Goal: Obtain resource: Download file/media

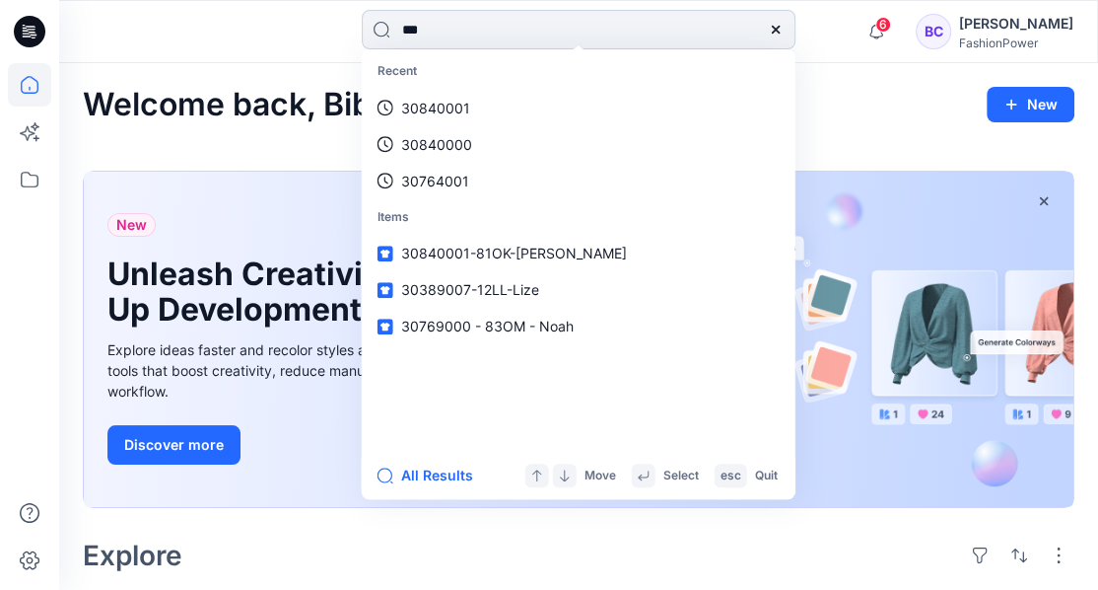
type input "****"
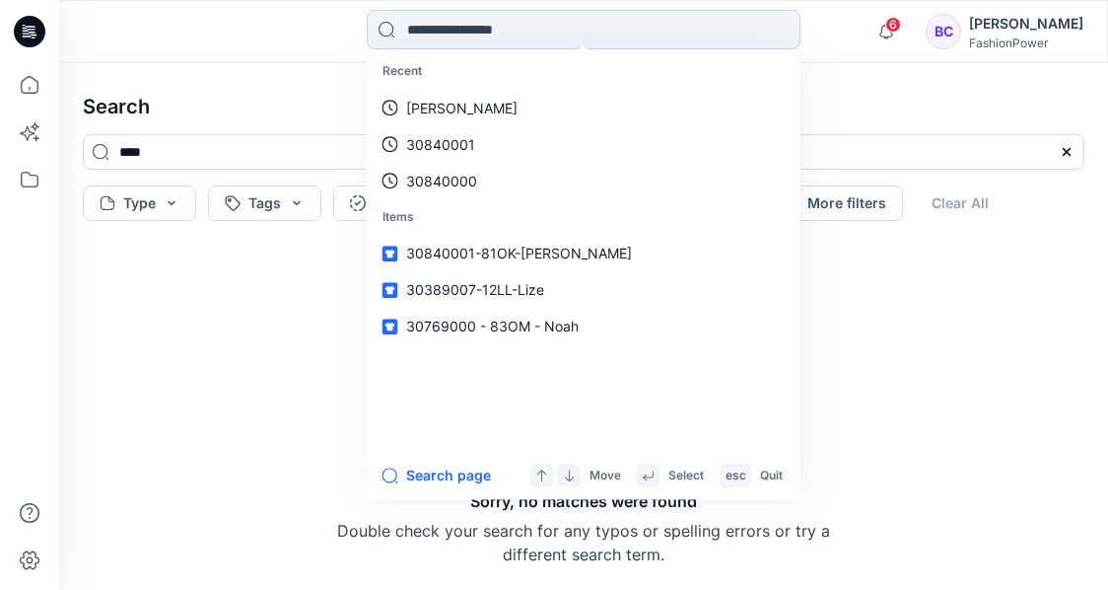
paste input "********"
type input "********"
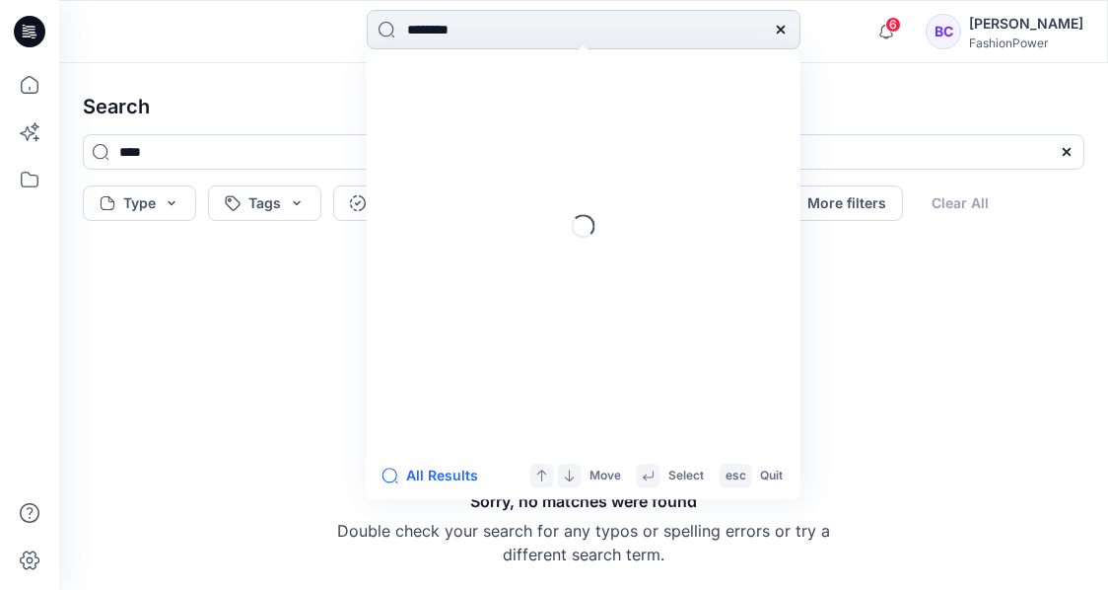
type input "********"
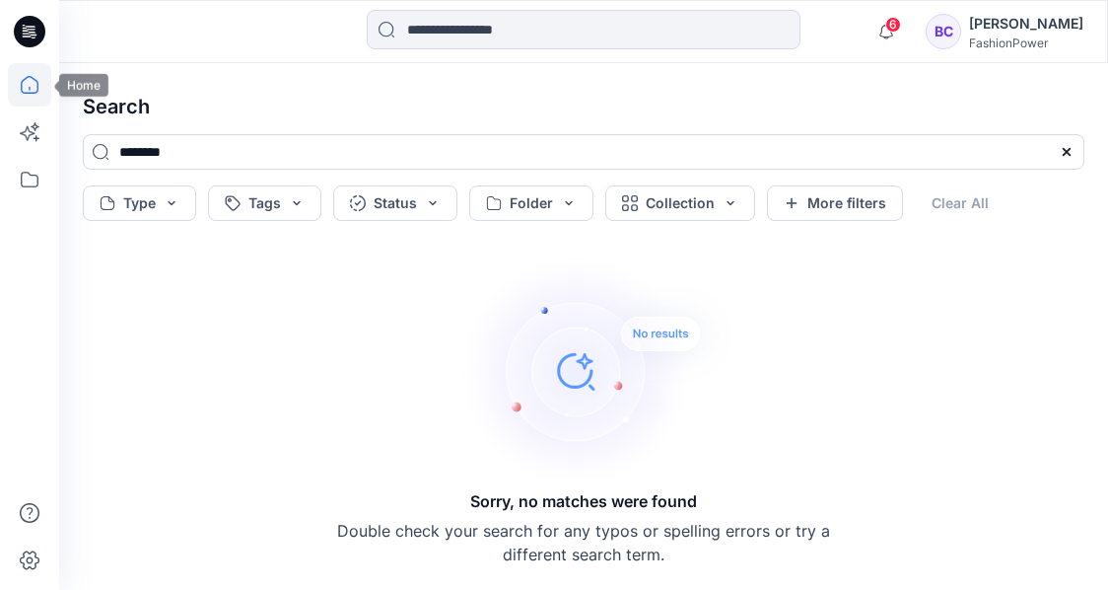
click at [22, 89] on icon at bounding box center [29, 84] width 43 height 43
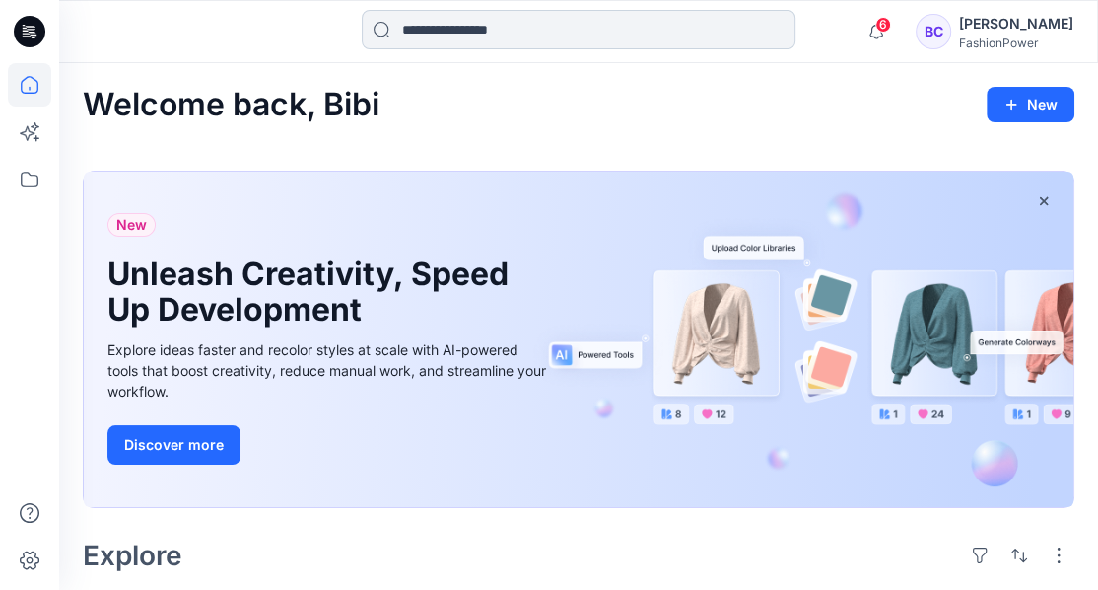
drag, startPoint x: 474, startPoint y: 49, endPoint x: 484, endPoint y: 37, distance: 15.4
click at [474, 49] on div at bounding box center [579, 31] width 434 height 43
click at [484, 37] on input at bounding box center [579, 29] width 434 height 39
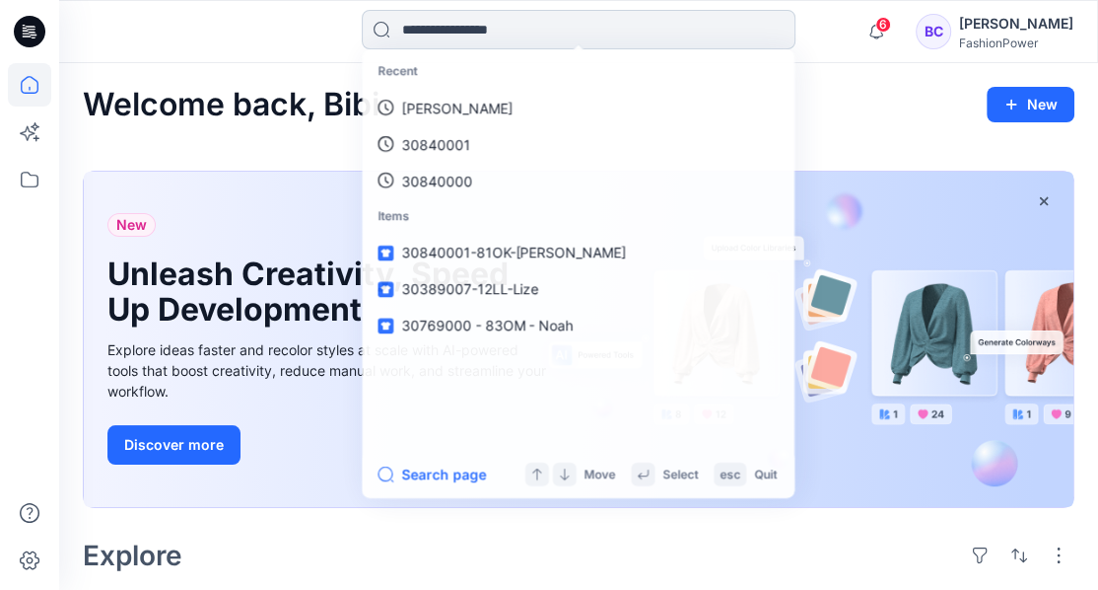
paste input "********"
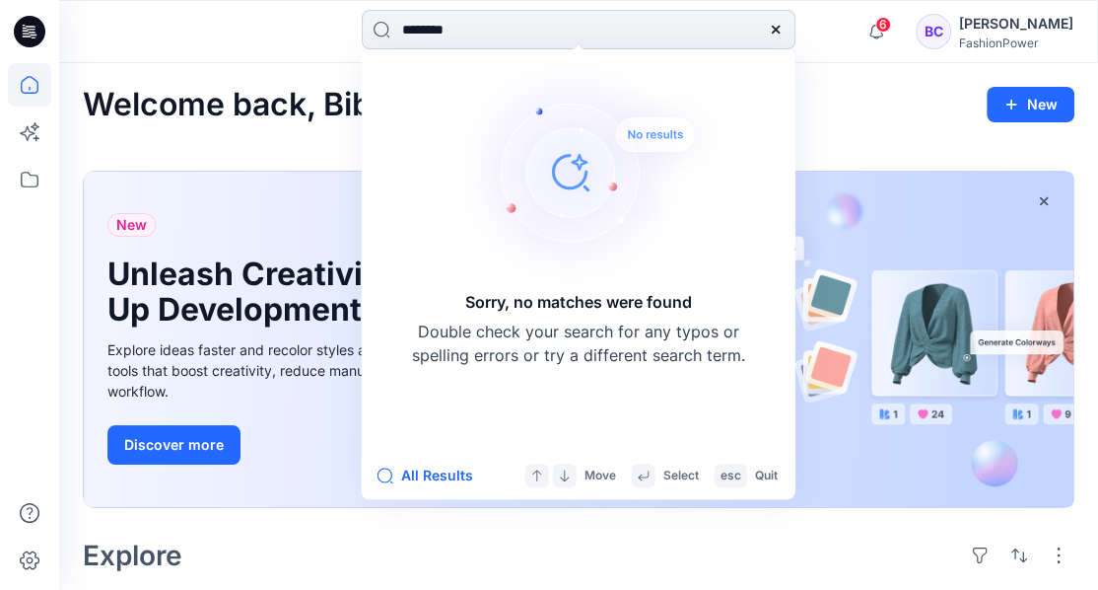
type input "*******"
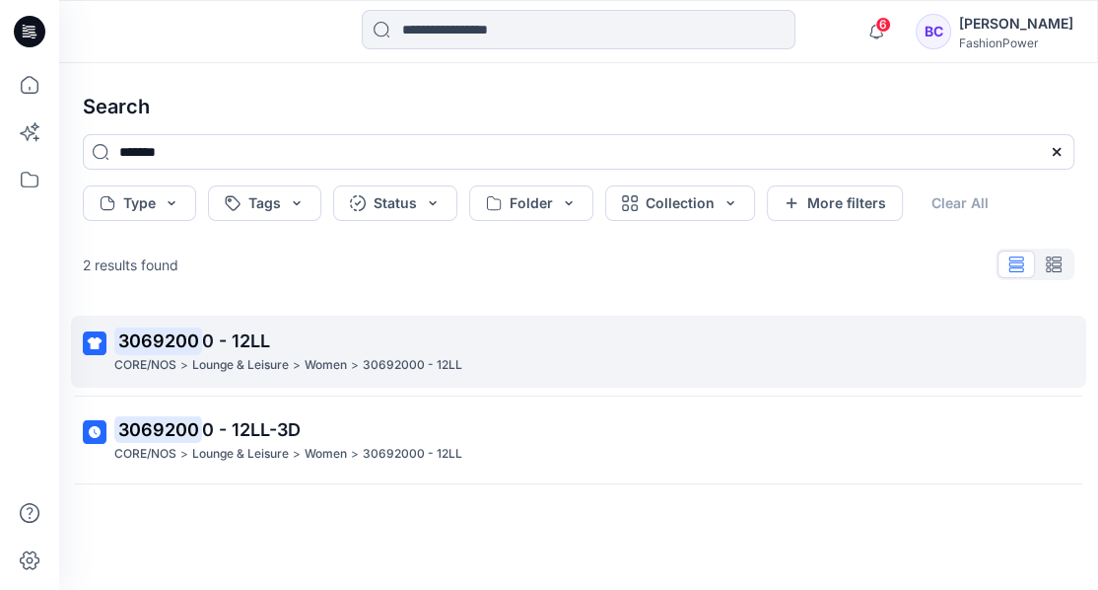
click at [404, 361] on p "30692000 - 12LL" at bounding box center [413, 365] width 100 height 21
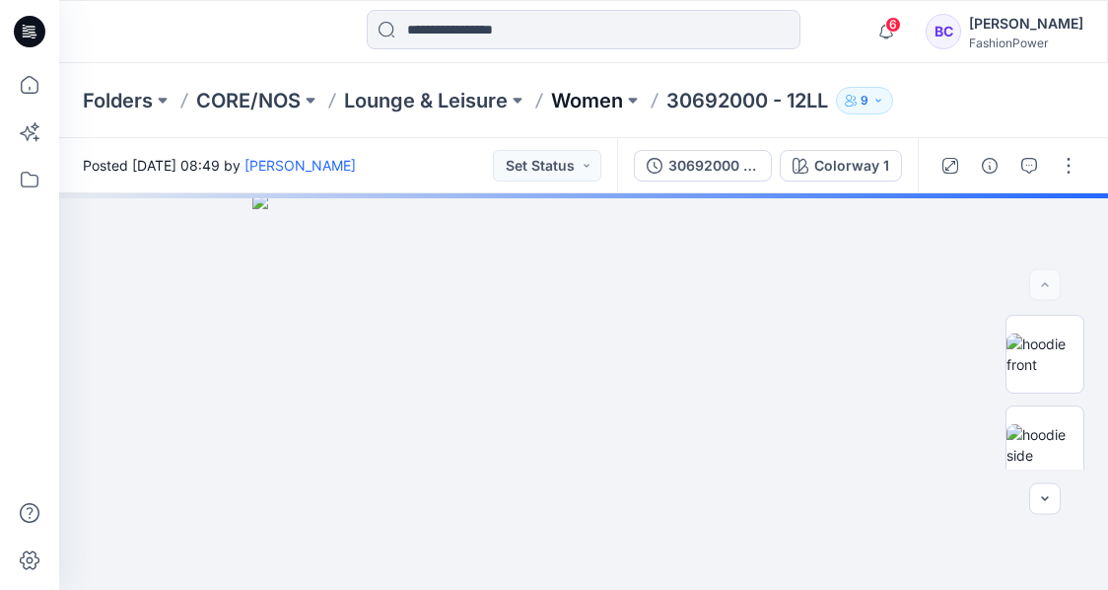
click at [608, 110] on p "Women" at bounding box center [587, 101] width 72 height 28
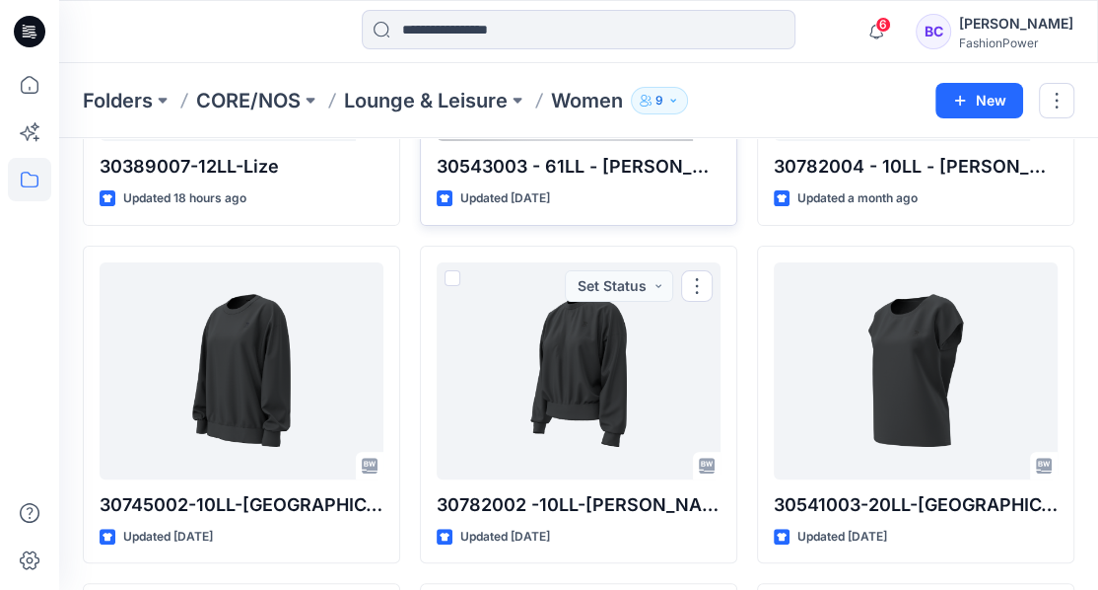
scroll to position [262, 0]
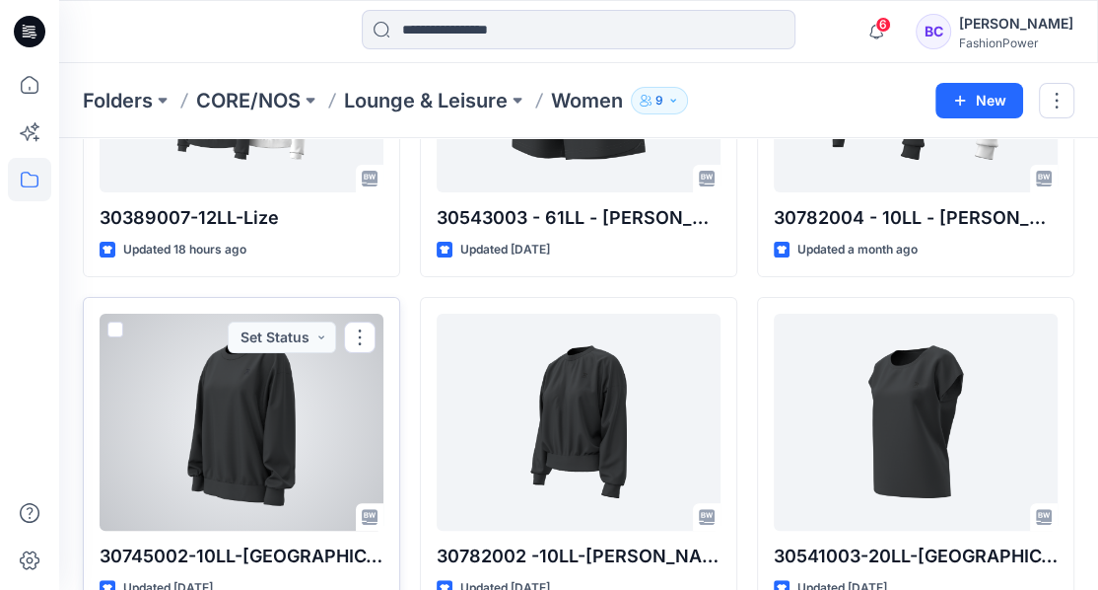
click at [283, 424] on div at bounding box center [242, 422] width 284 height 217
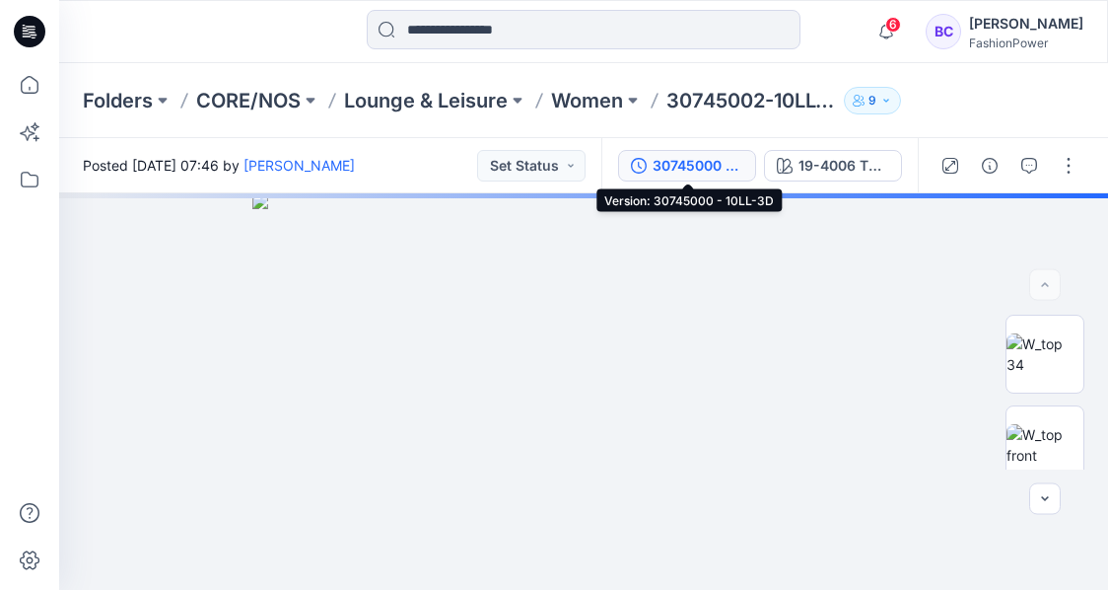
click at [673, 168] on div "30745000 - 10LL-3D" at bounding box center [698, 166] width 91 height 22
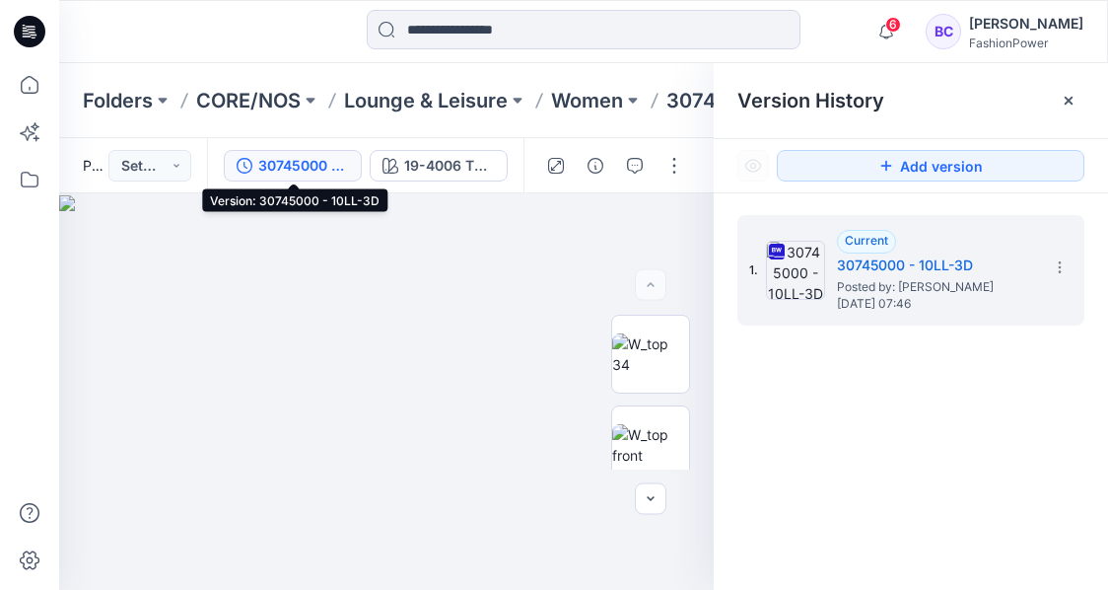
click at [636, 118] on div "Folders CORE/NOS Lounge & Leisure Women 30745002-10LL-Mara 9" at bounding box center [583, 100] width 1049 height 75
drag, startPoint x: 580, startPoint y: 116, endPoint x: 539, endPoint y: 121, distance: 40.7
click at [580, 115] on div "Folders CORE/NOS Lounge & Leisure Women 30745002-10LL-Mara 9" at bounding box center [583, 100] width 1049 height 75
click at [309, 156] on div "30745000 - 10LL-3D" at bounding box center [303, 166] width 91 height 22
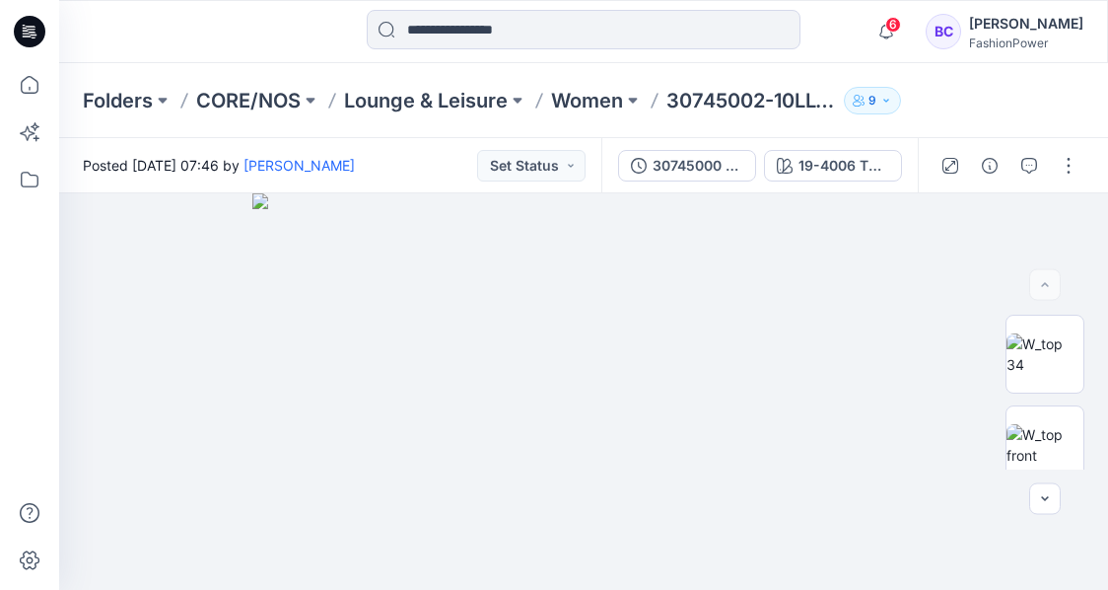
click at [820, 187] on div "30745000 - 10LL-3D 19-4006 TPG Caviar" at bounding box center [759, 165] width 316 height 55
click at [816, 177] on button "19-4006 TPG Caviar" at bounding box center [833, 166] width 138 height 32
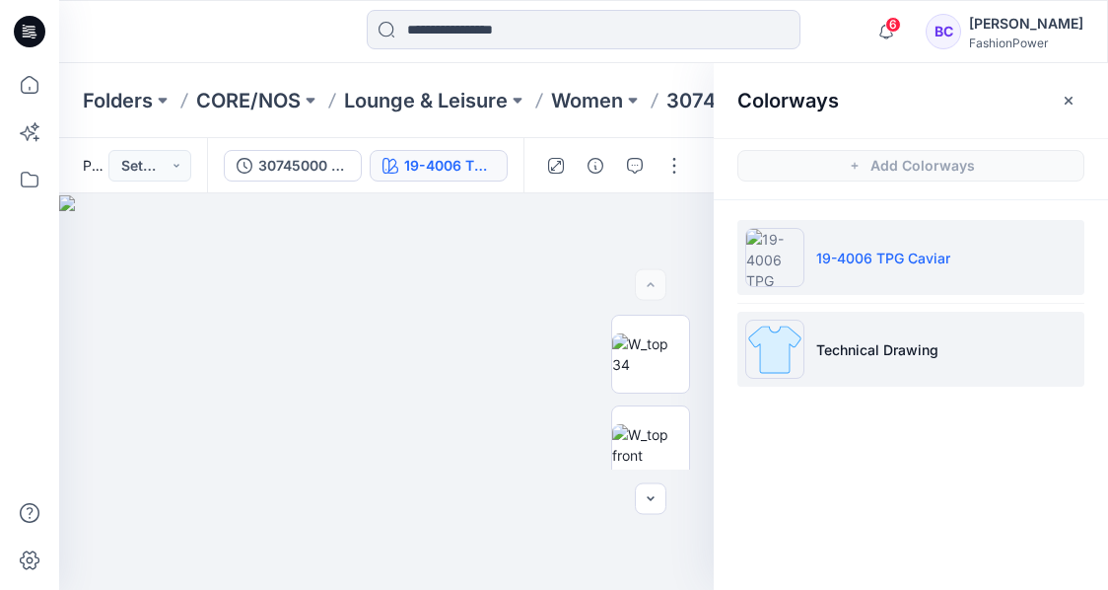
click at [914, 335] on li "Technical Drawing" at bounding box center [910, 349] width 347 height 75
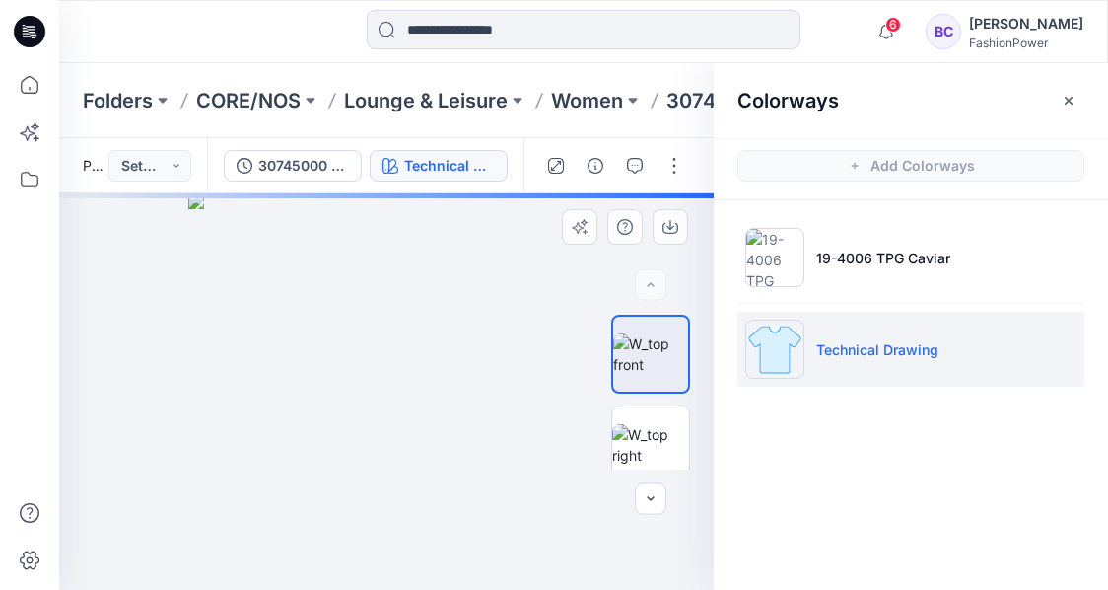
click at [397, 299] on img at bounding box center [386, 391] width 397 height 397
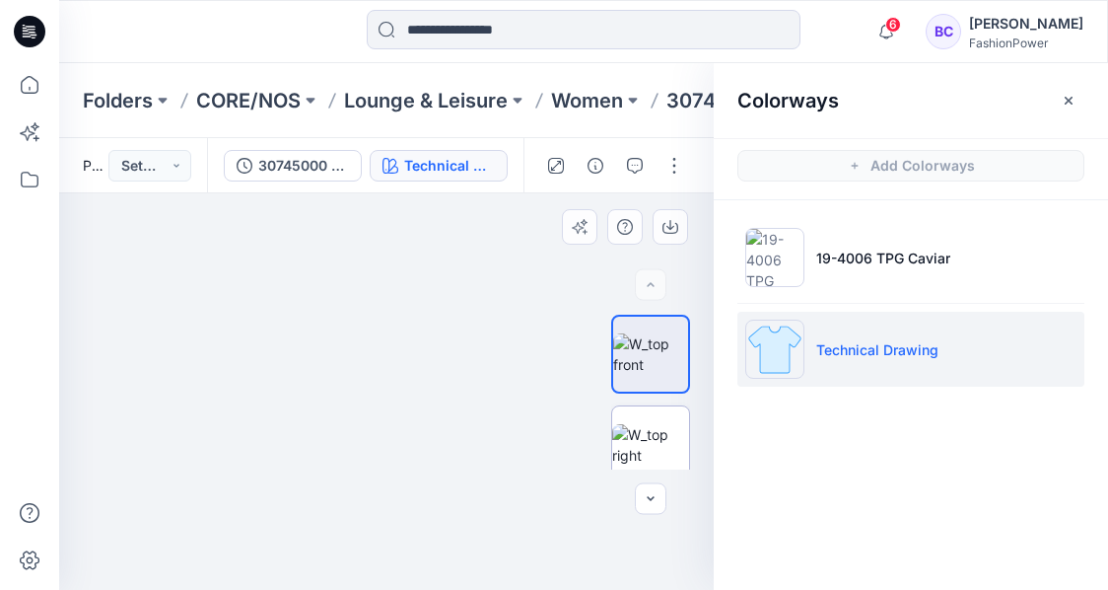
click at [655, 426] on img at bounding box center [650, 444] width 77 height 41
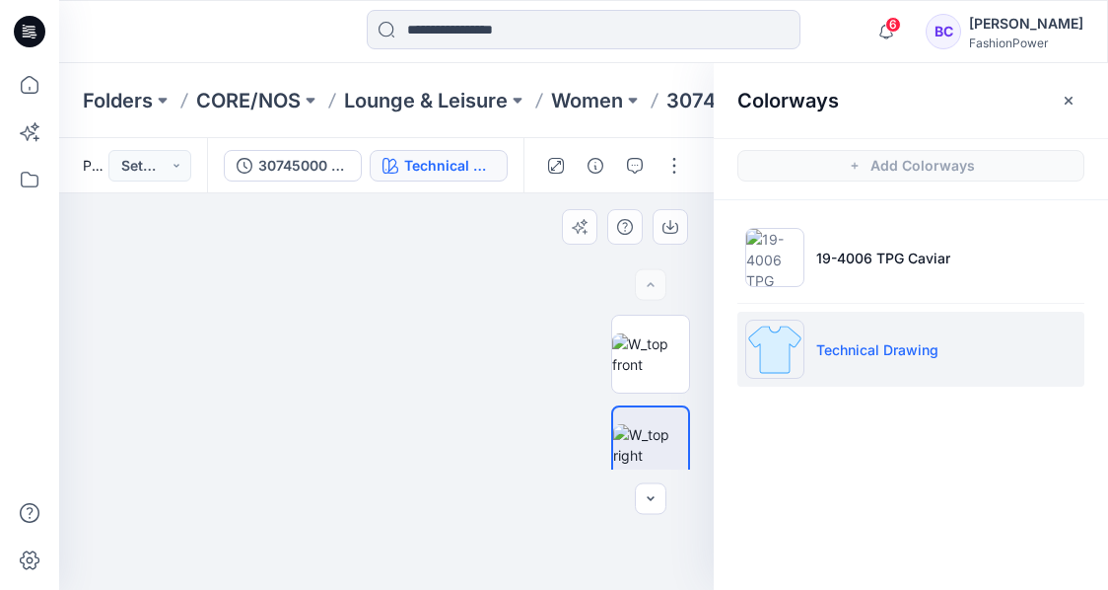
drag, startPoint x: 442, startPoint y: 339, endPoint x: 415, endPoint y: 516, distance: 178.5
click at [417, 522] on img at bounding box center [352, 300] width 1168 height 581
click at [611, 106] on p "Women" at bounding box center [587, 101] width 72 height 28
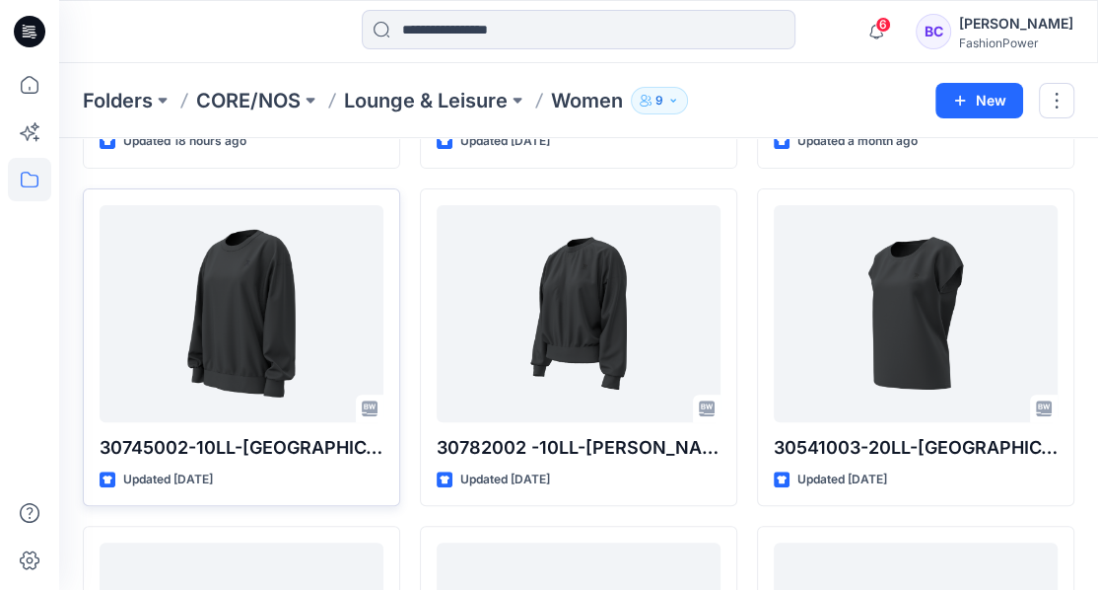
scroll to position [458, 0]
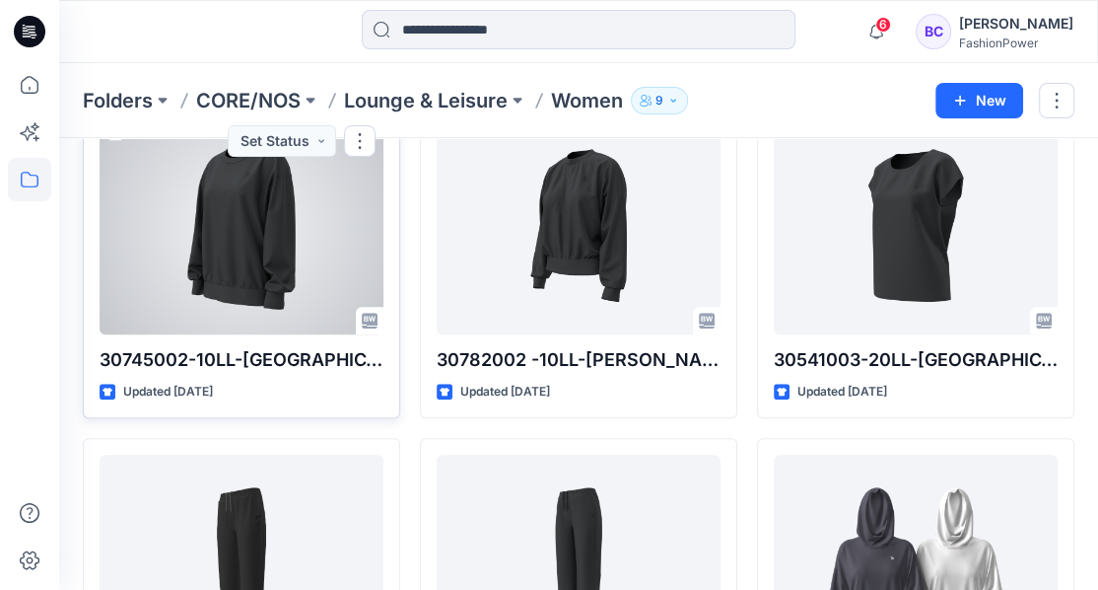
click at [122, 359] on p "30745002-10LL-[GEOGRAPHIC_DATA]" at bounding box center [242, 360] width 284 height 28
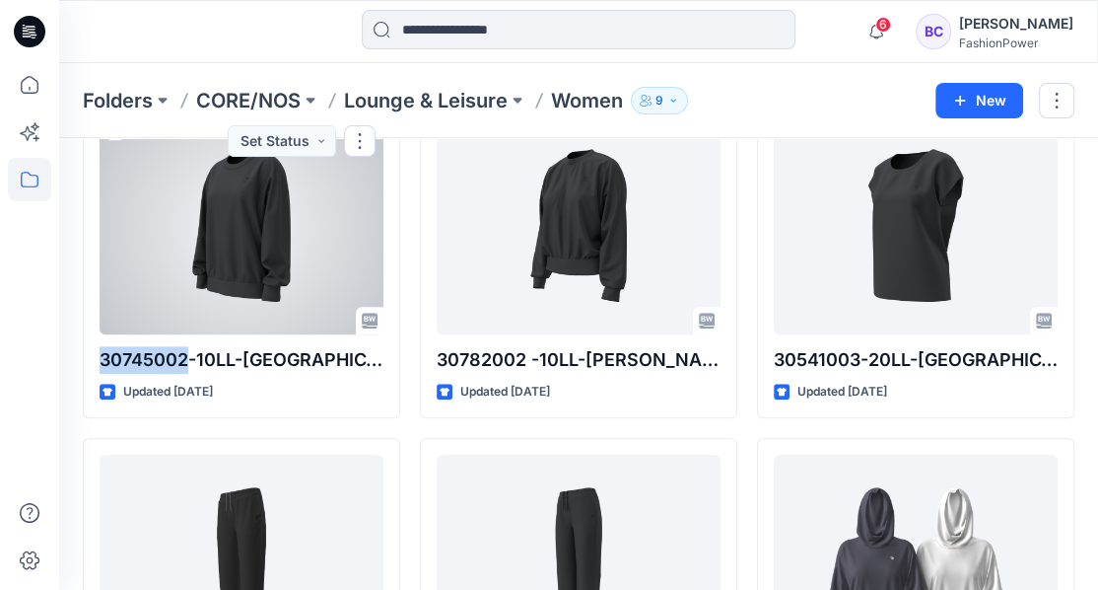
drag, startPoint x: 122, startPoint y: 359, endPoint x: 209, endPoint y: 253, distance: 136.6
click at [202, 261] on div at bounding box center [242, 225] width 284 height 217
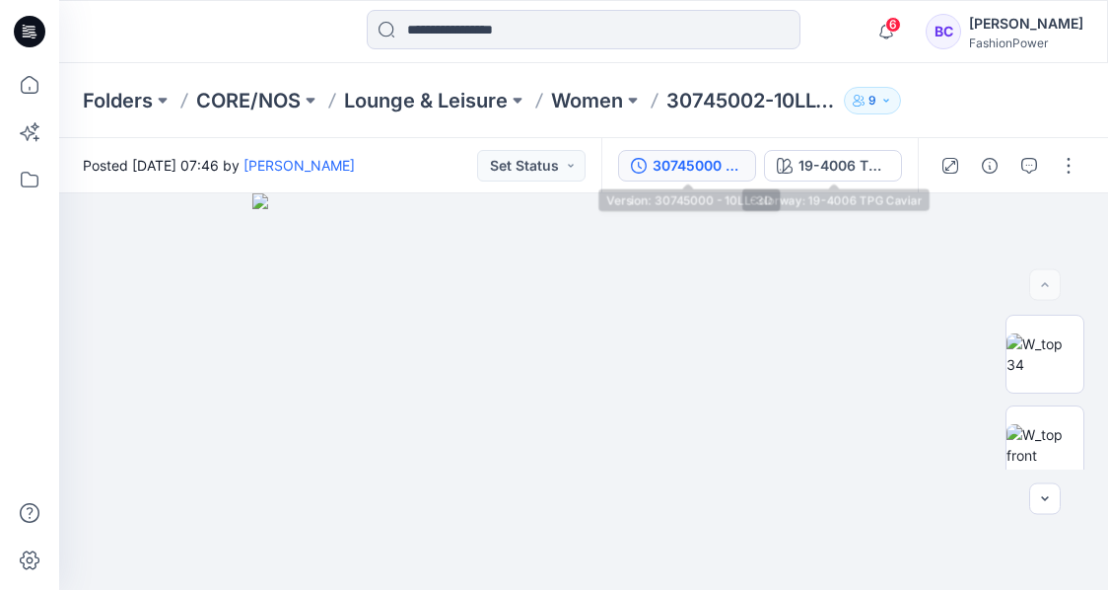
click at [702, 150] on button "30745000 - 10LL-3D" at bounding box center [687, 166] width 138 height 32
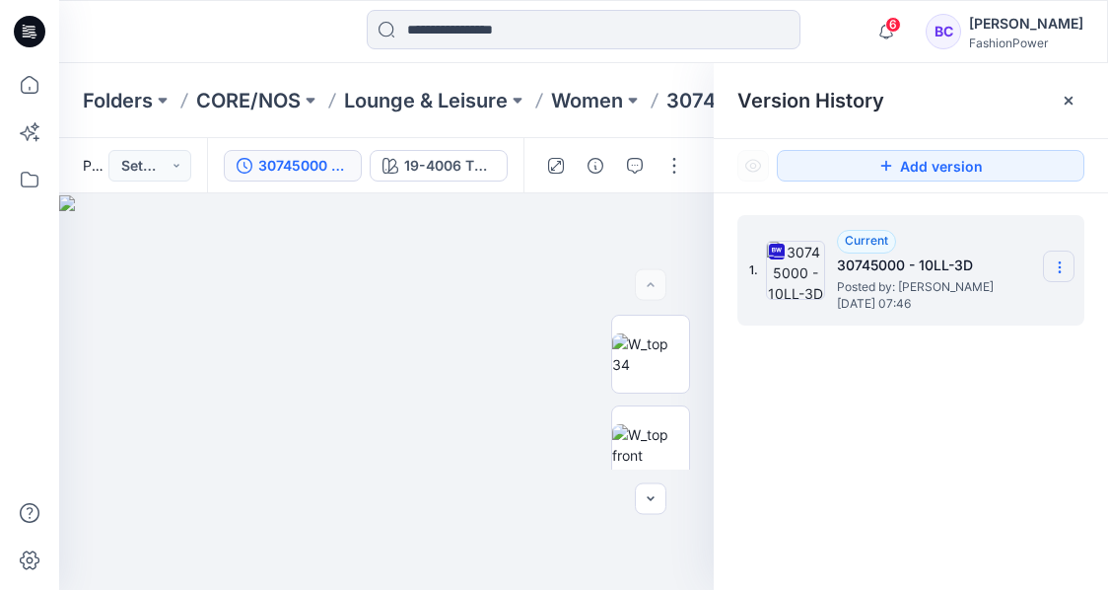
click at [1055, 275] on section at bounding box center [1059, 266] width 32 height 32
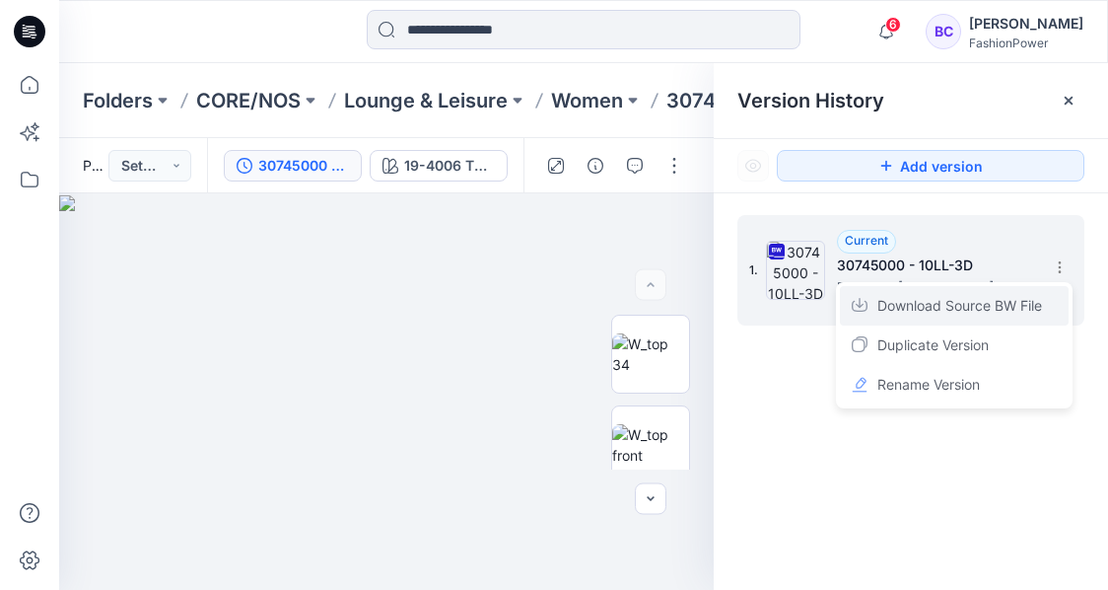
click at [1010, 297] on span "Download Source BW File" at bounding box center [959, 306] width 165 height 24
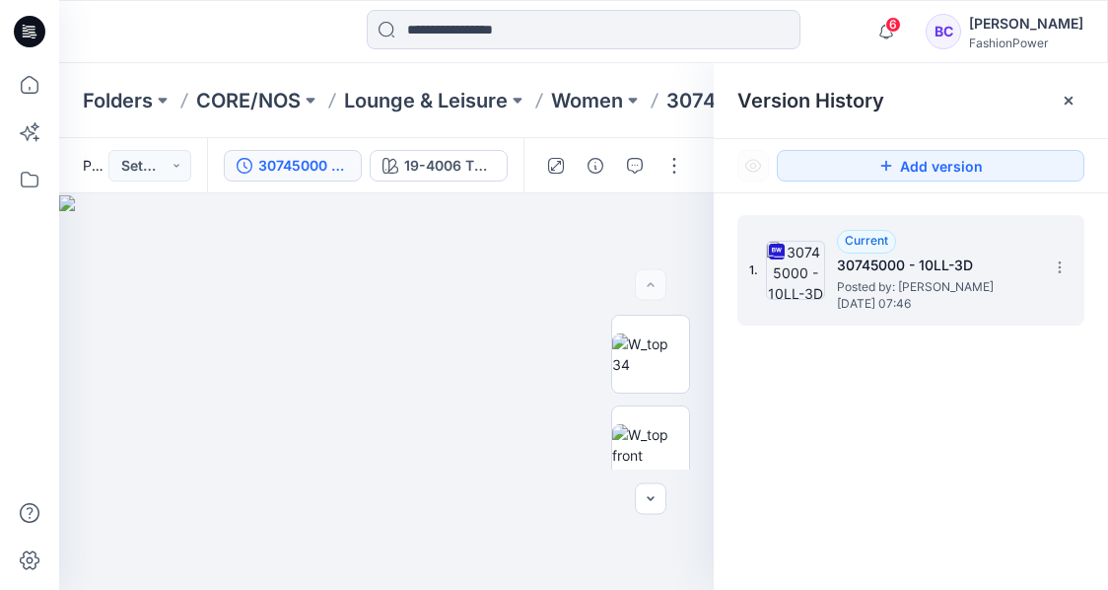
drag, startPoint x: 833, startPoint y: 520, endPoint x: 809, endPoint y: 522, distance: 23.7
click at [833, 520] on div "1. Current 30745000 - 10LL-3D Posted by: Bibi Castelijns Monday, July 07, 2025 …" at bounding box center [911, 405] width 394 height 425
click at [657, 127] on div "Folders CORE/NOS Lounge & Leisure Women 30745002-10LL-Mara 9" at bounding box center [583, 100] width 1049 height 75
click at [668, 116] on div "Folders CORE/NOS Lounge & Leisure Women 30745002-10LL-Mara 9" at bounding box center [583, 100] width 1049 height 75
click at [704, 100] on p "30745002-10LL-[GEOGRAPHIC_DATA]" at bounding box center [751, 101] width 170 height 28
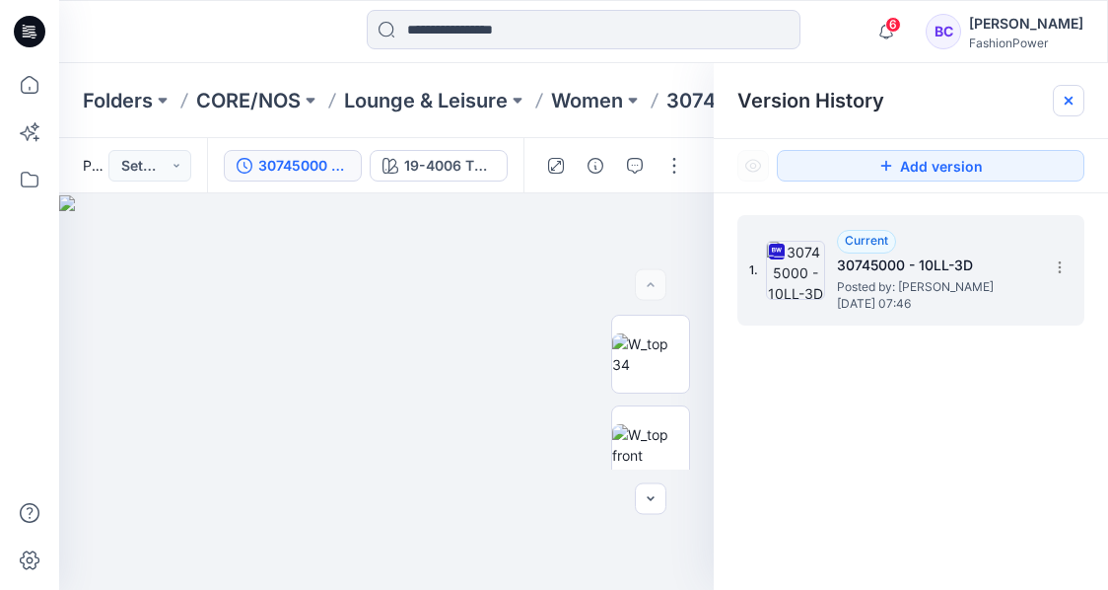
click at [1074, 105] on icon at bounding box center [1069, 101] width 16 height 16
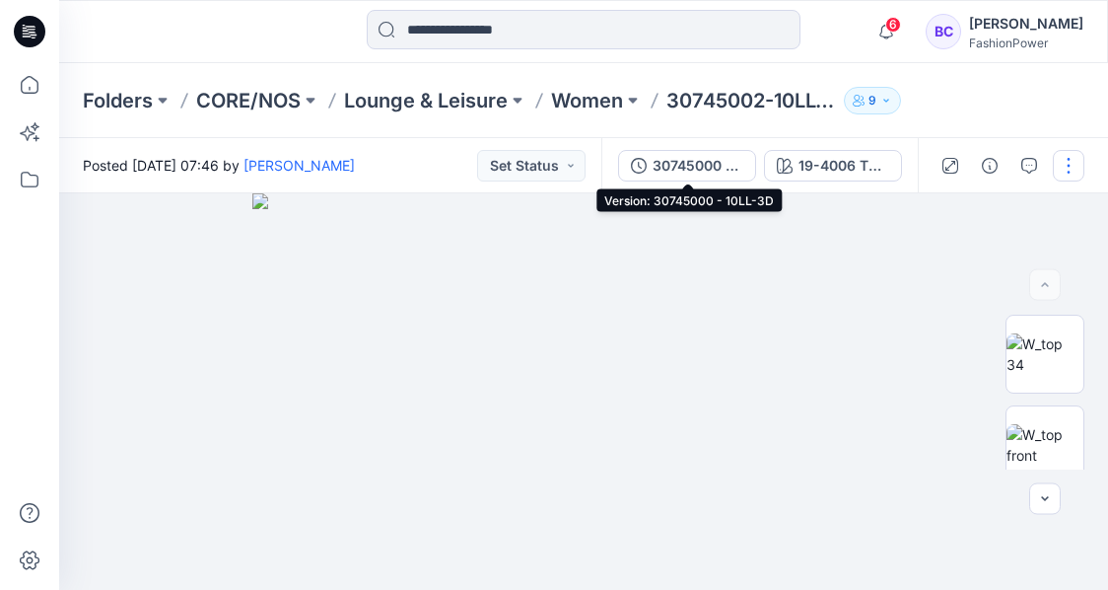
click at [676, 170] on div "30745000 - 10LL-3D" at bounding box center [698, 166] width 91 height 22
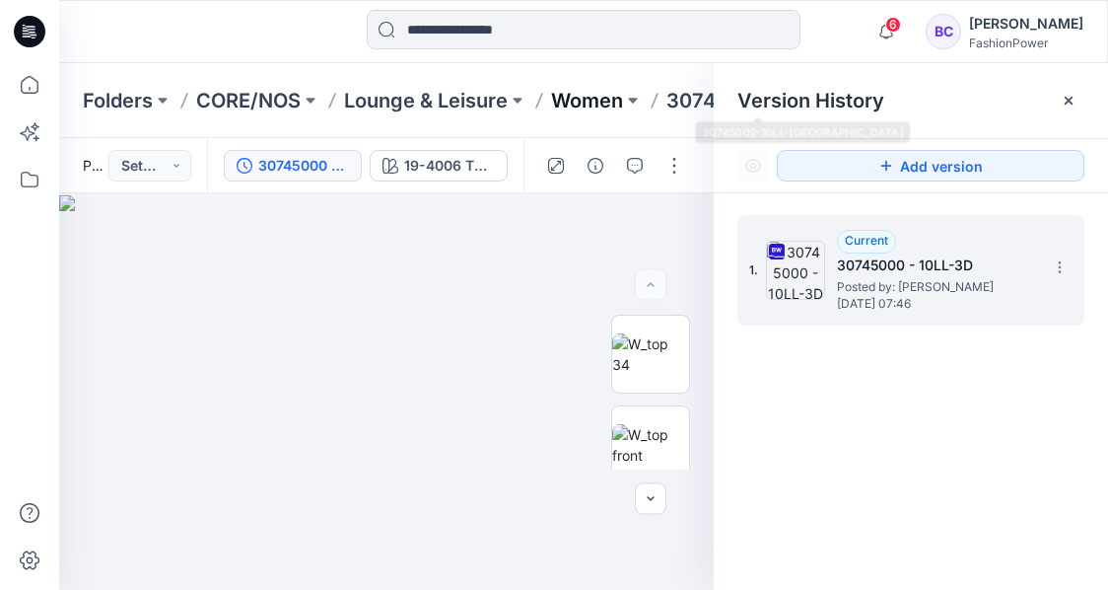
click at [623, 103] on p "Women" at bounding box center [587, 101] width 72 height 28
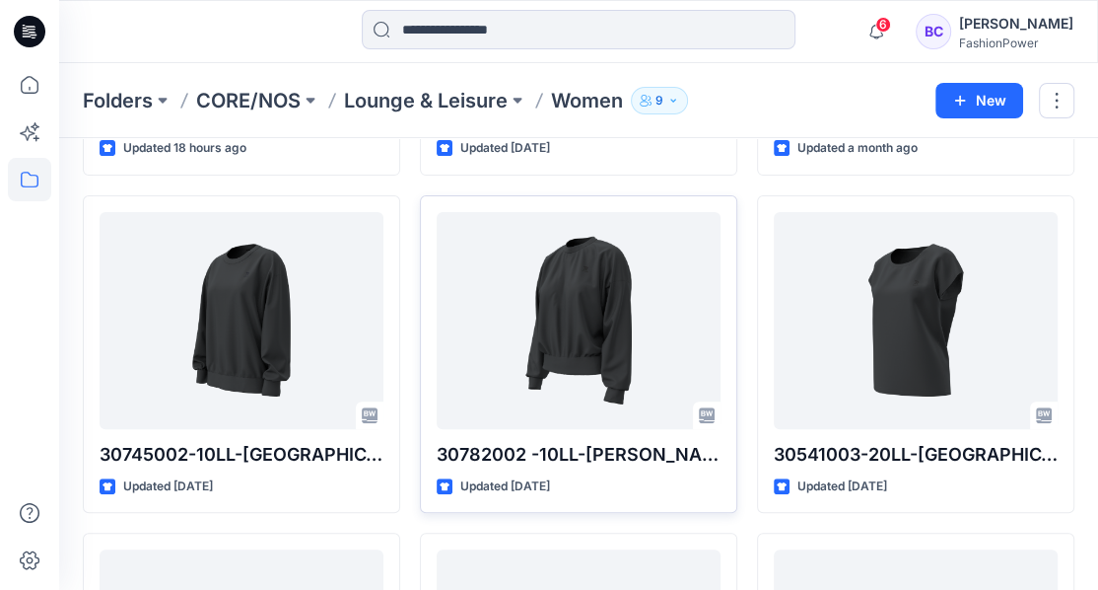
scroll to position [394, 0]
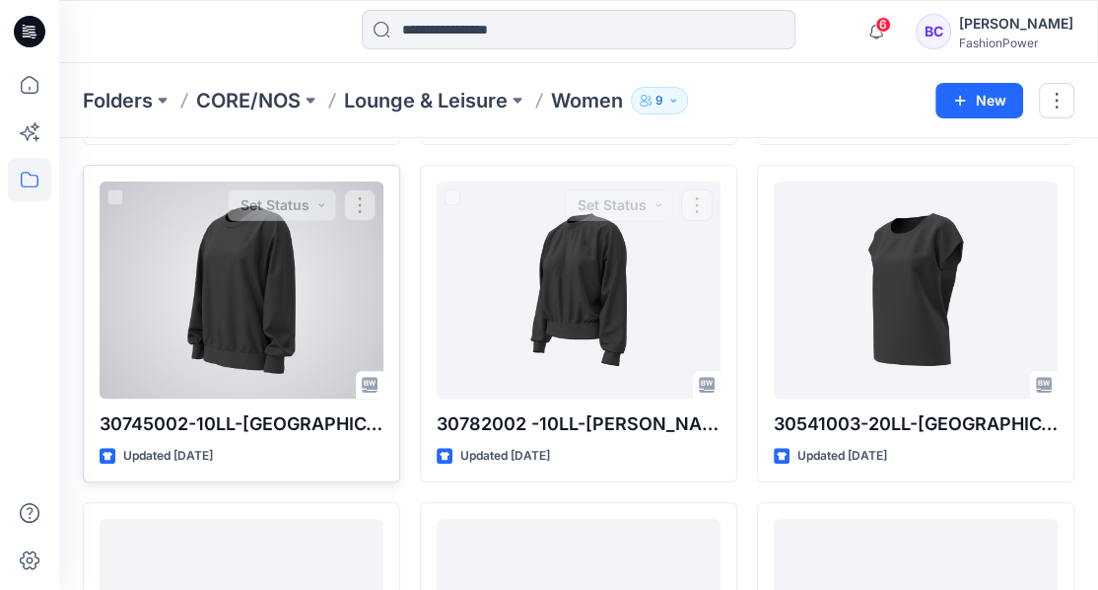
click at [240, 314] on div at bounding box center [242, 289] width 284 height 217
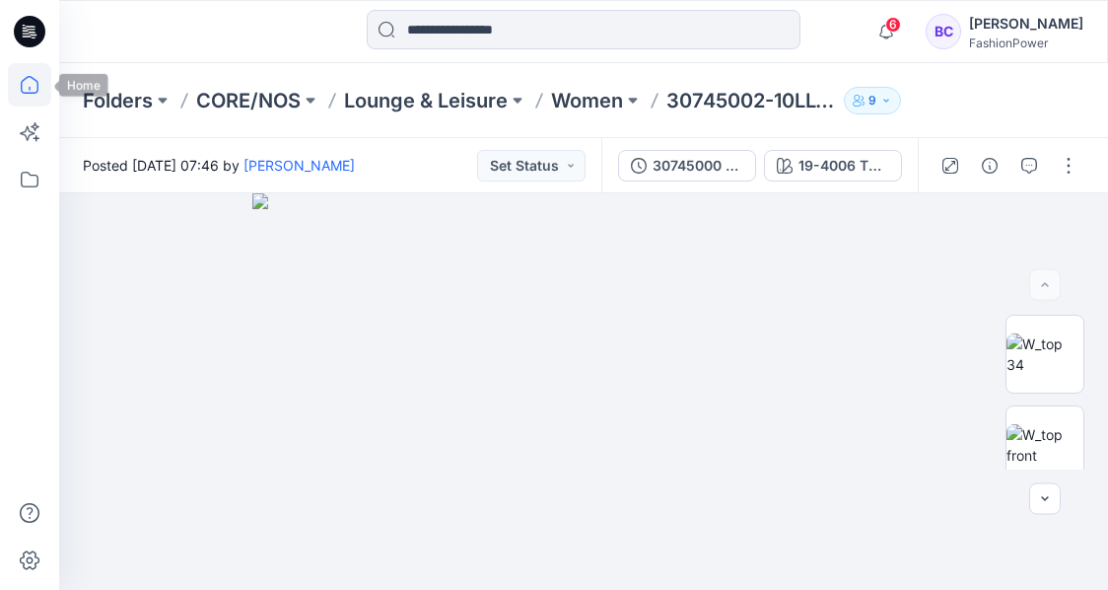
click at [38, 73] on icon at bounding box center [29, 84] width 43 height 43
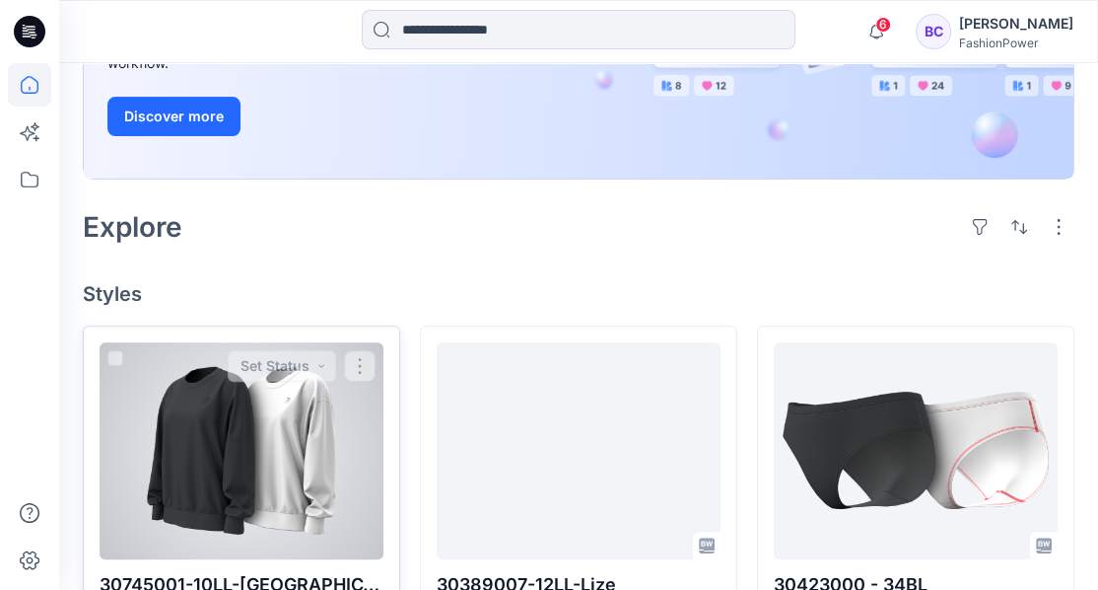
scroll to position [657, 0]
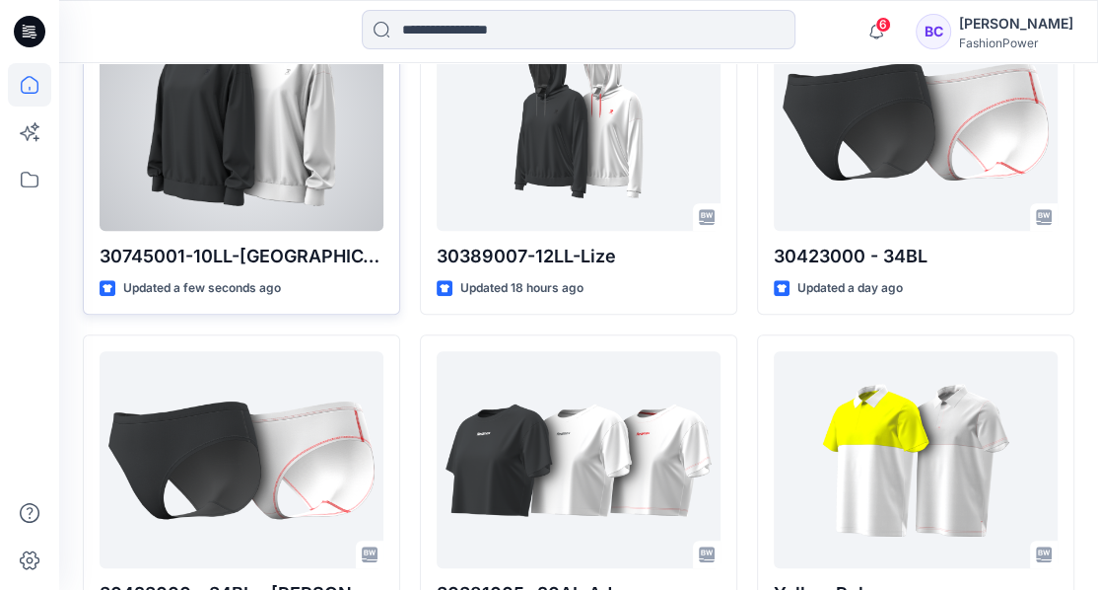
click at [316, 178] on div at bounding box center [242, 122] width 284 height 217
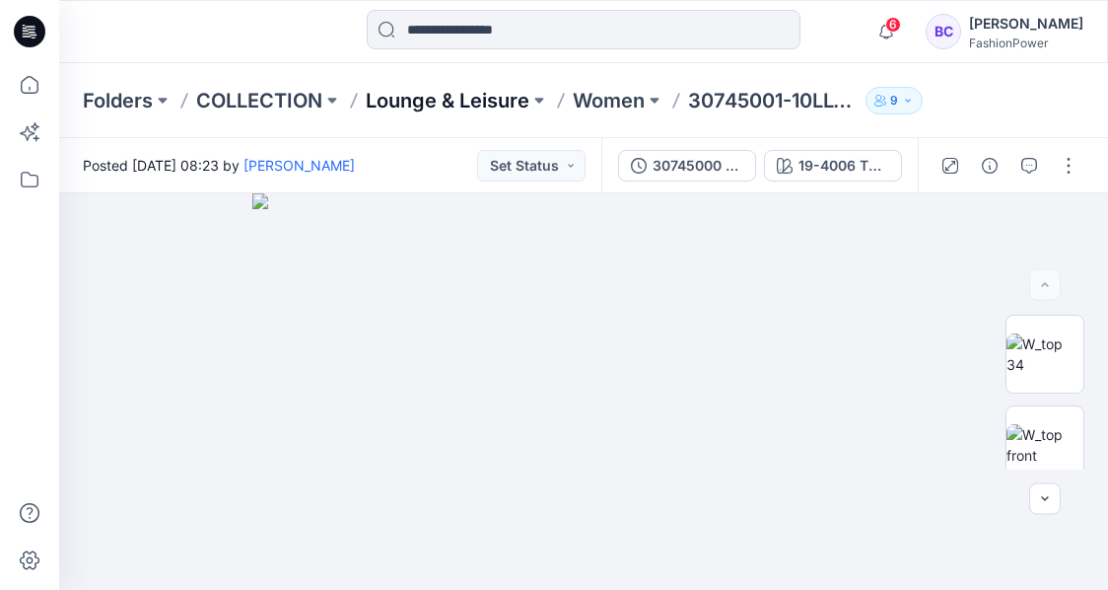
click at [478, 94] on p "Lounge & Leisure" at bounding box center [448, 101] width 164 height 28
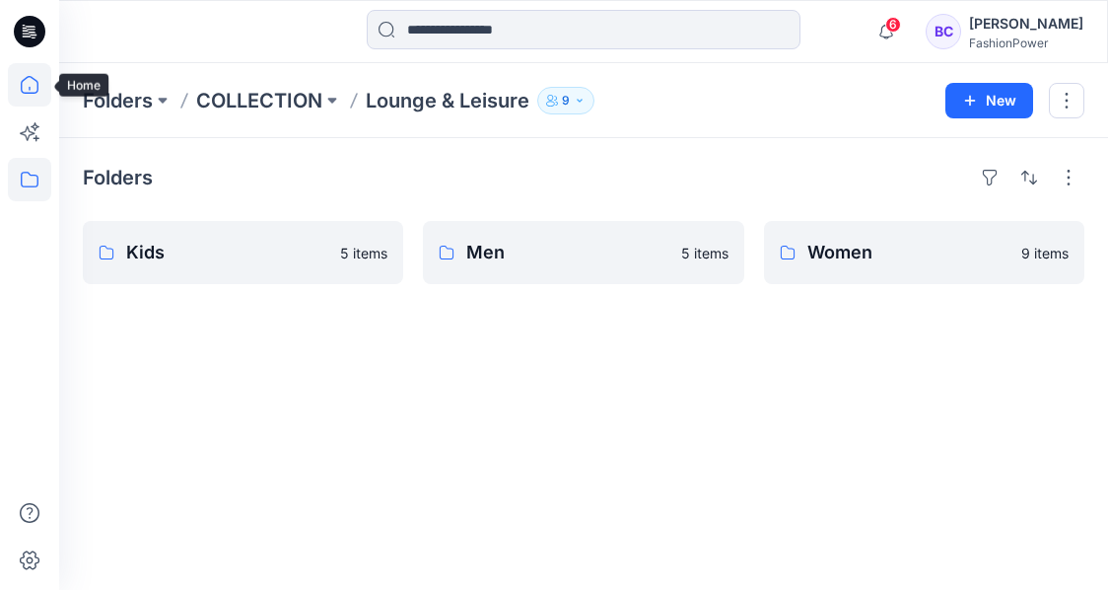
click at [22, 89] on icon at bounding box center [29, 84] width 43 height 43
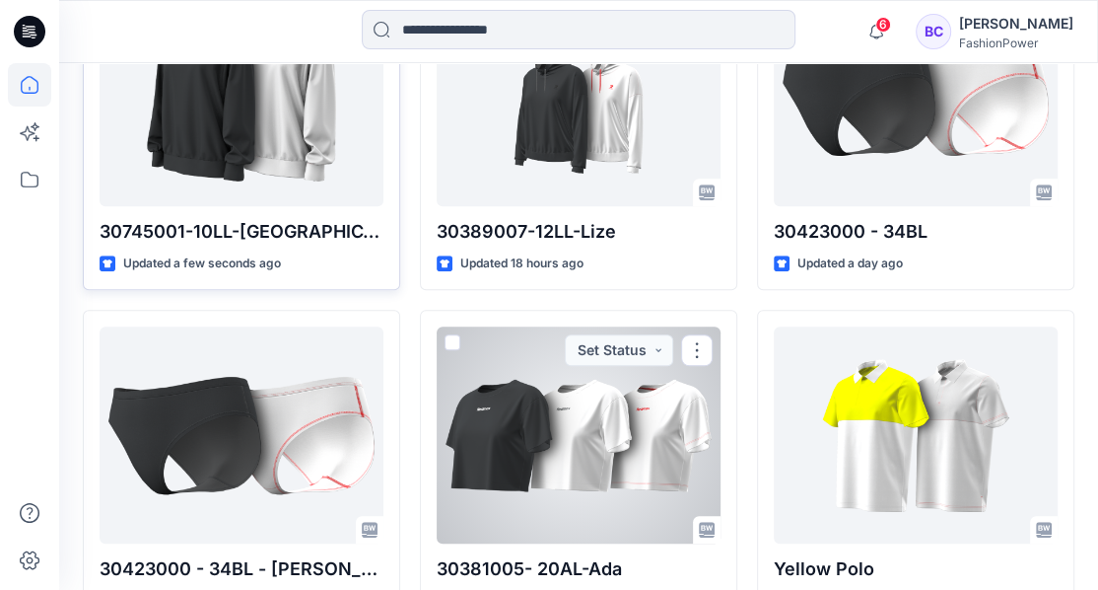
scroll to position [592, 0]
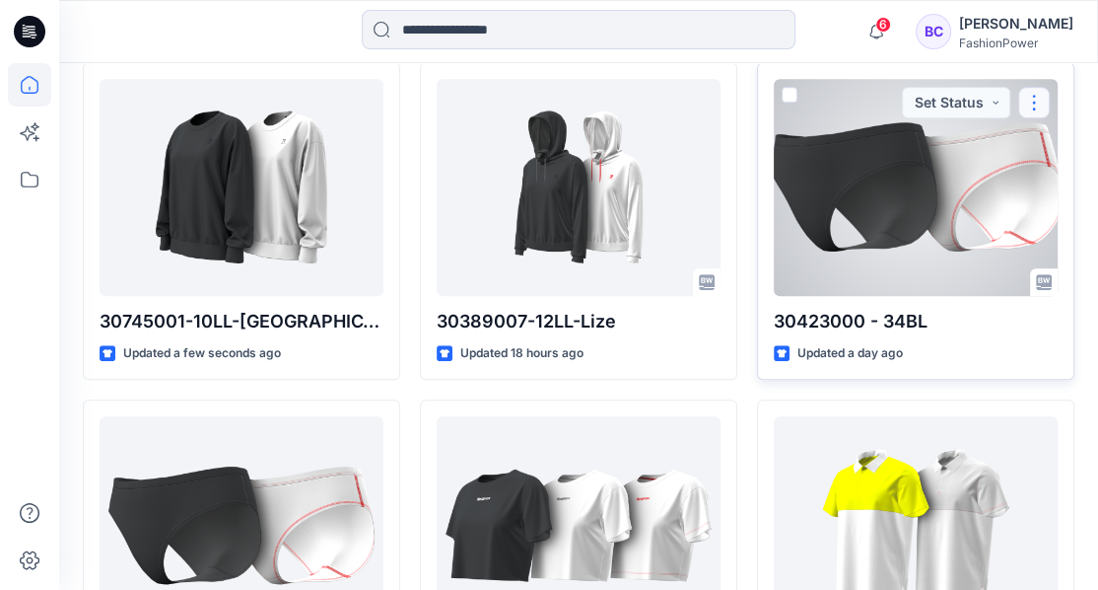
click at [1038, 99] on button "button" at bounding box center [1034, 103] width 32 height 32
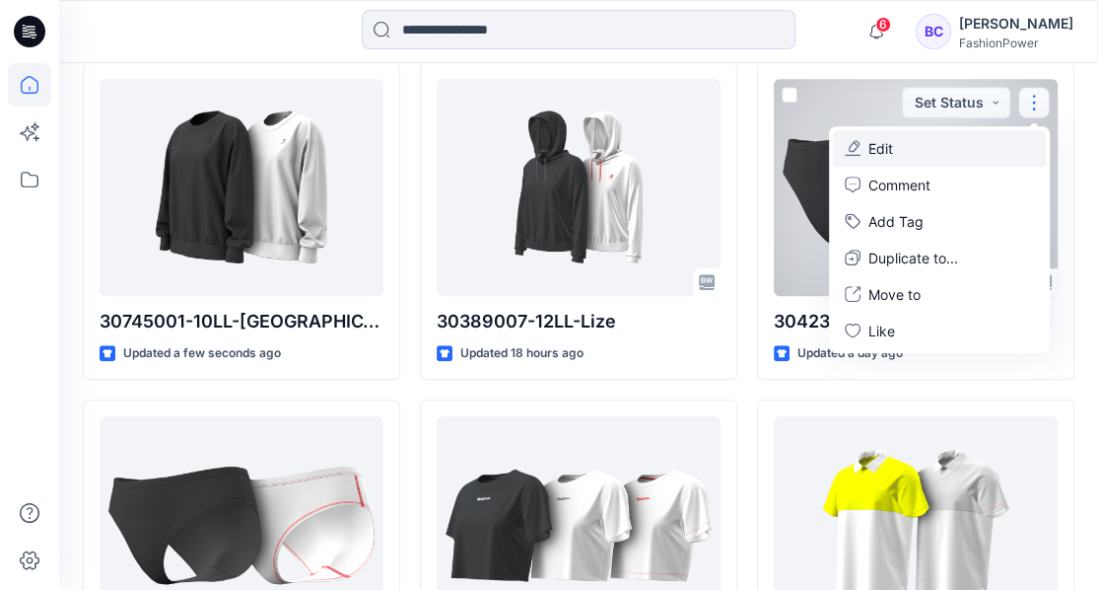
click at [886, 152] on p "Edit" at bounding box center [881, 148] width 25 height 21
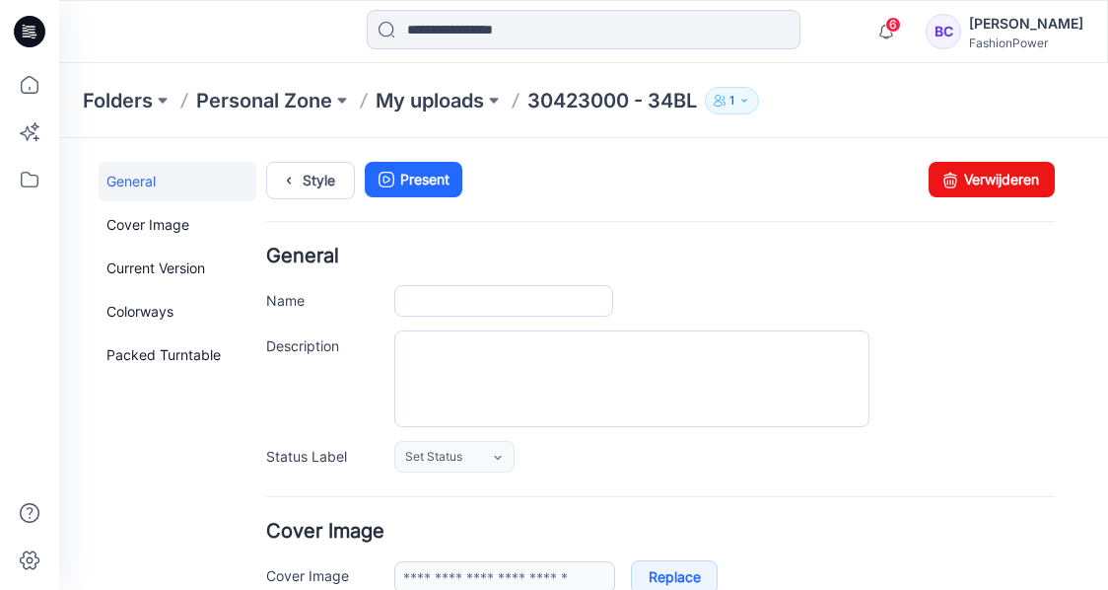
type input "**********"
drag, startPoint x: 1007, startPoint y: 175, endPoint x: 662, endPoint y: 174, distance: 345.0
click at [1007, 175] on link "Verwijderen" at bounding box center [992, 179] width 126 height 35
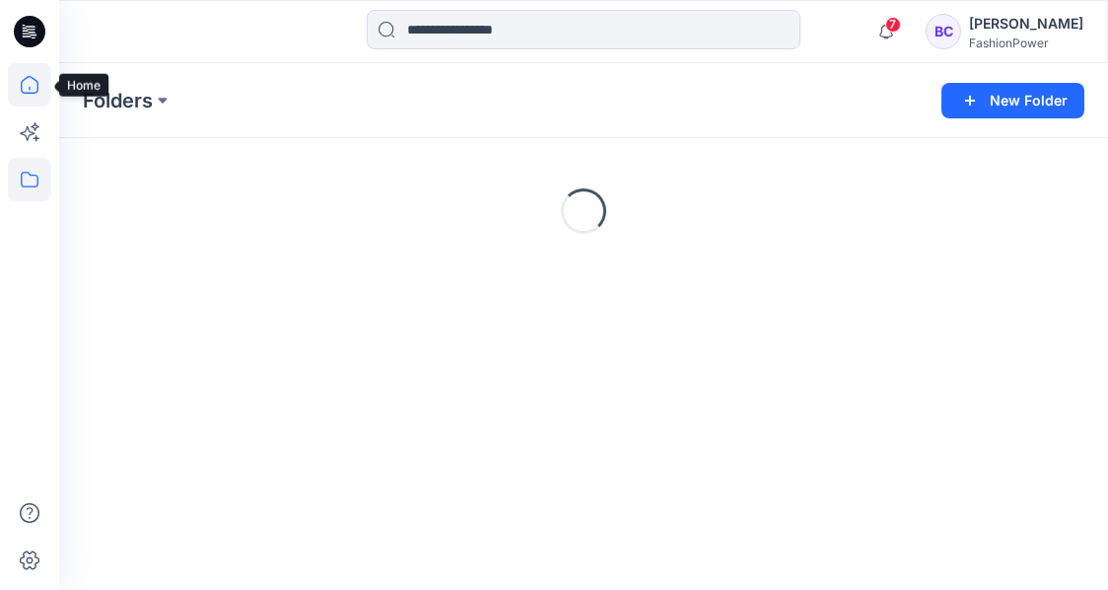
click at [15, 81] on icon at bounding box center [29, 84] width 43 height 43
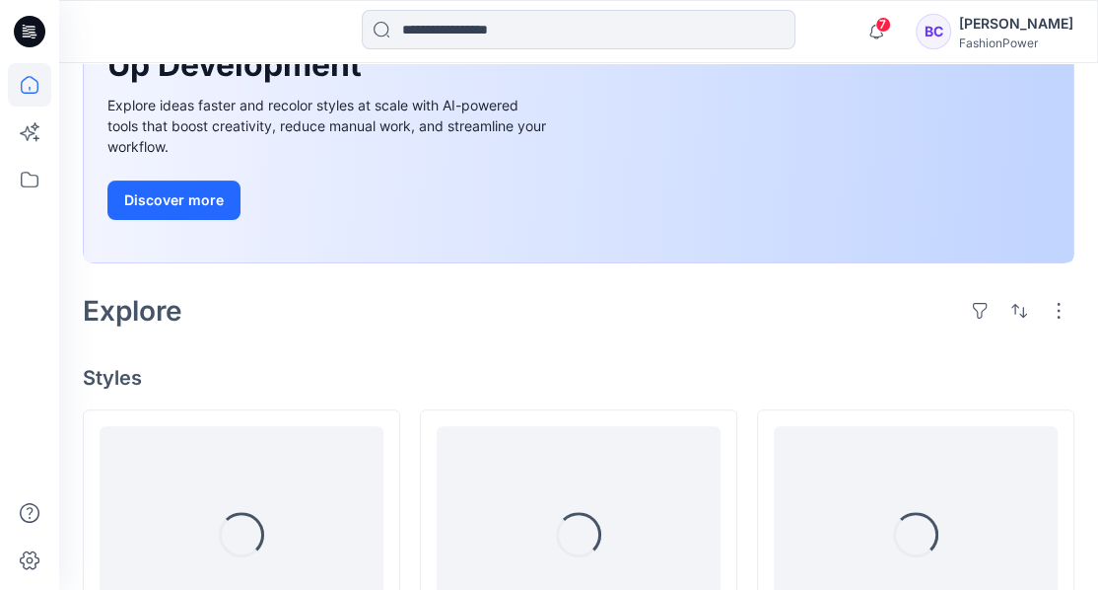
scroll to position [394, 0]
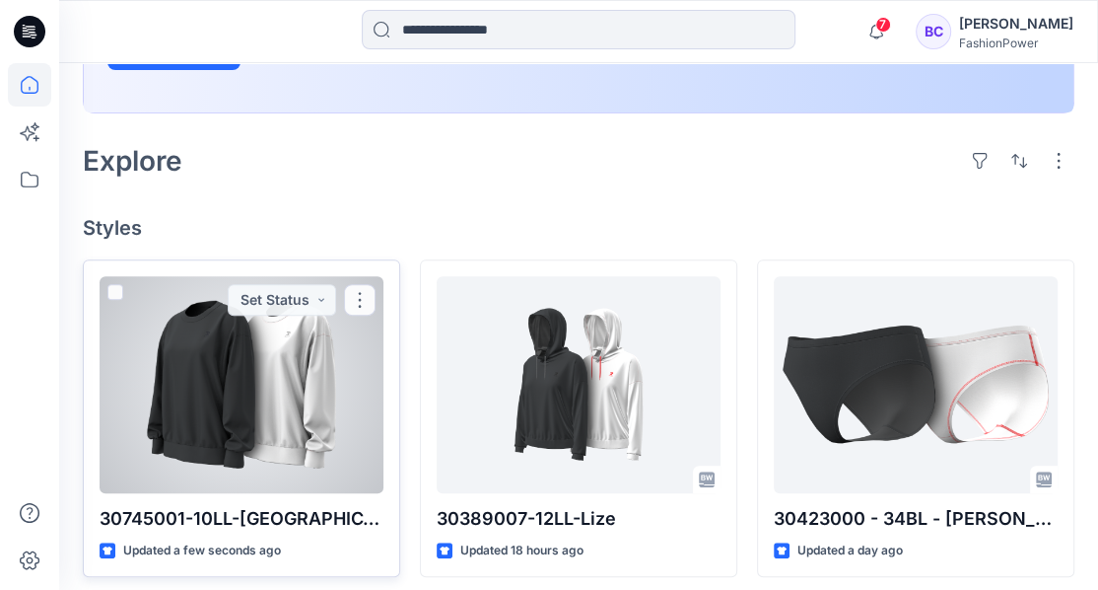
click at [314, 356] on div at bounding box center [242, 384] width 284 height 217
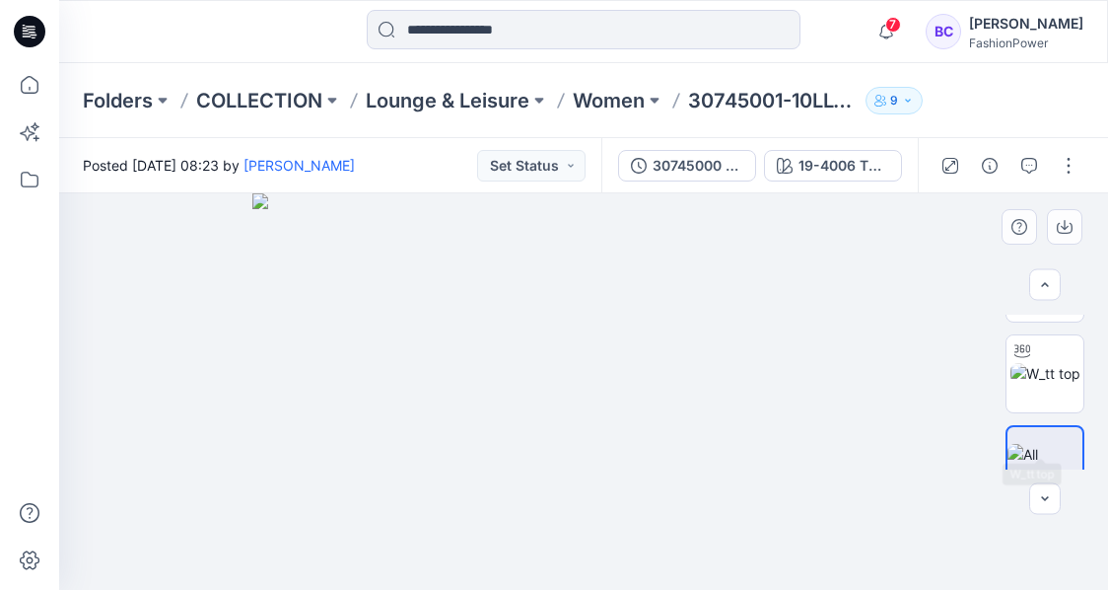
scroll to position [467, 0]
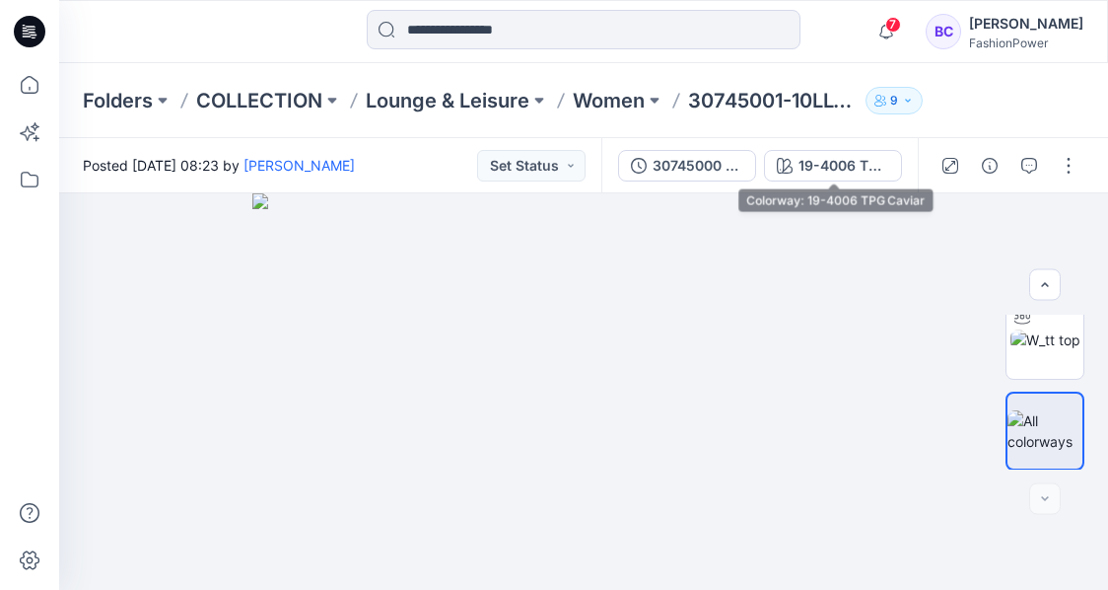
drag, startPoint x: 808, startPoint y: 175, endPoint x: 703, endPoint y: 171, distance: 105.6
click at [806, 175] on div "19-4006 TPG Caviar" at bounding box center [844, 166] width 91 height 22
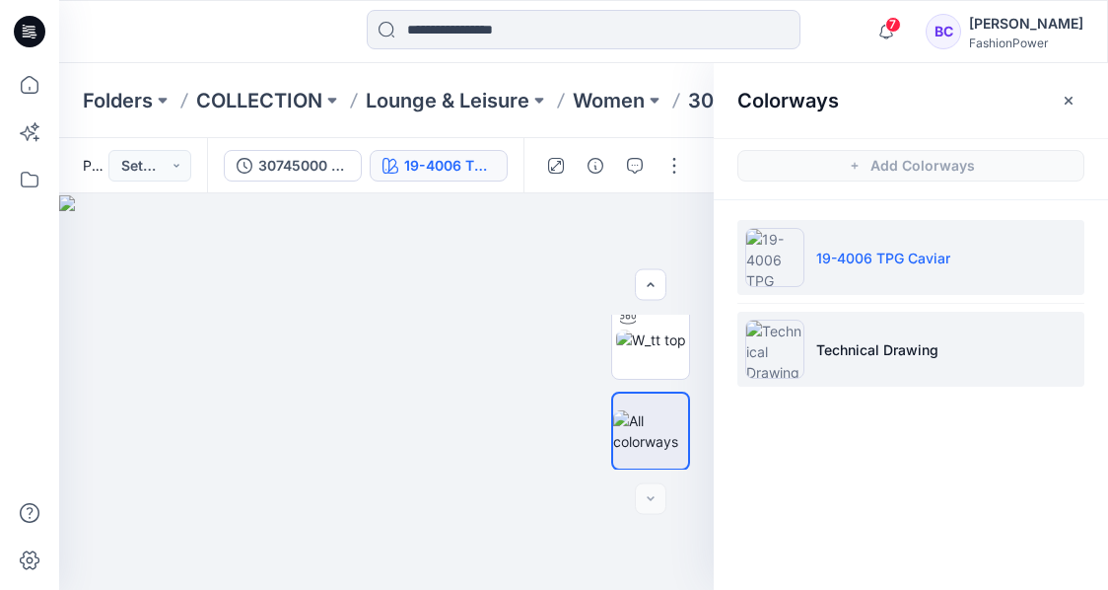
click at [876, 343] on p "Technical Drawing" at bounding box center [877, 349] width 122 height 21
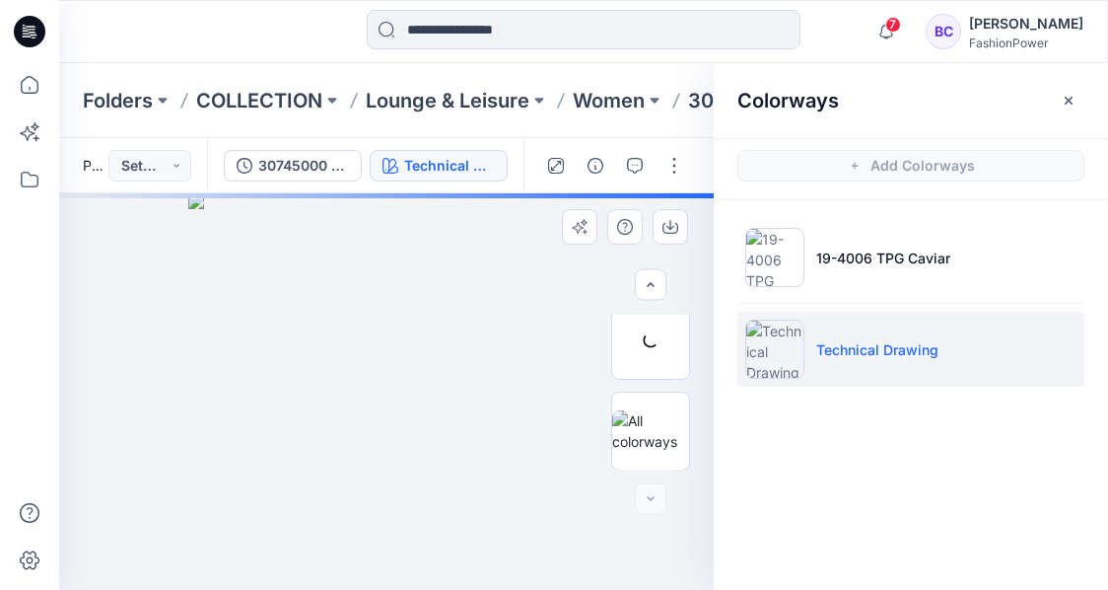
click at [426, 361] on img at bounding box center [386, 391] width 397 height 397
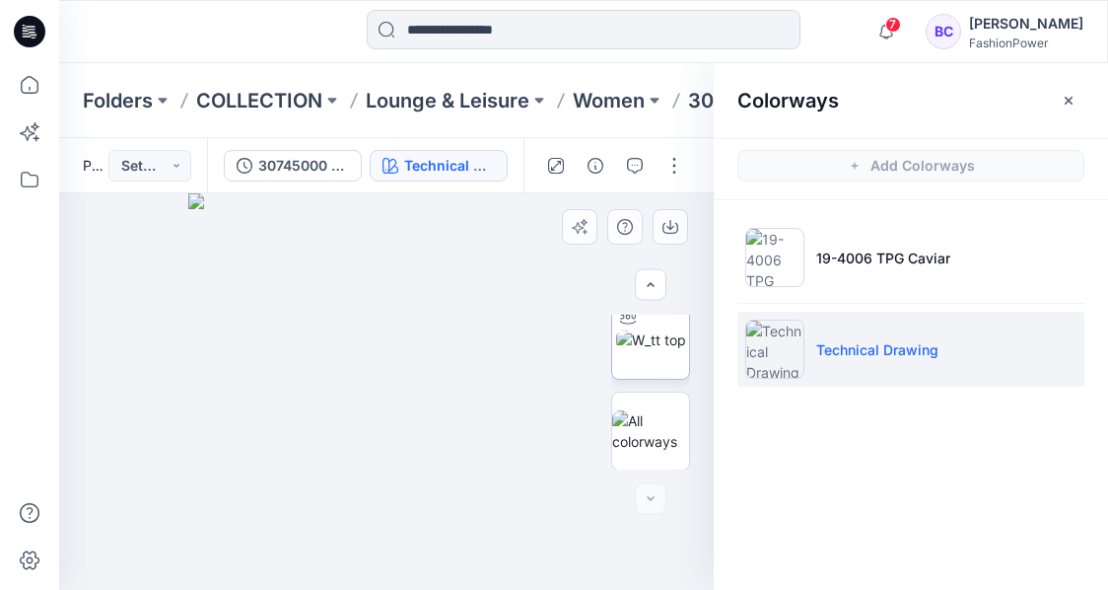
click at [662, 350] on img at bounding box center [651, 339] width 70 height 21
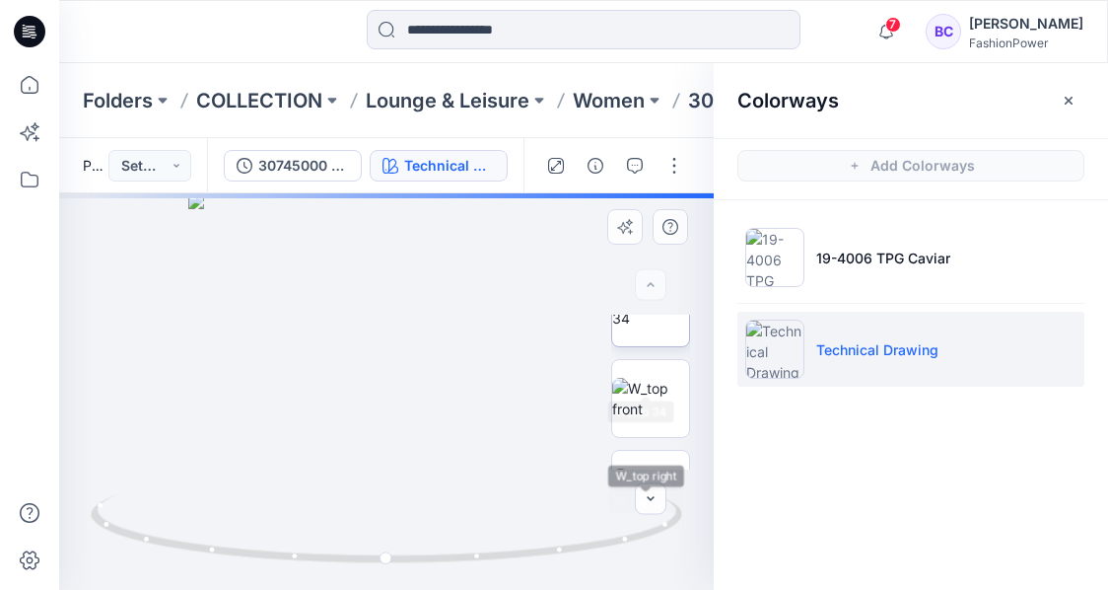
scroll to position [0, 0]
click at [667, 353] on img at bounding box center [650, 353] width 77 height 41
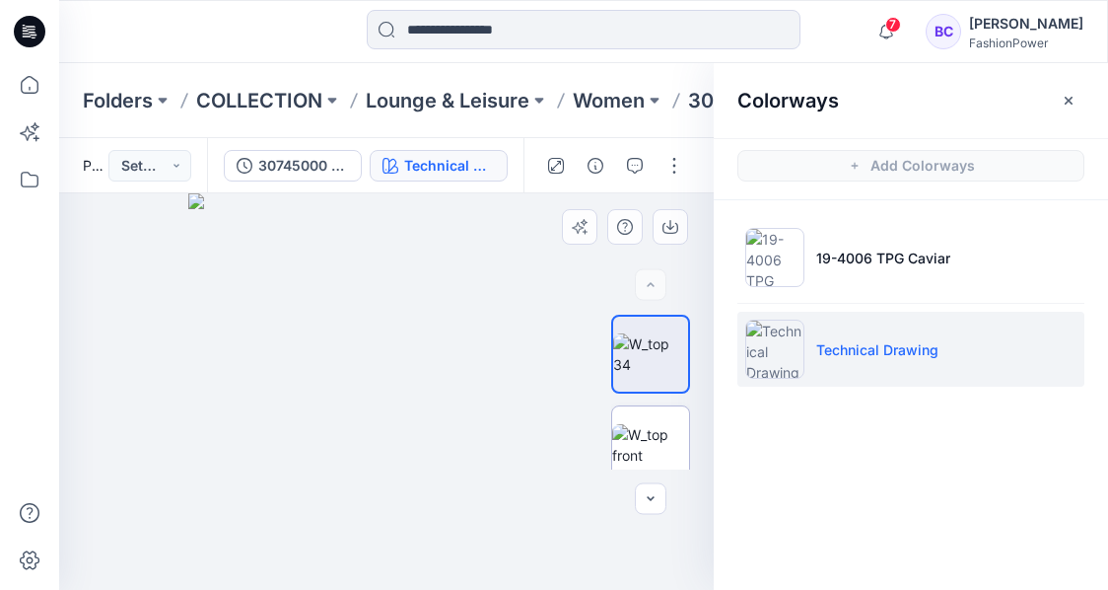
click at [653, 427] on img at bounding box center [650, 444] width 77 height 41
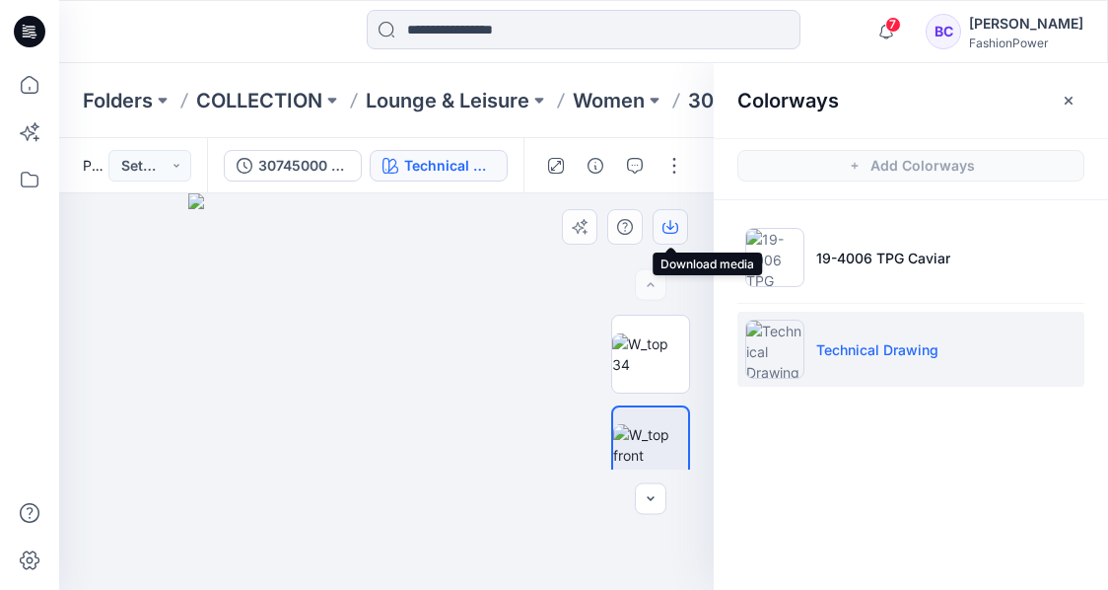
click at [675, 223] on icon "button" at bounding box center [670, 228] width 16 height 11
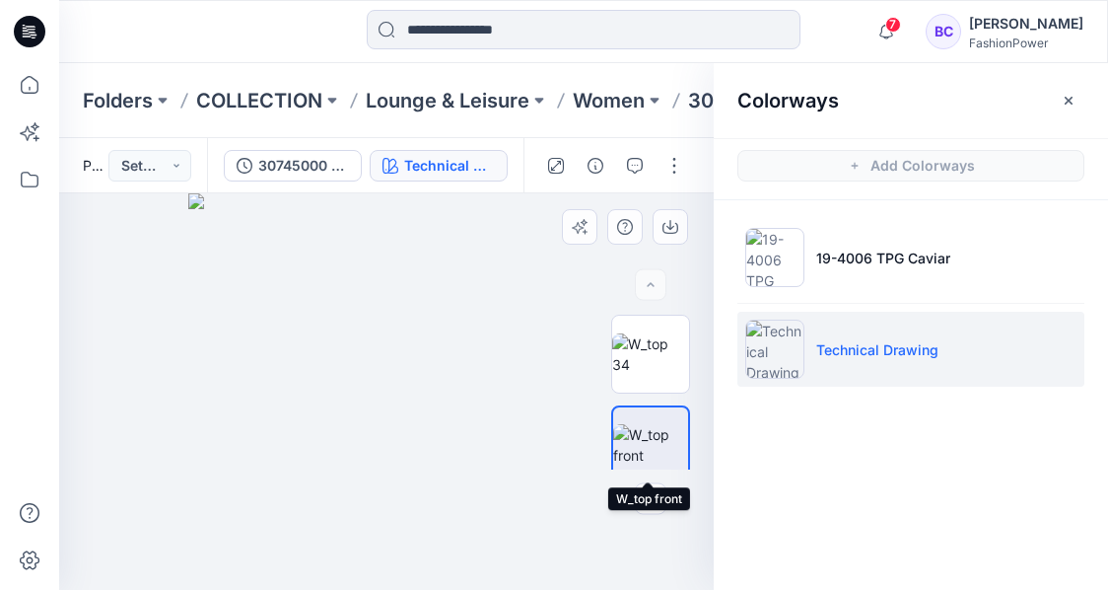
scroll to position [65, 0]
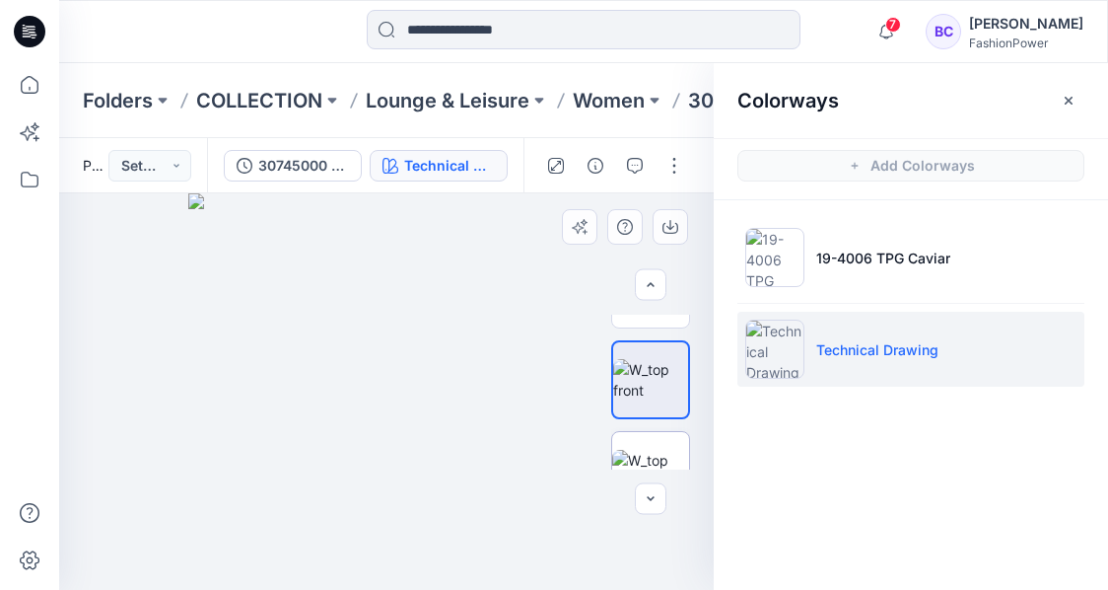
click at [651, 463] on img at bounding box center [650, 470] width 77 height 41
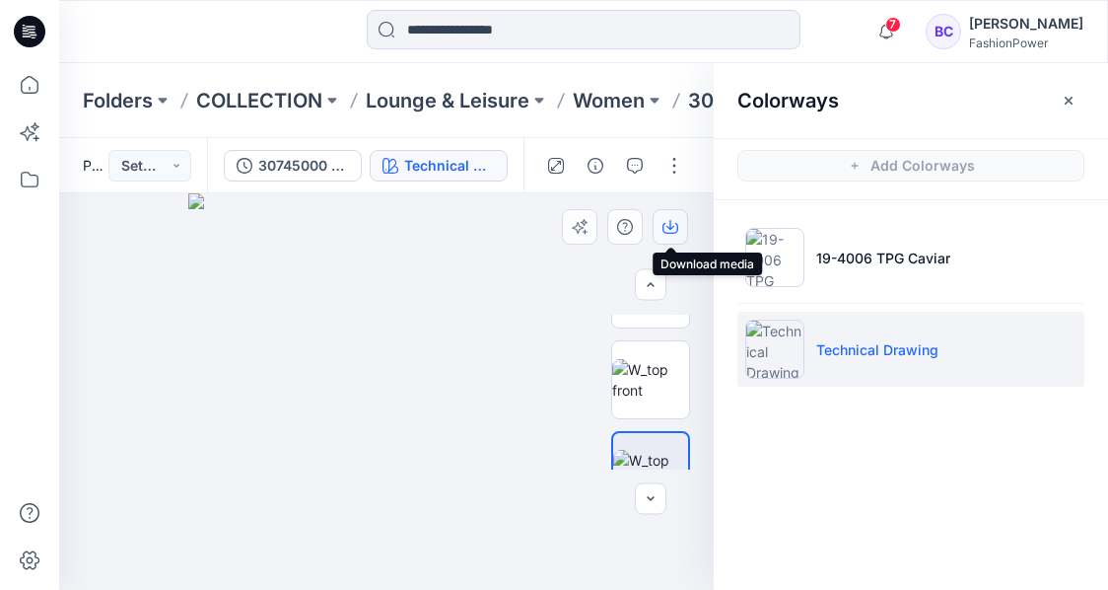
click at [677, 232] on icon "button" at bounding box center [670, 227] width 16 height 16
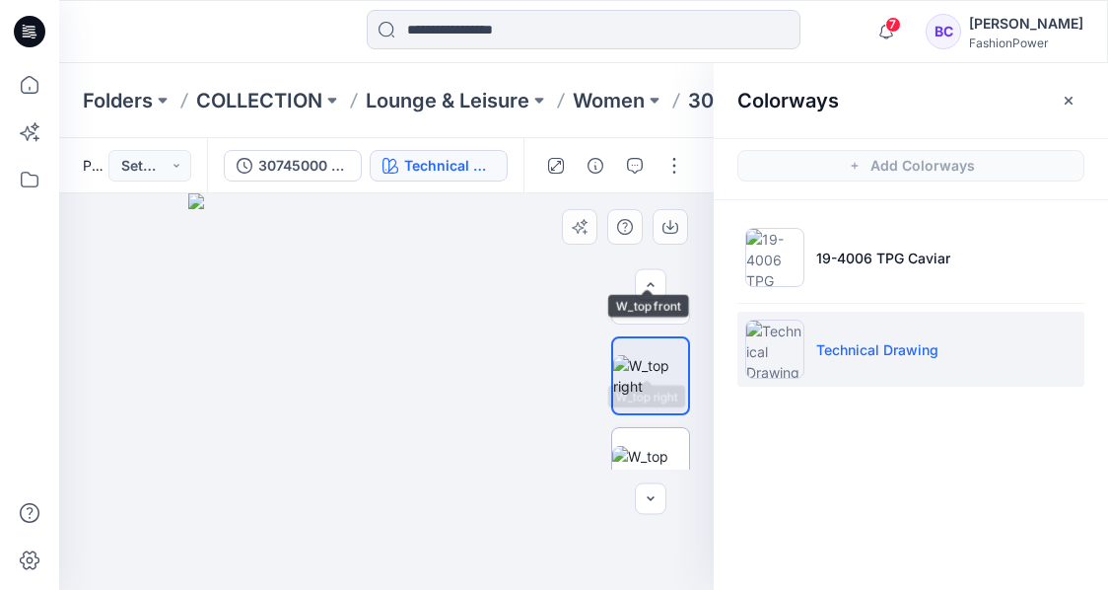
scroll to position [197, 0]
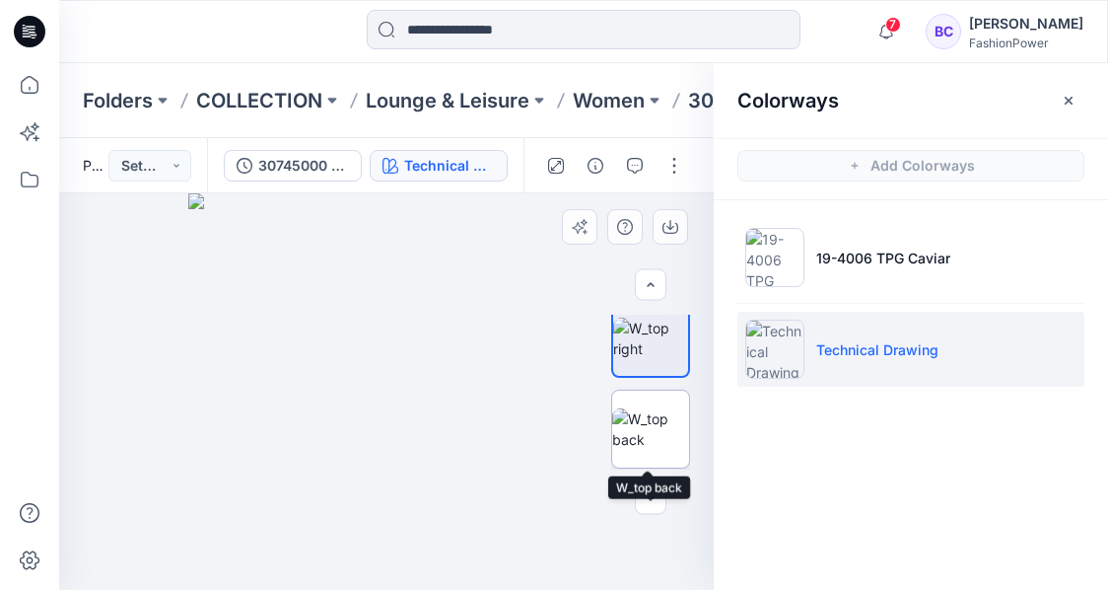
click at [646, 408] on img at bounding box center [650, 428] width 77 height 41
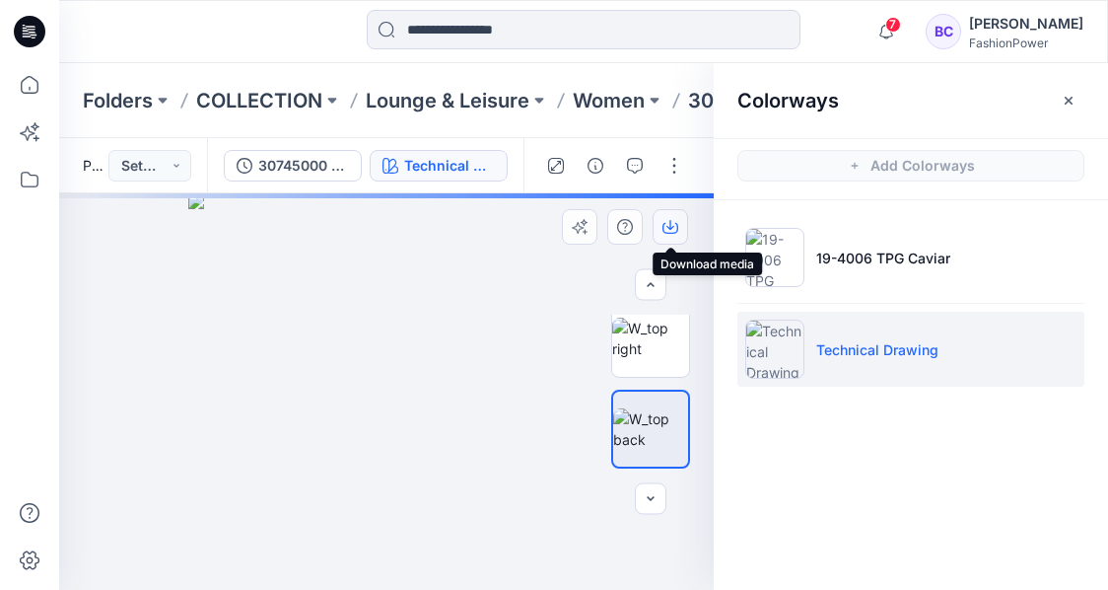
click at [667, 222] on icon "button" at bounding box center [670, 227] width 16 height 16
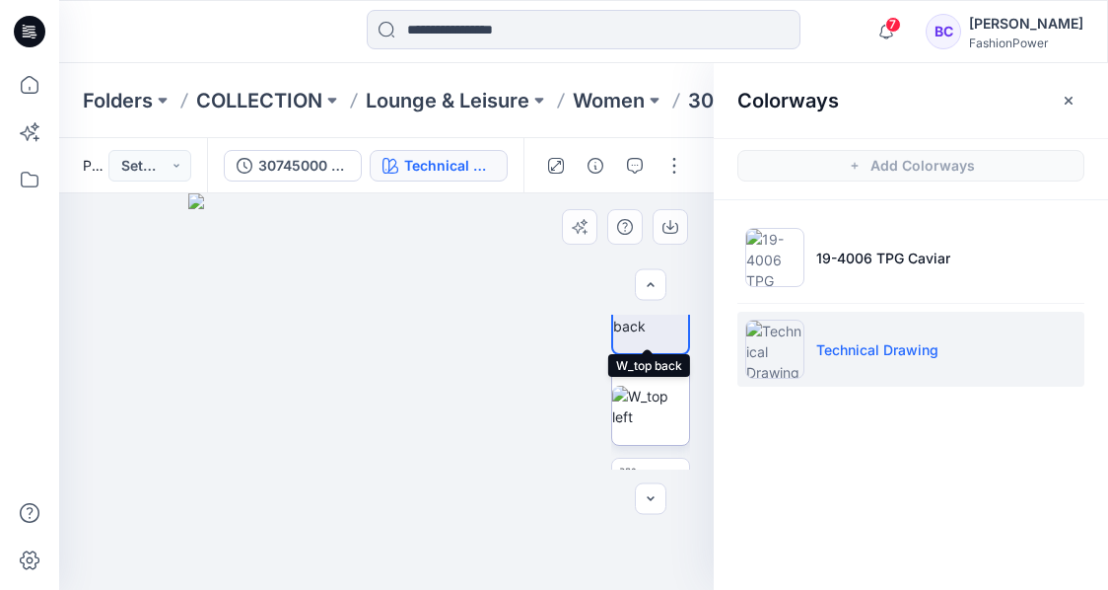
scroll to position [328, 0]
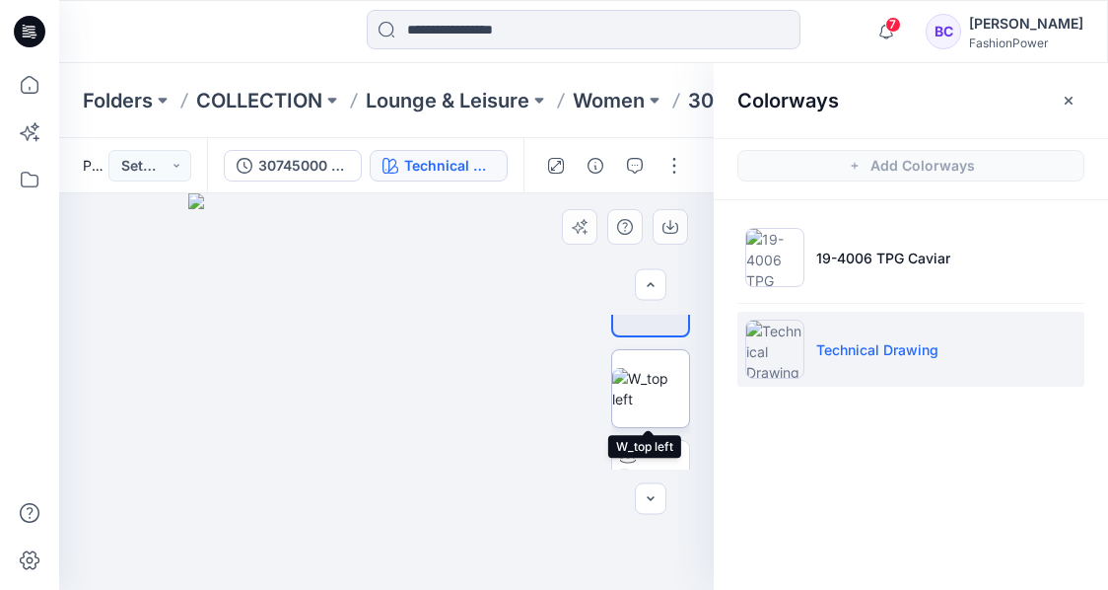
click at [643, 409] on img at bounding box center [650, 388] width 77 height 41
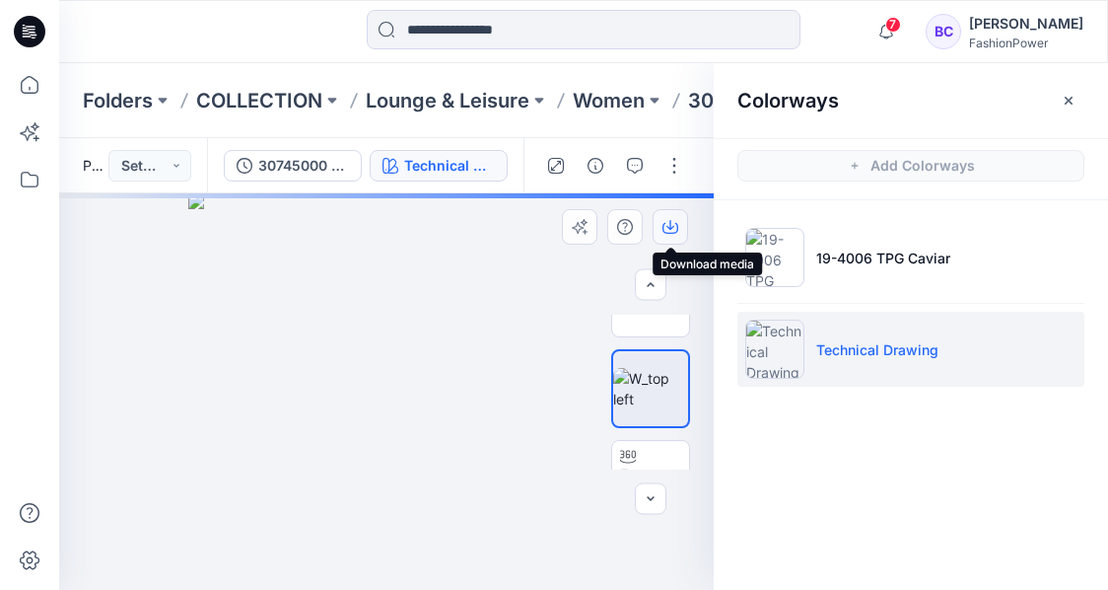
click at [662, 215] on button "button" at bounding box center [670, 226] width 35 height 35
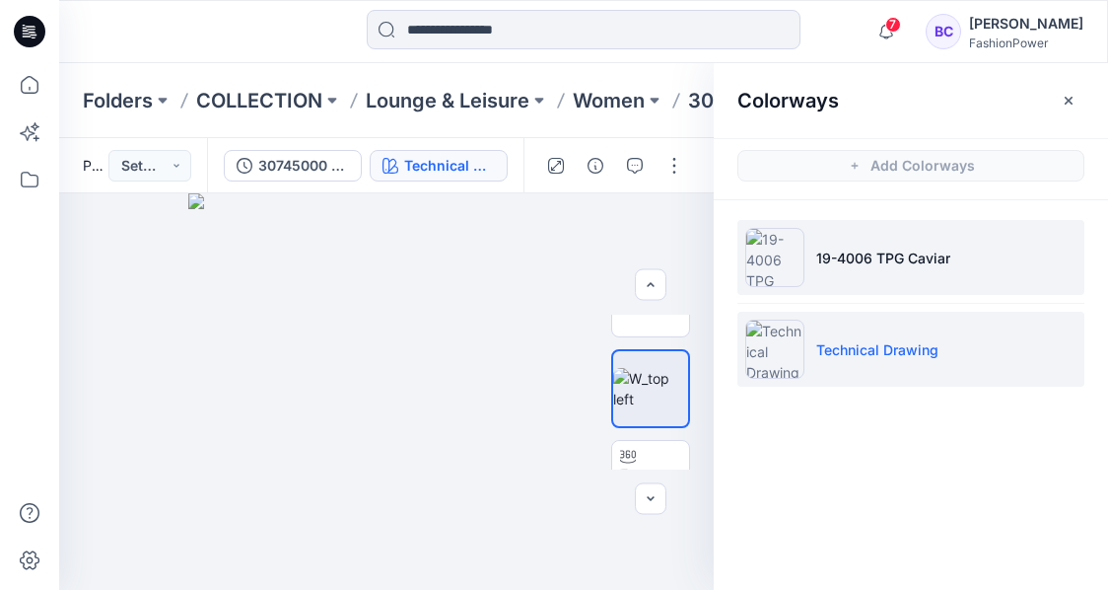
click at [804, 284] on li "19-4006 TPG Caviar" at bounding box center [910, 257] width 347 height 75
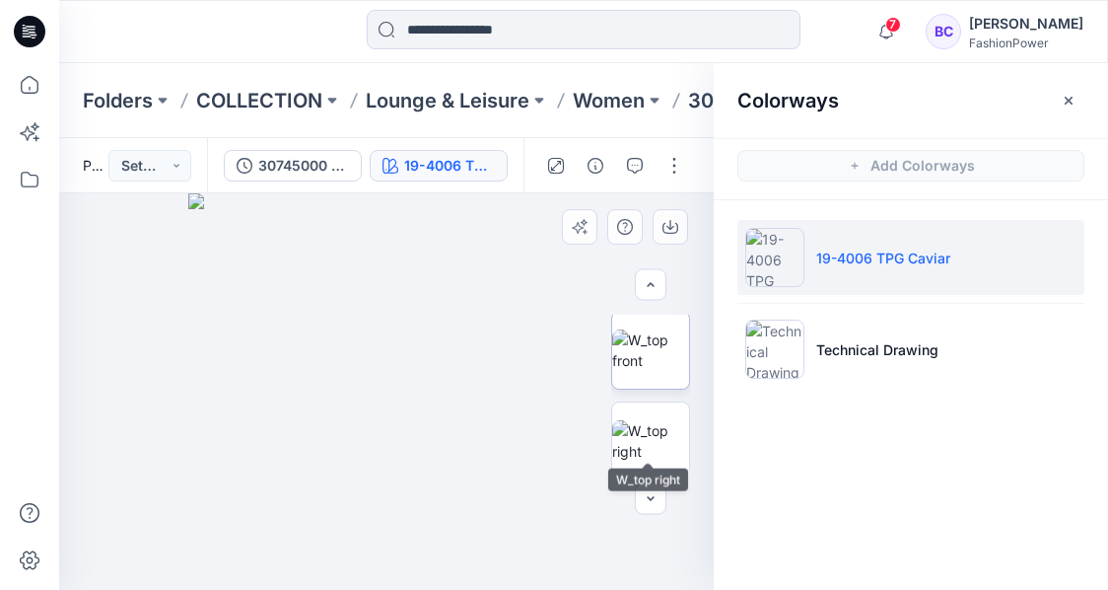
scroll to position [65, 0]
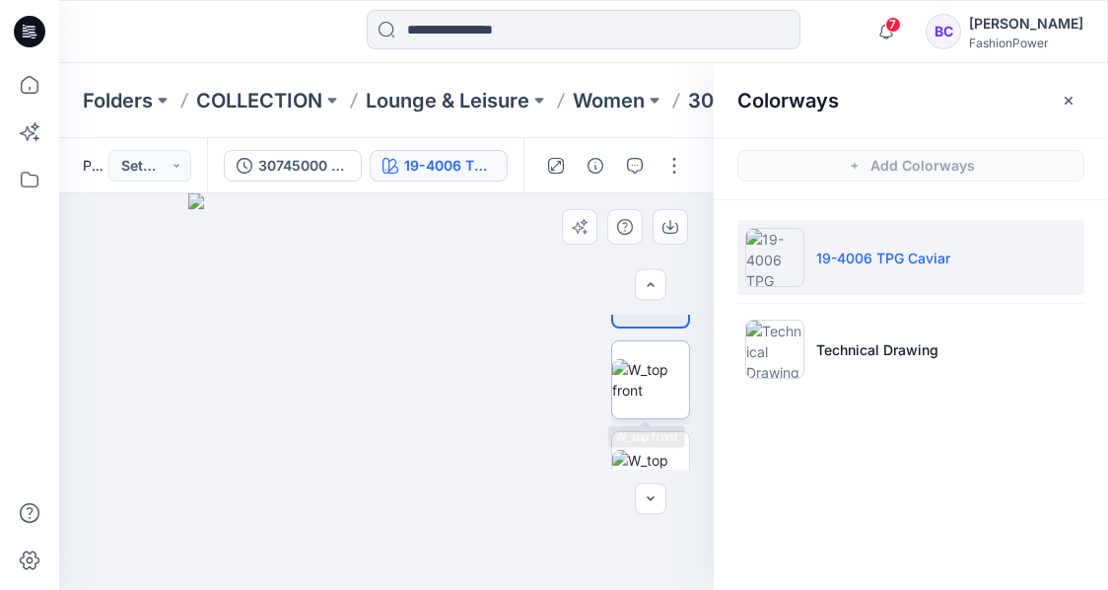
click at [674, 384] on img at bounding box center [650, 379] width 77 height 41
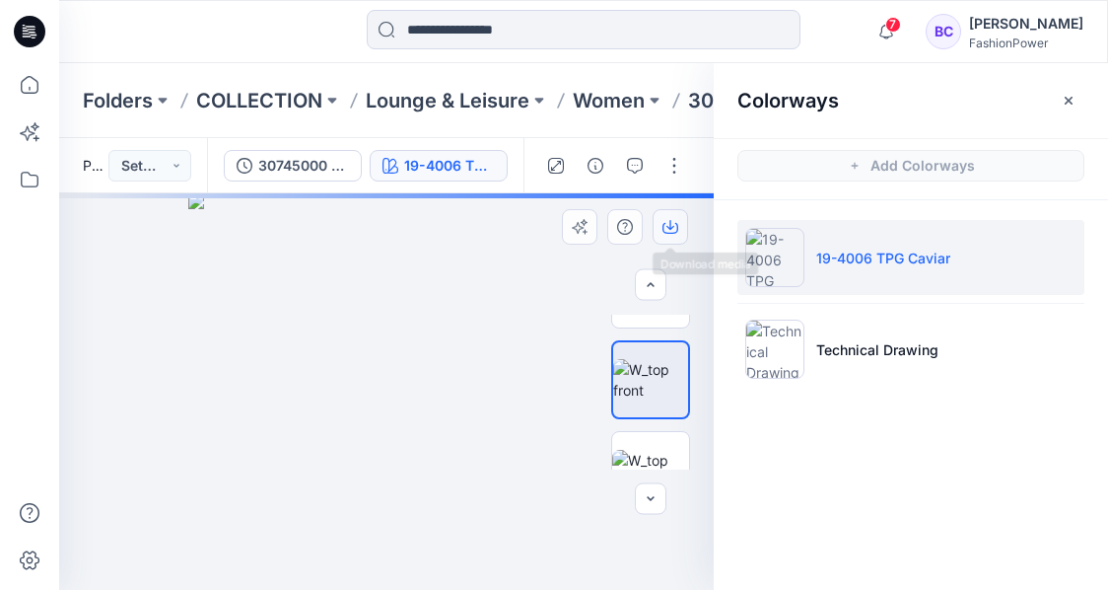
click at [668, 220] on icon "button" at bounding box center [670, 227] width 16 height 16
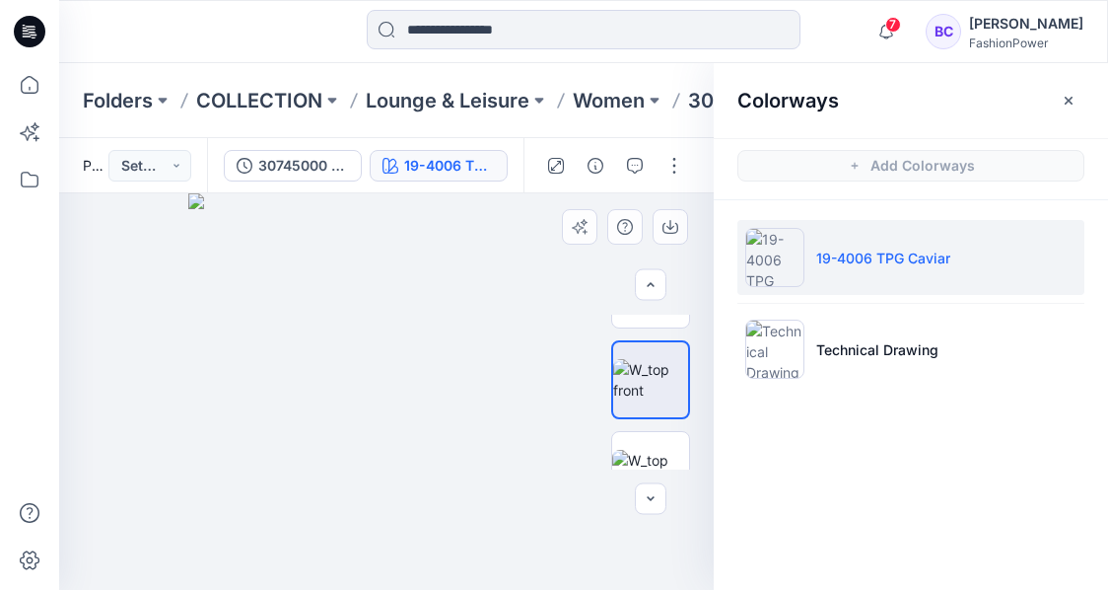
scroll to position [197, 0]
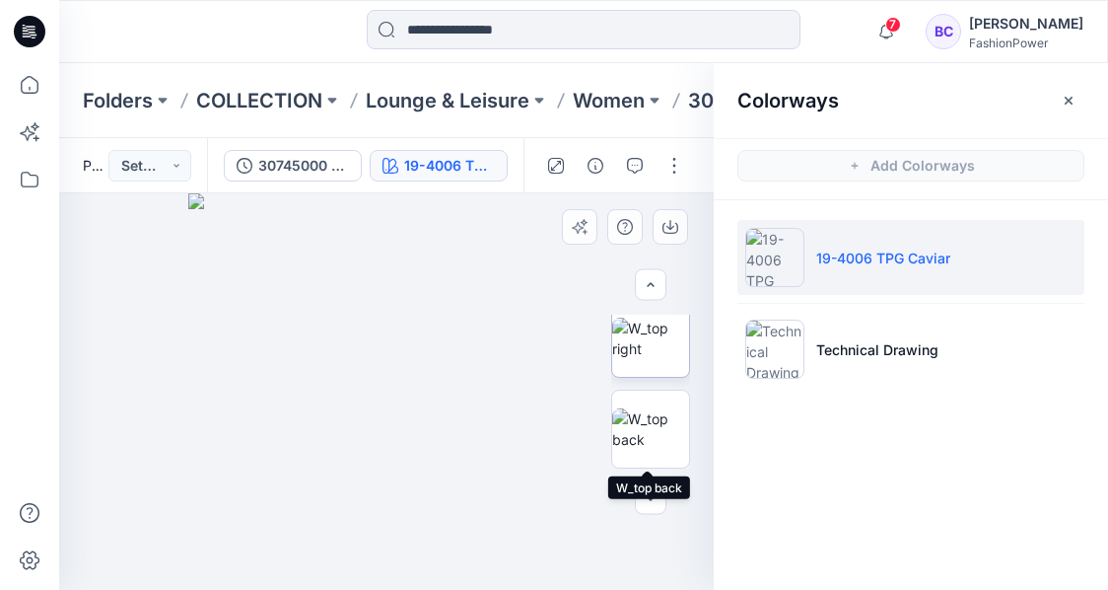
drag, startPoint x: 665, startPoint y: 415, endPoint x: 666, endPoint y: 329, distance: 85.8
click at [665, 415] on img at bounding box center [650, 428] width 77 height 41
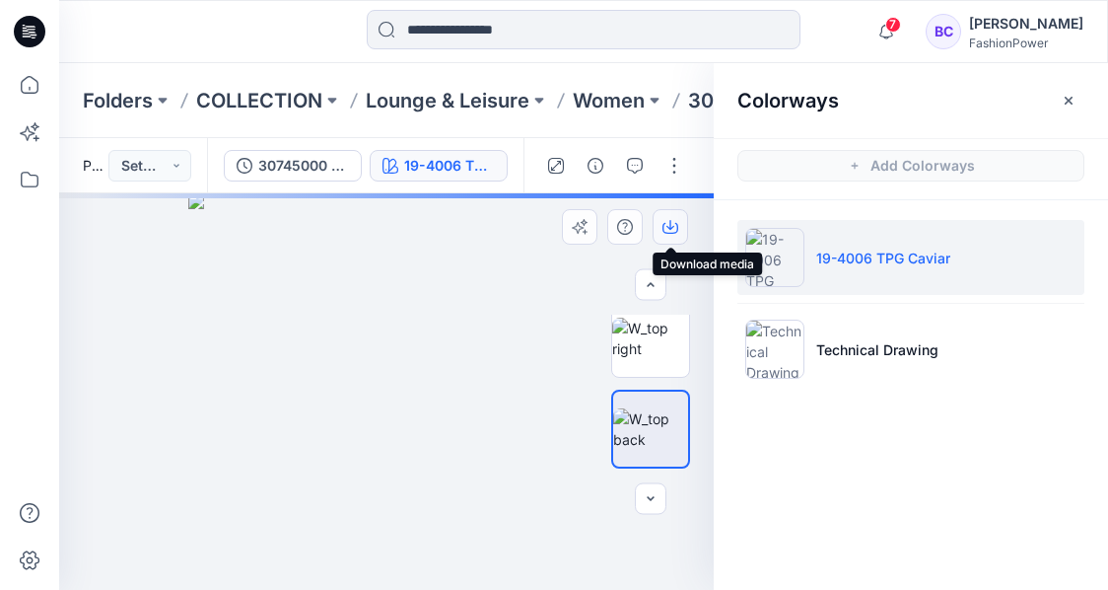
click at [678, 234] on button "button" at bounding box center [670, 226] width 35 height 35
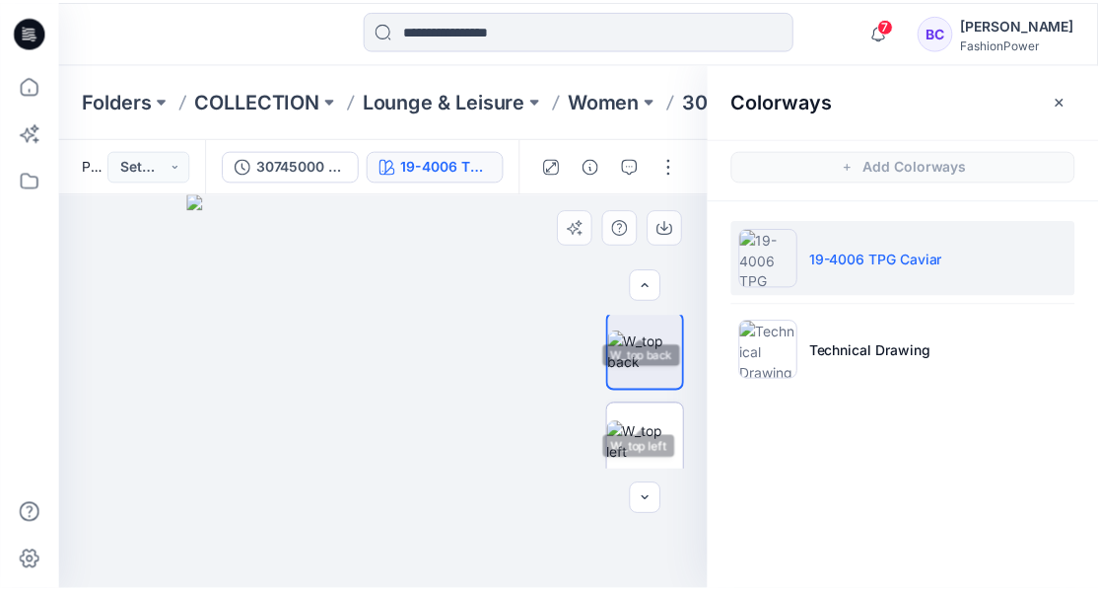
scroll to position [328, 0]
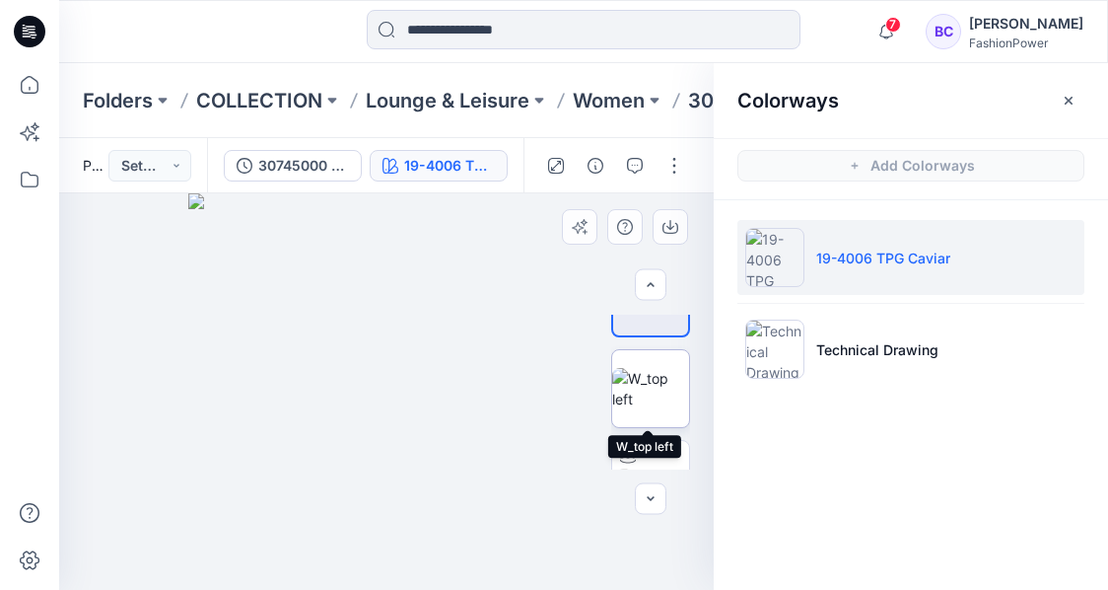
click at [662, 409] on img at bounding box center [650, 388] width 77 height 41
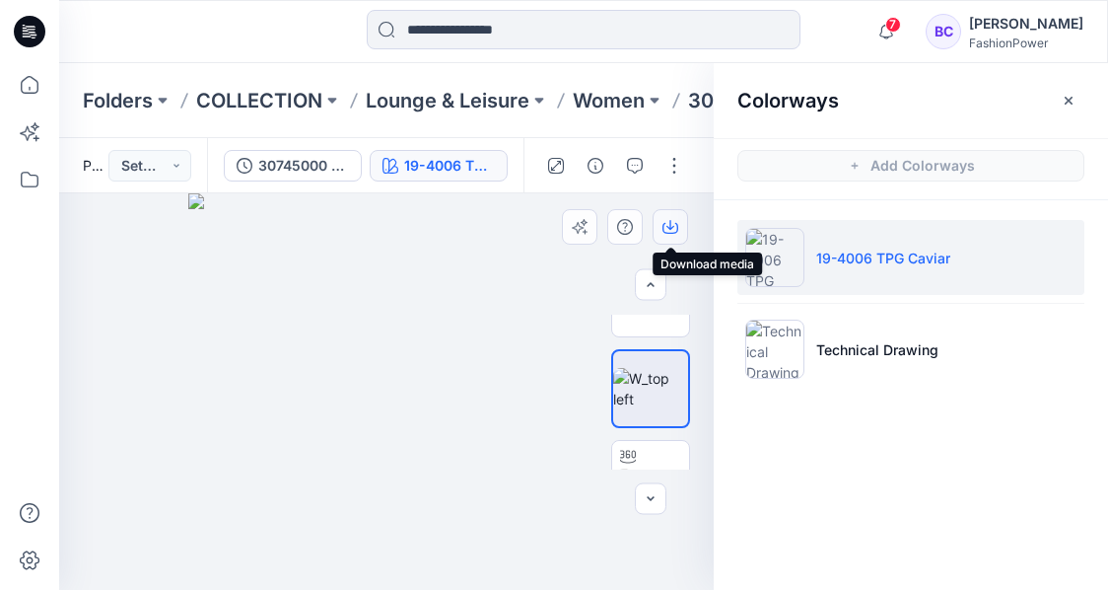
click at [671, 223] on icon "button" at bounding box center [670, 227] width 16 height 16
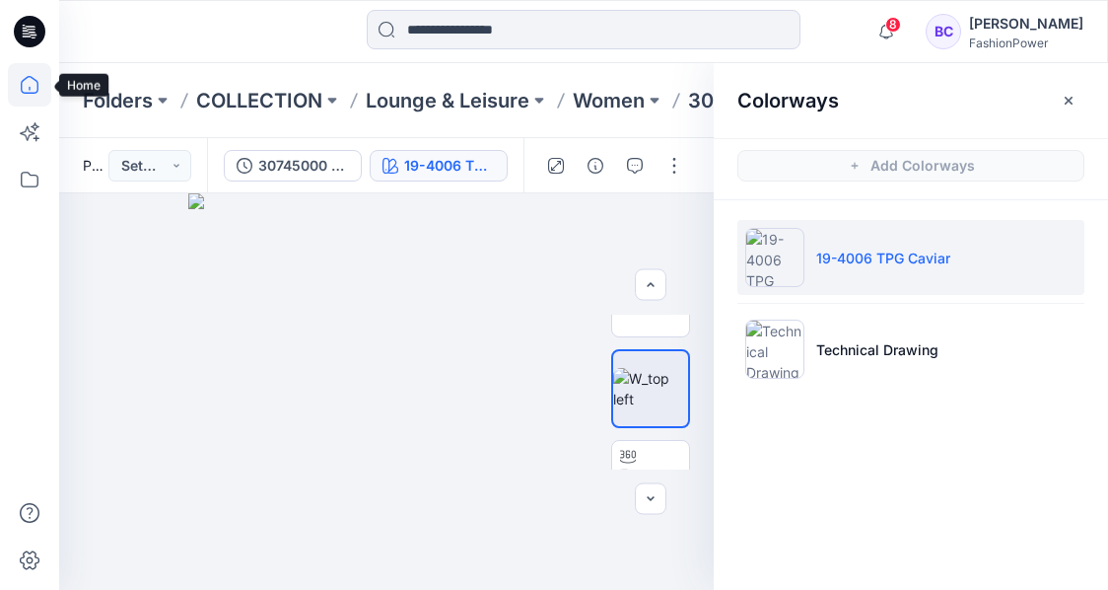
click at [32, 90] on icon at bounding box center [29, 84] width 43 height 43
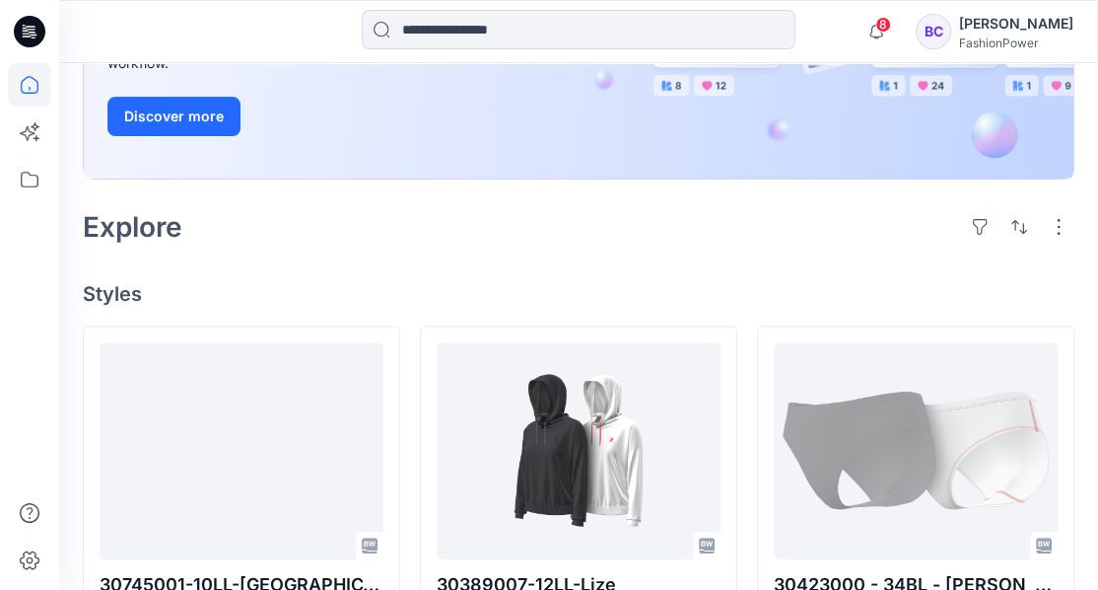
scroll to position [592, 0]
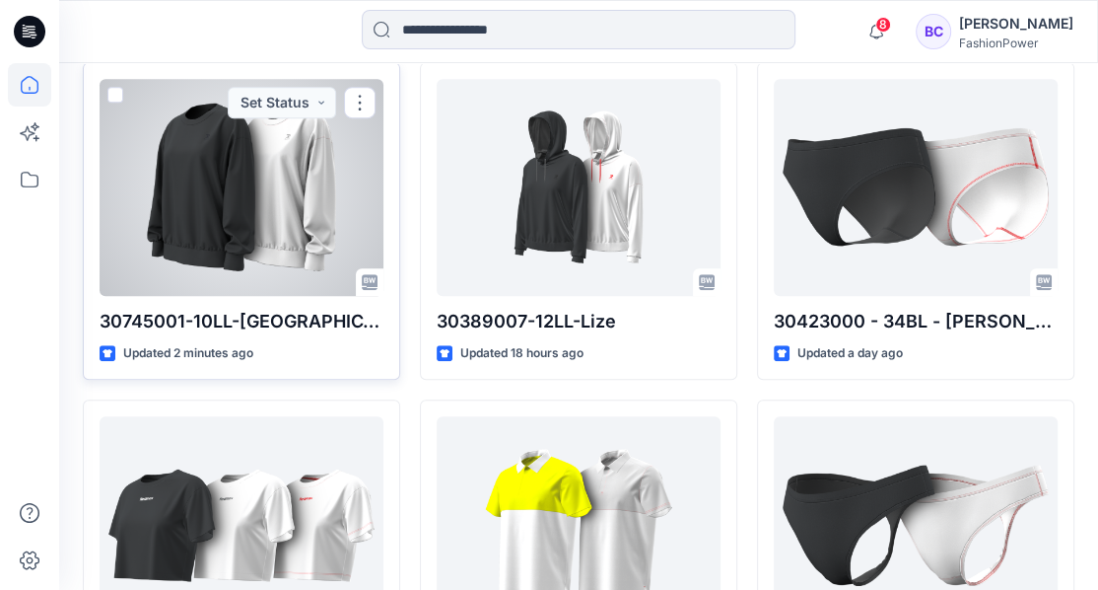
click at [348, 235] on div at bounding box center [242, 187] width 284 height 217
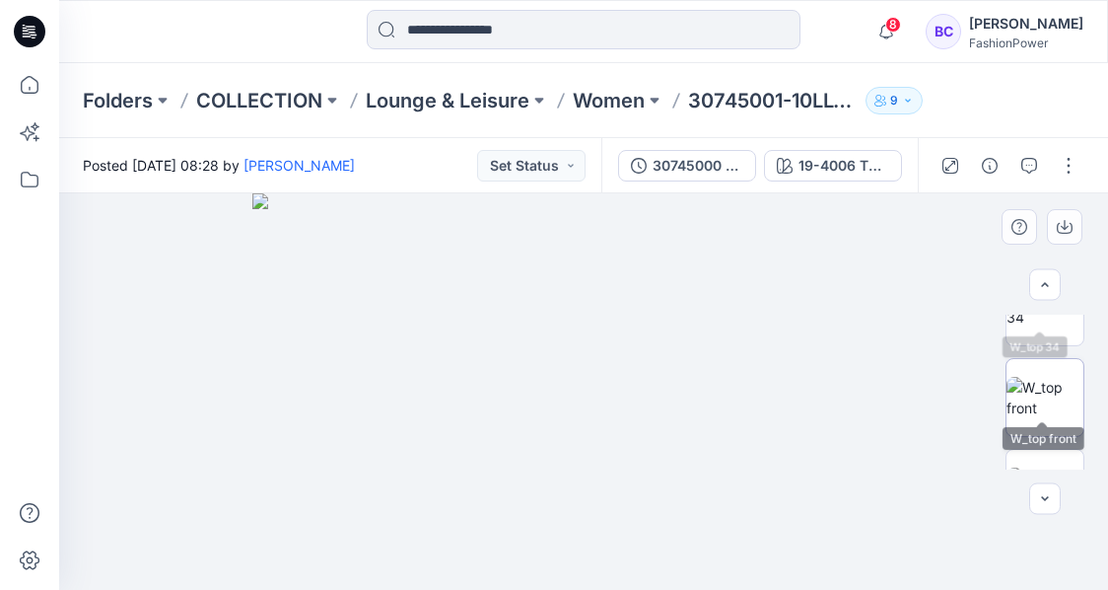
scroll to position [65, 0]
click at [1062, 390] on img at bounding box center [1045, 379] width 77 height 41
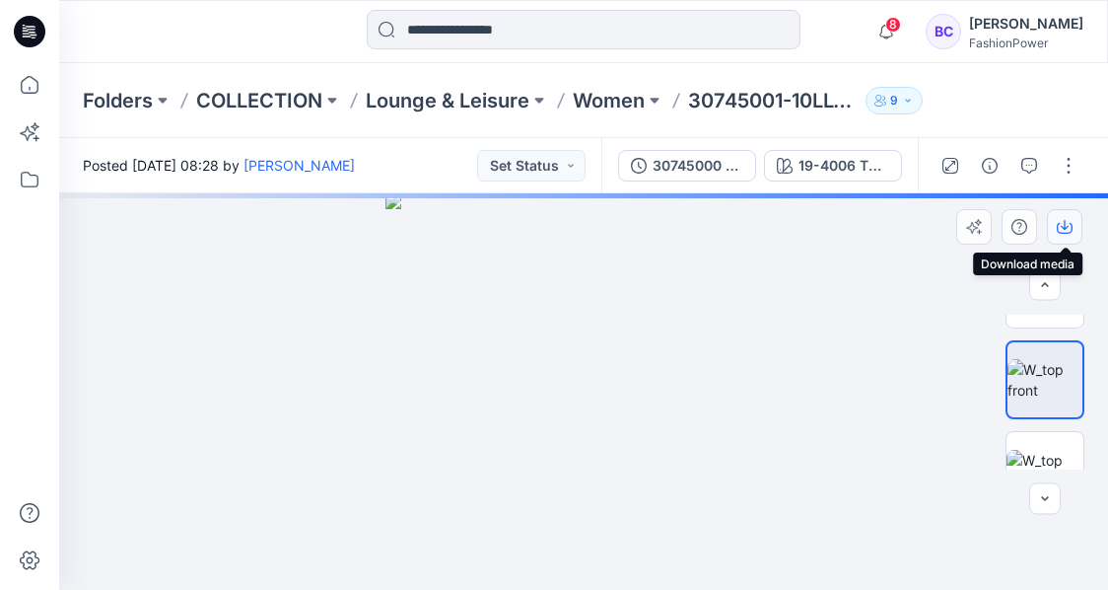
click at [1071, 228] on icon "button" at bounding box center [1065, 227] width 16 height 16
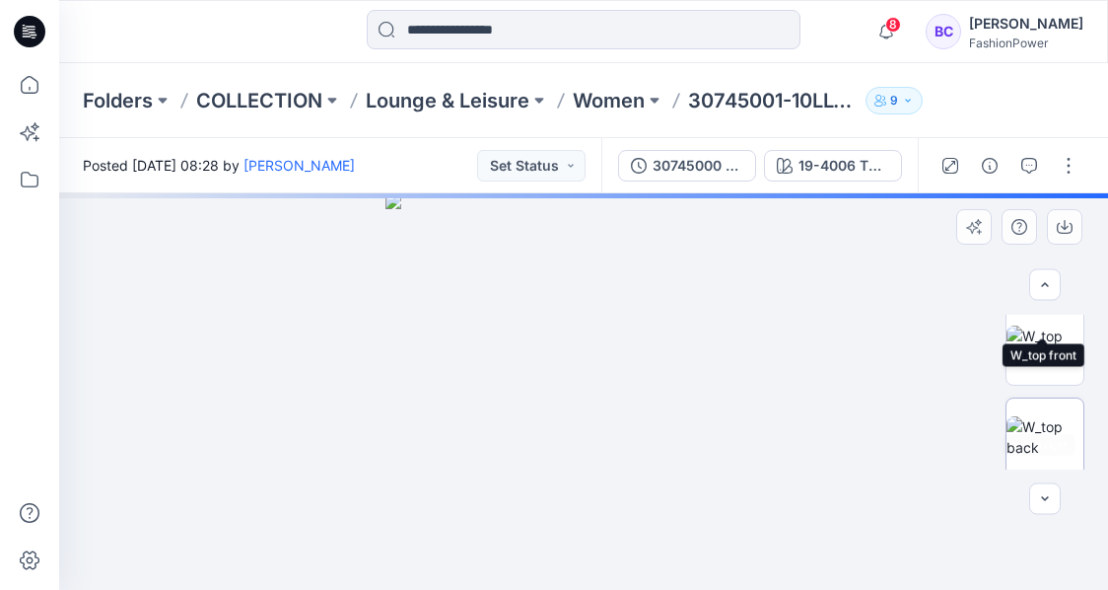
scroll to position [197, 0]
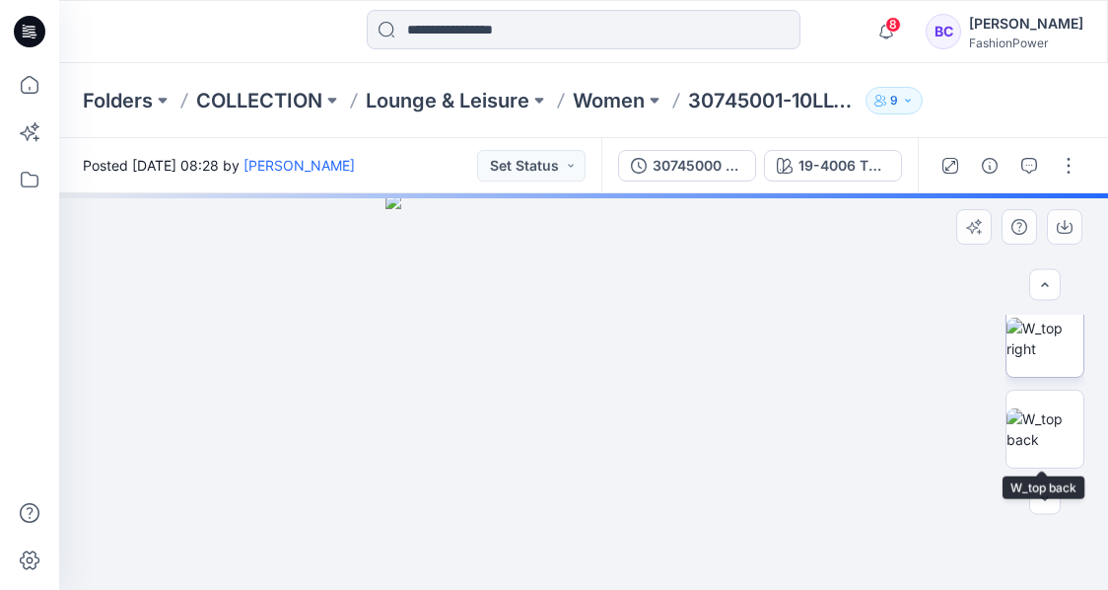
click at [1063, 359] on img at bounding box center [1045, 337] width 77 height 41
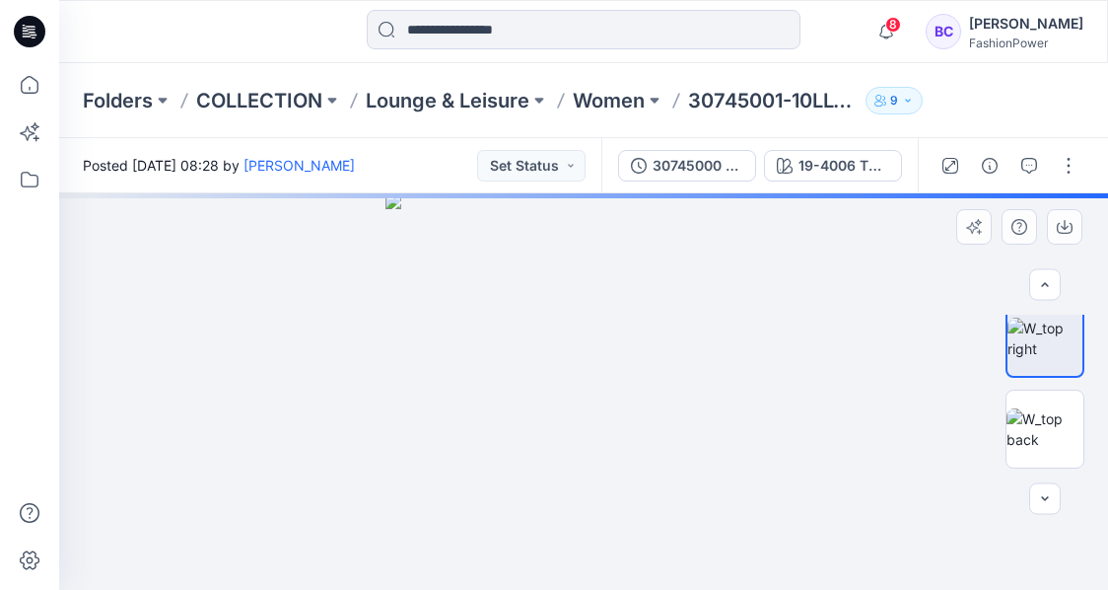
click at [1052, 386] on div at bounding box center [1045, 391] width 79 height 155
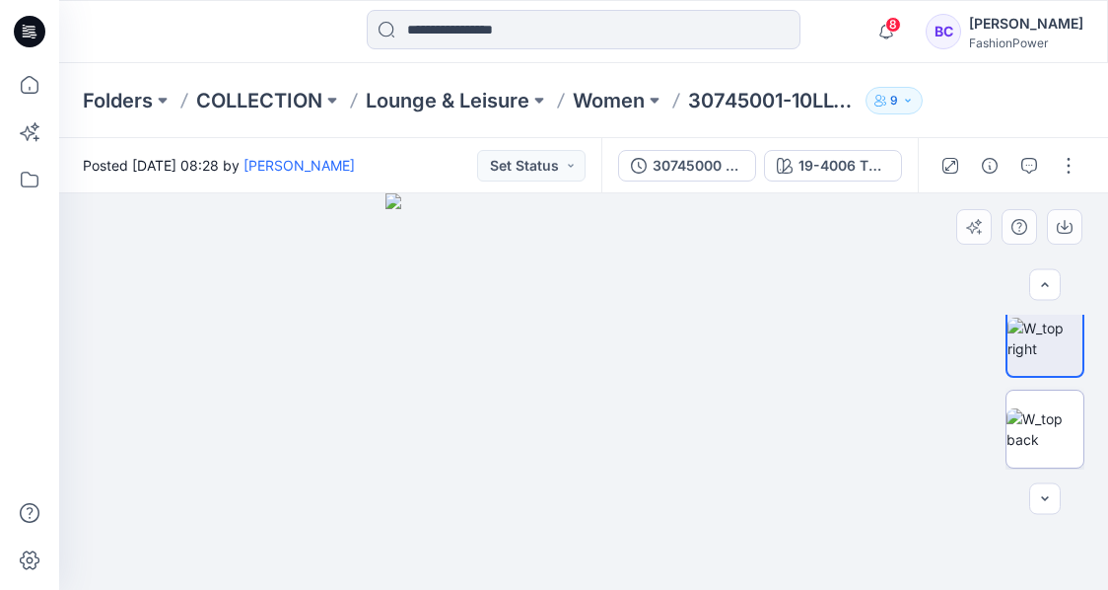
click at [1063, 414] on img at bounding box center [1045, 428] width 77 height 41
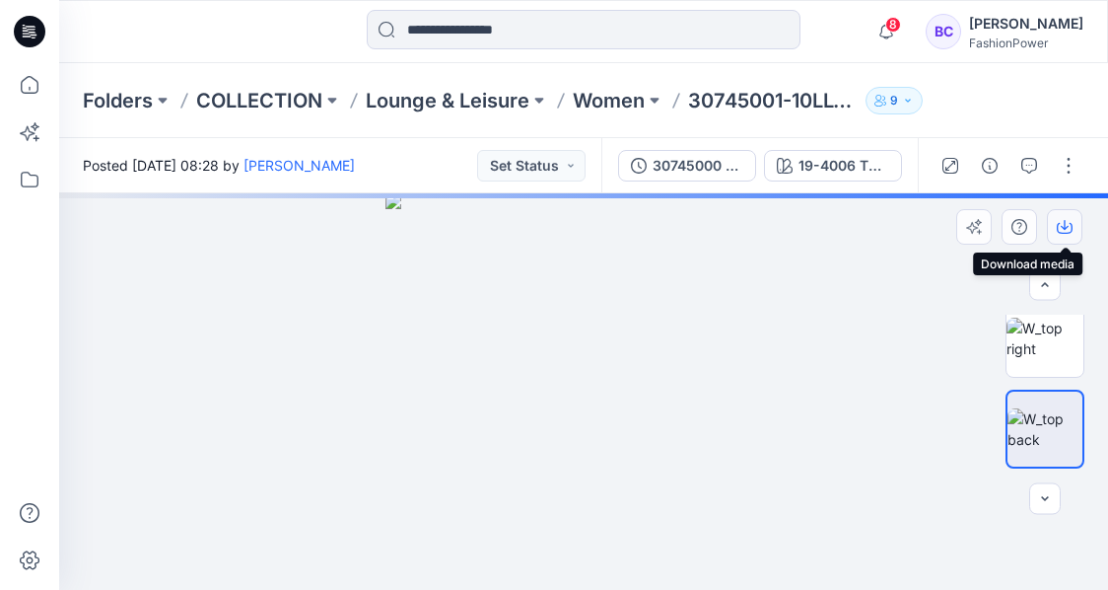
click at [1062, 231] on icon "button" at bounding box center [1065, 227] width 16 height 16
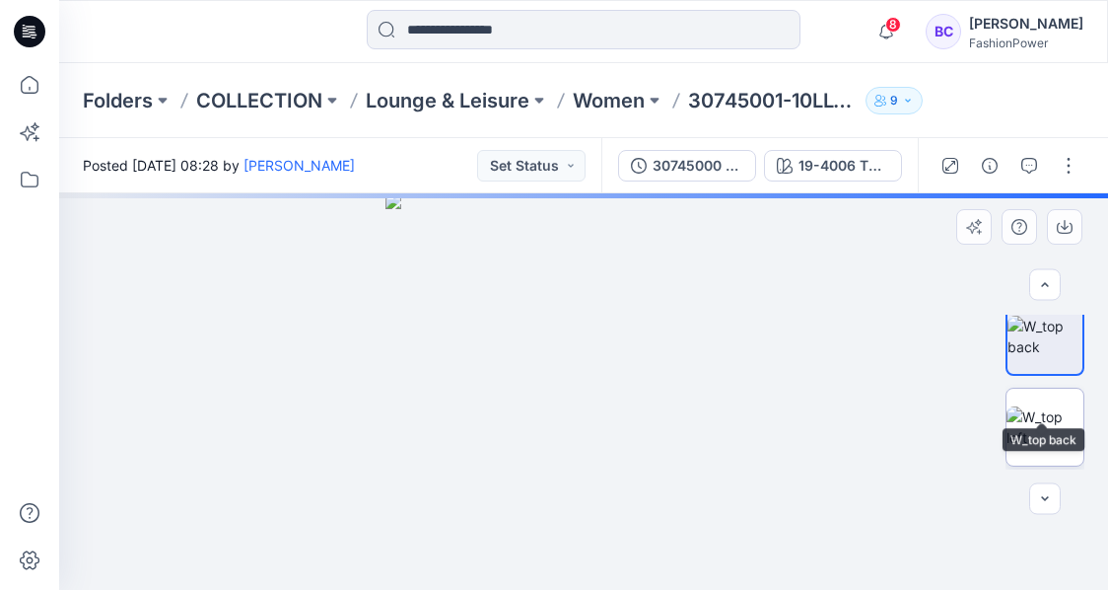
scroll to position [328, 0]
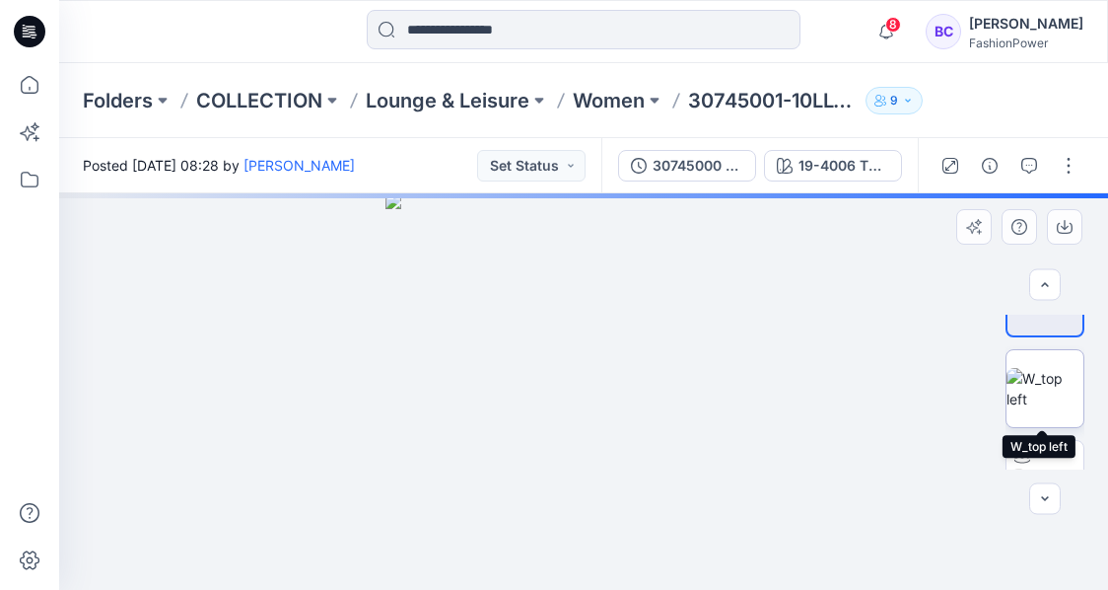
click at [1050, 409] on img at bounding box center [1045, 388] width 77 height 41
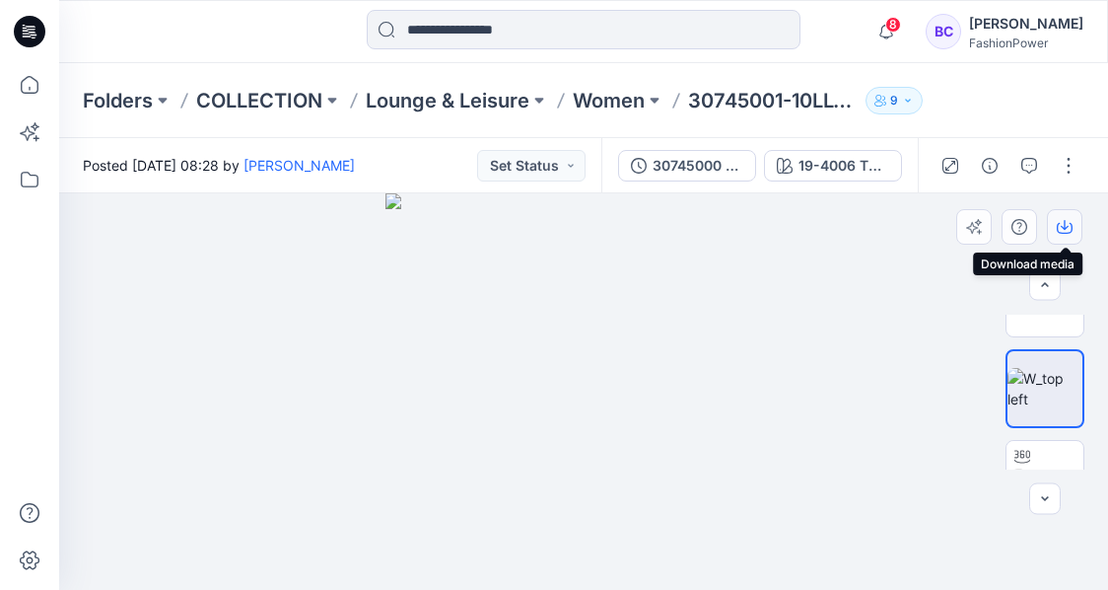
click at [1075, 227] on button "button" at bounding box center [1064, 226] width 35 height 35
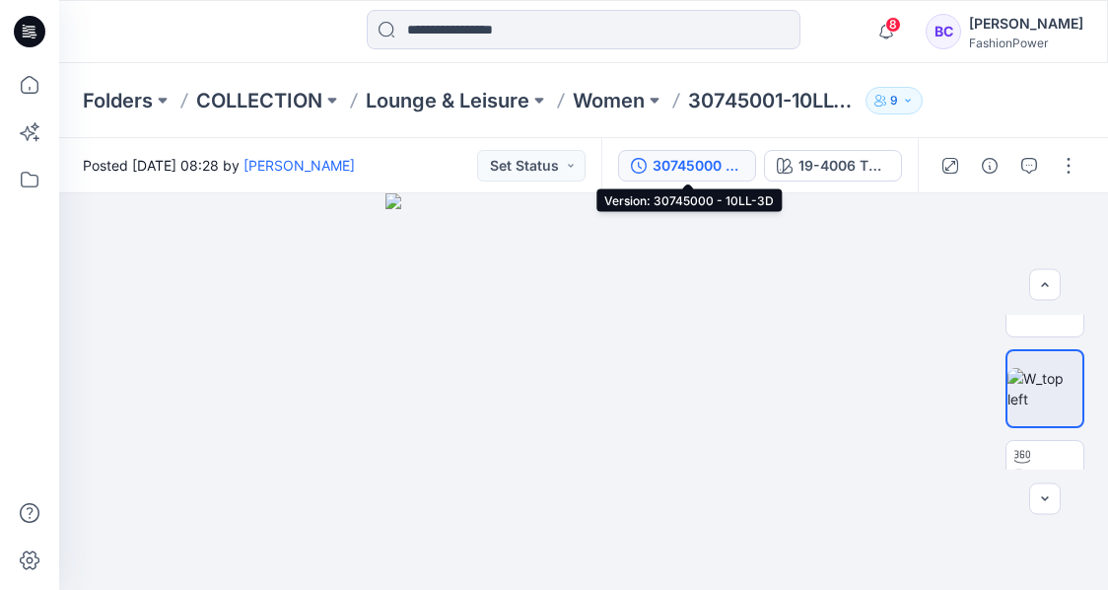
click at [684, 177] on button "30745000 - 10LL-3D" at bounding box center [687, 166] width 138 height 32
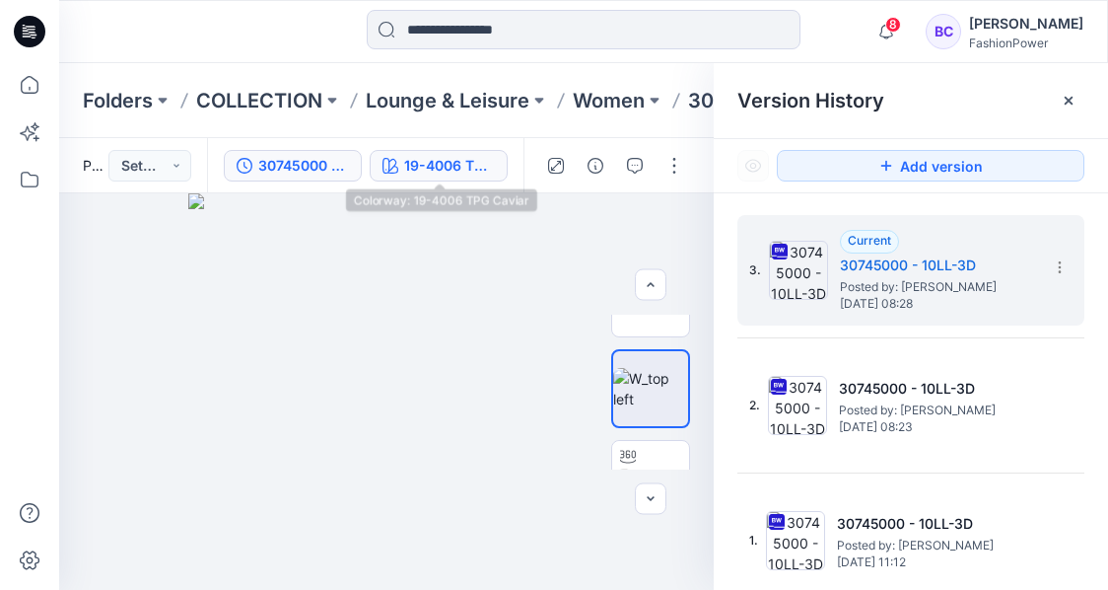
click at [461, 168] on div "19-4006 TPG Caviar" at bounding box center [449, 166] width 91 height 22
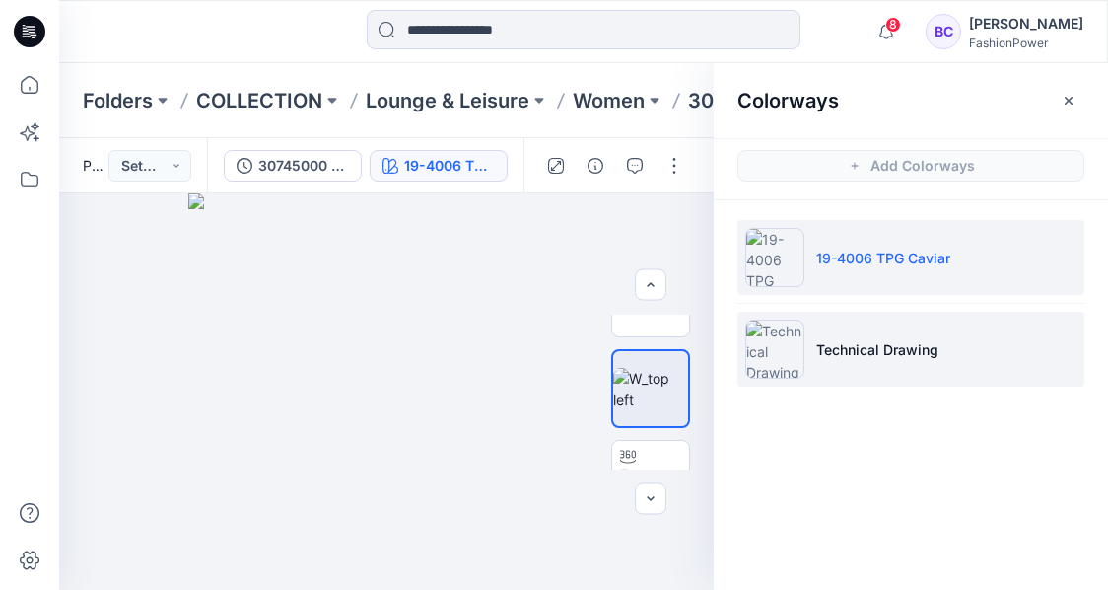
click at [868, 345] on p "Technical Drawing" at bounding box center [877, 349] width 122 height 21
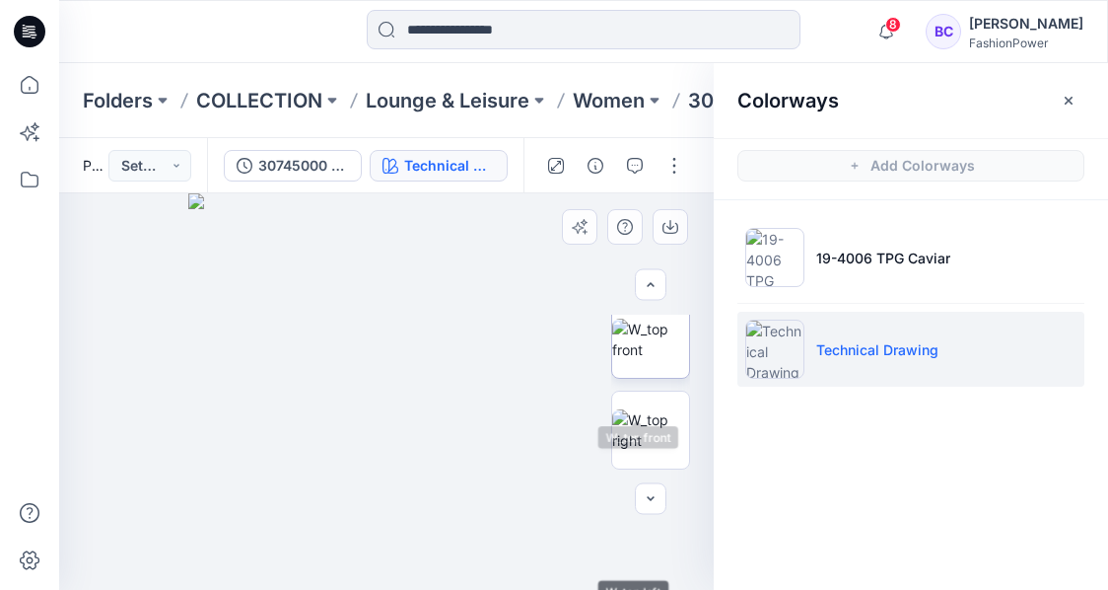
scroll to position [65, 0]
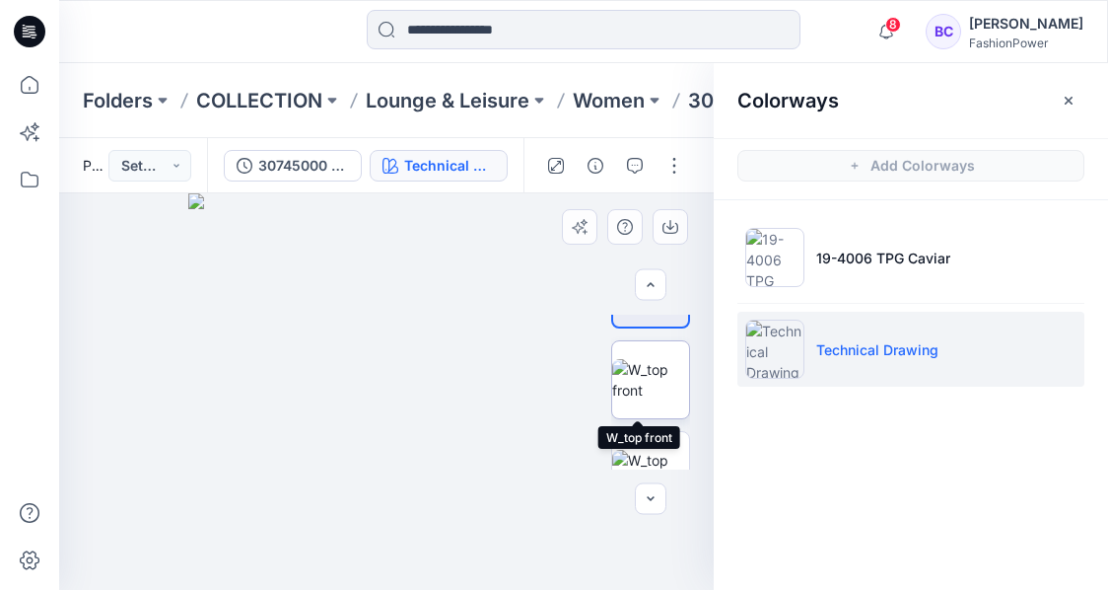
click at [651, 387] on img at bounding box center [650, 379] width 77 height 41
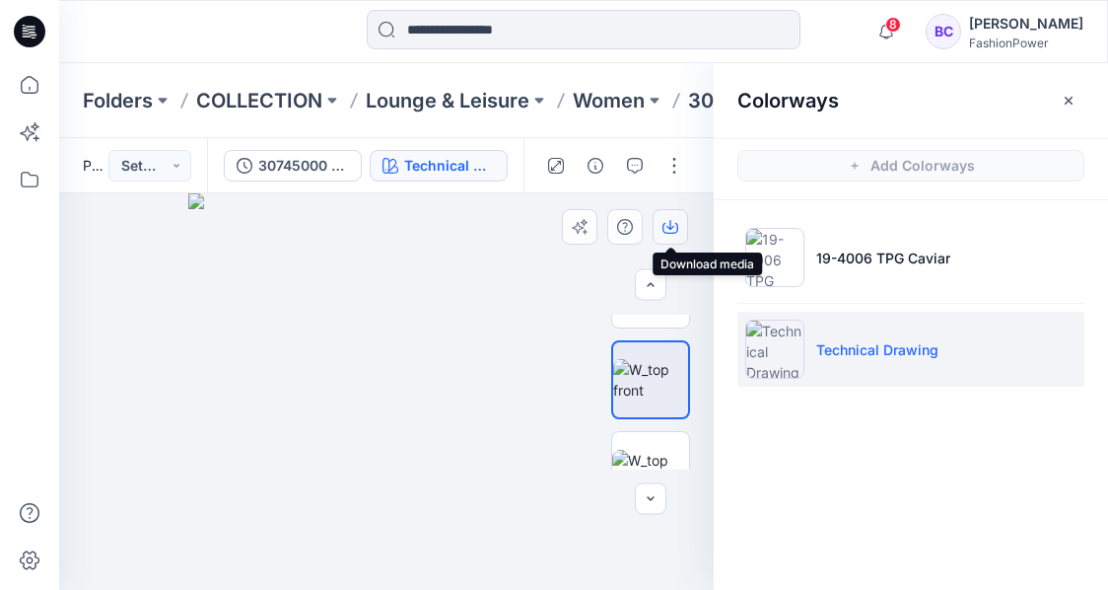
click at [662, 221] on icon "button" at bounding box center [670, 227] width 16 height 16
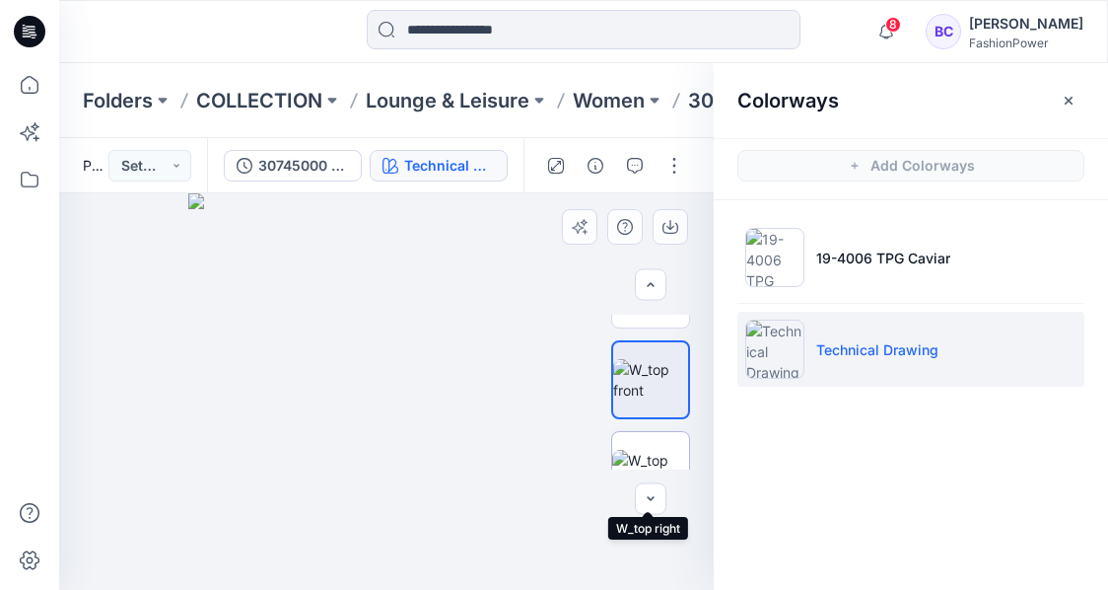
click at [632, 450] on img at bounding box center [650, 470] width 77 height 41
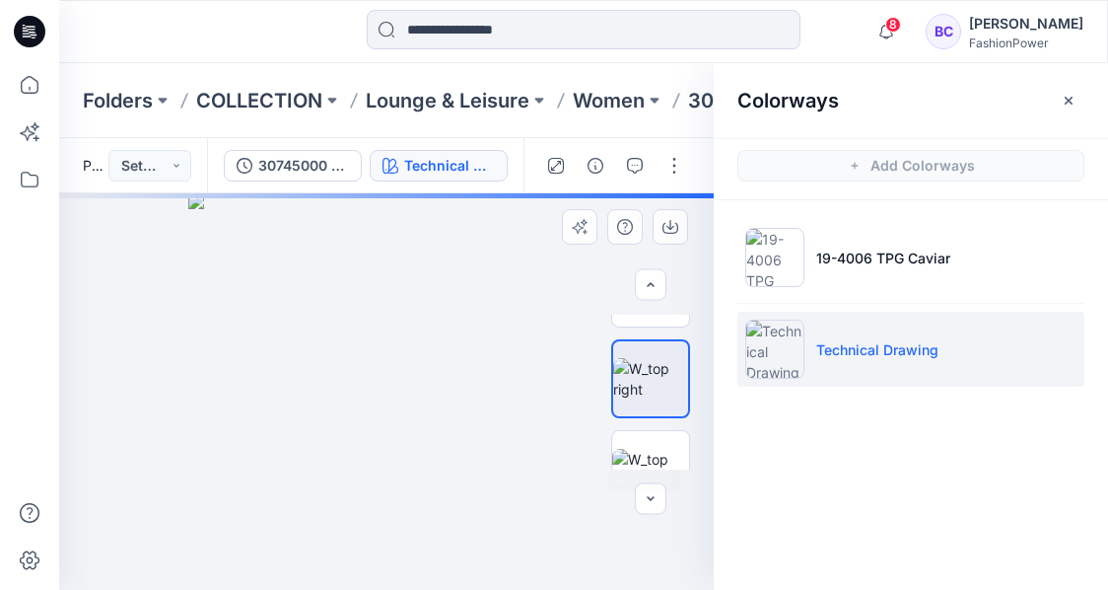
scroll to position [197, 0]
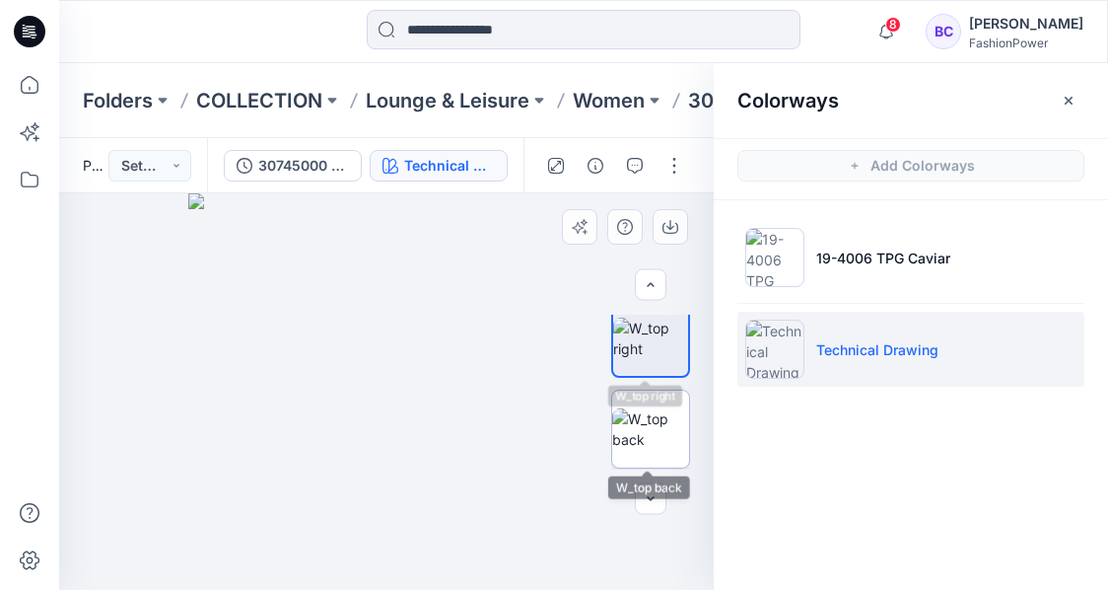
click at [649, 426] on img at bounding box center [650, 428] width 77 height 41
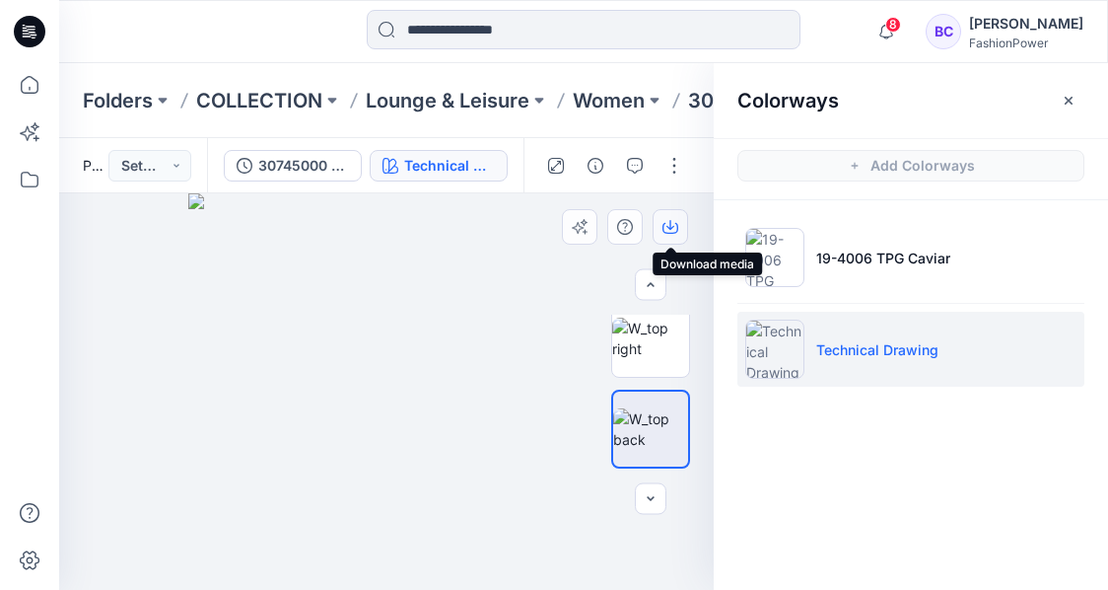
click at [670, 225] on icon "button" at bounding box center [670, 225] width 8 height 10
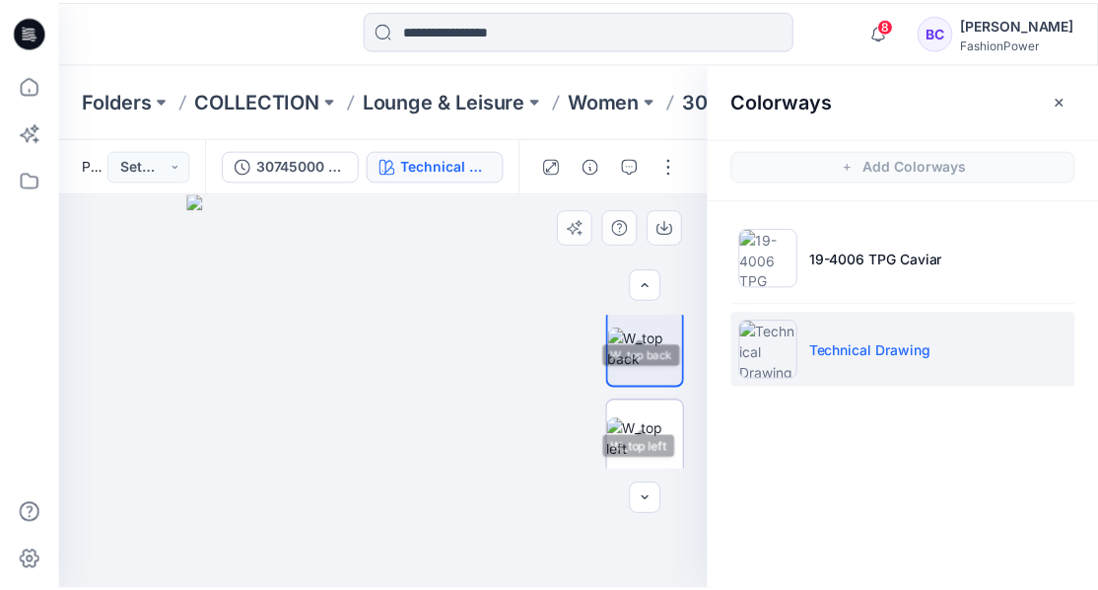
scroll to position [328, 0]
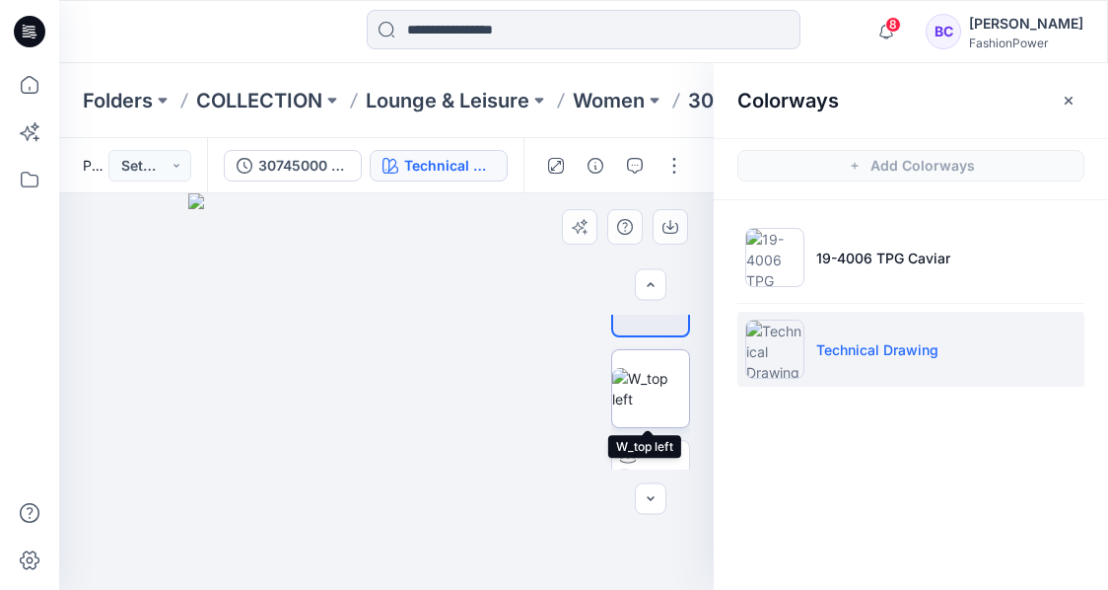
click at [641, 407] on img at bounding box center [650, 388] width 77 height 41
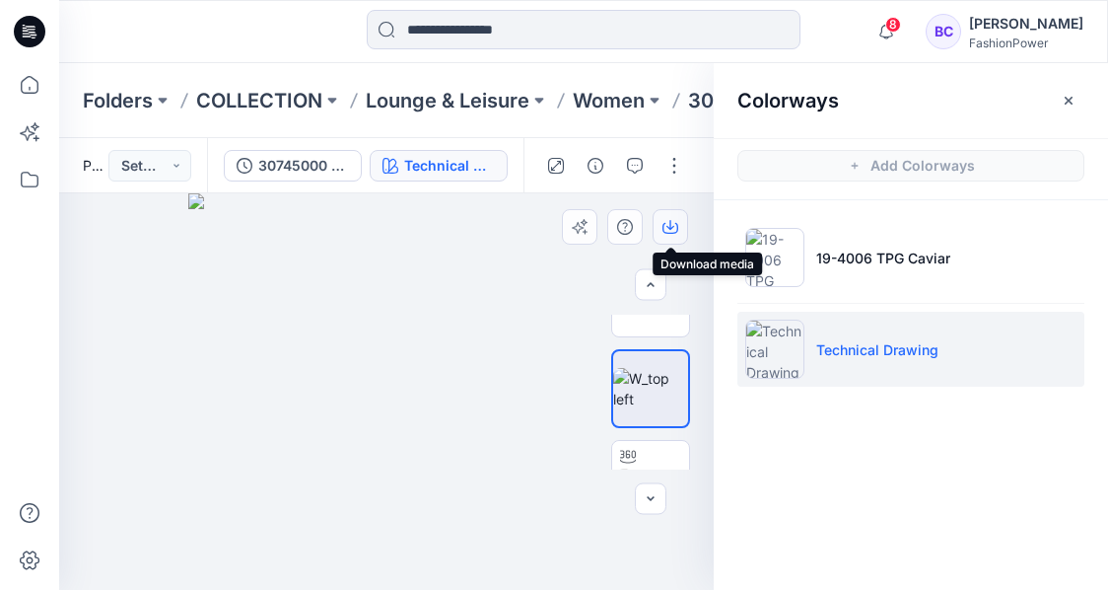
click at [668, 228] on icon "button" at bounding box center [670, 225] width 8 height 10
click at [590, 108] on p "Women" at bounding box center [609, 101] width 72 height 28
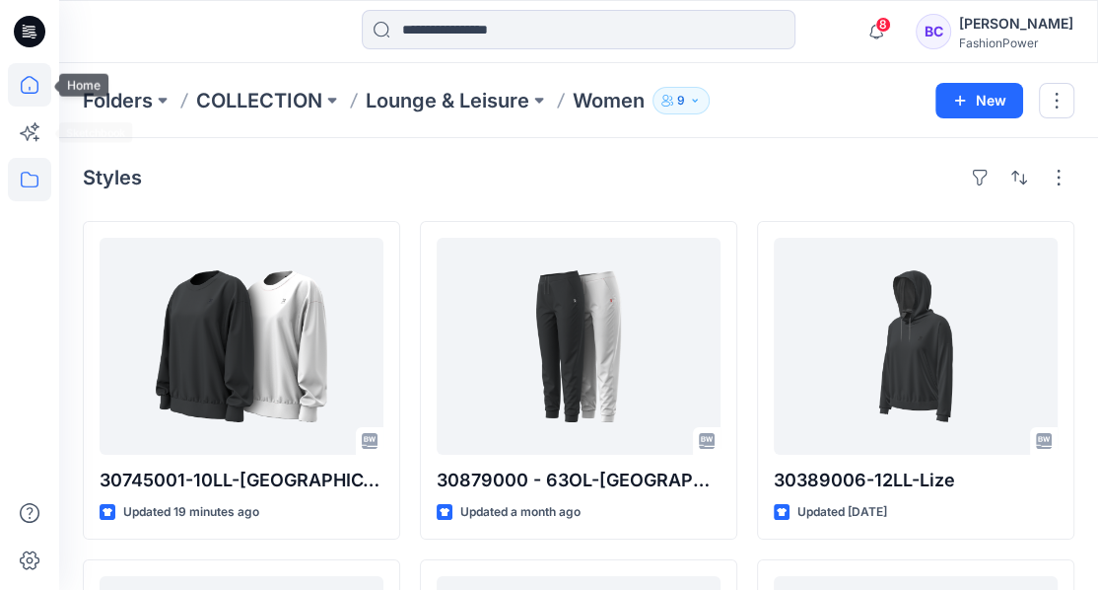
click at [36, 86] on icon at bounding box center [29, 84] width 43 height 43
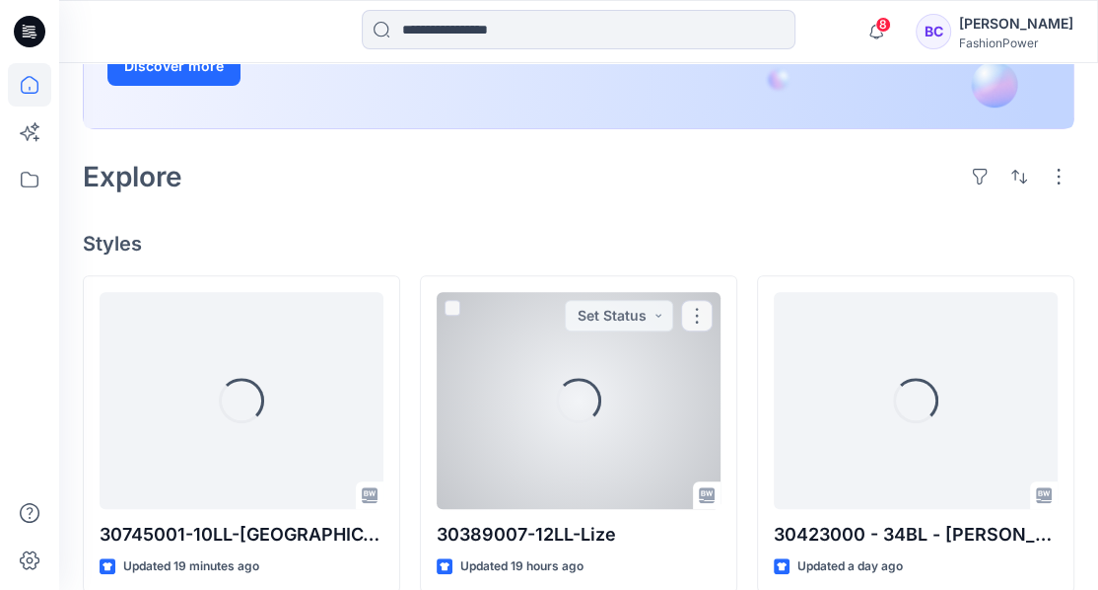
scroll to position [394, 0]
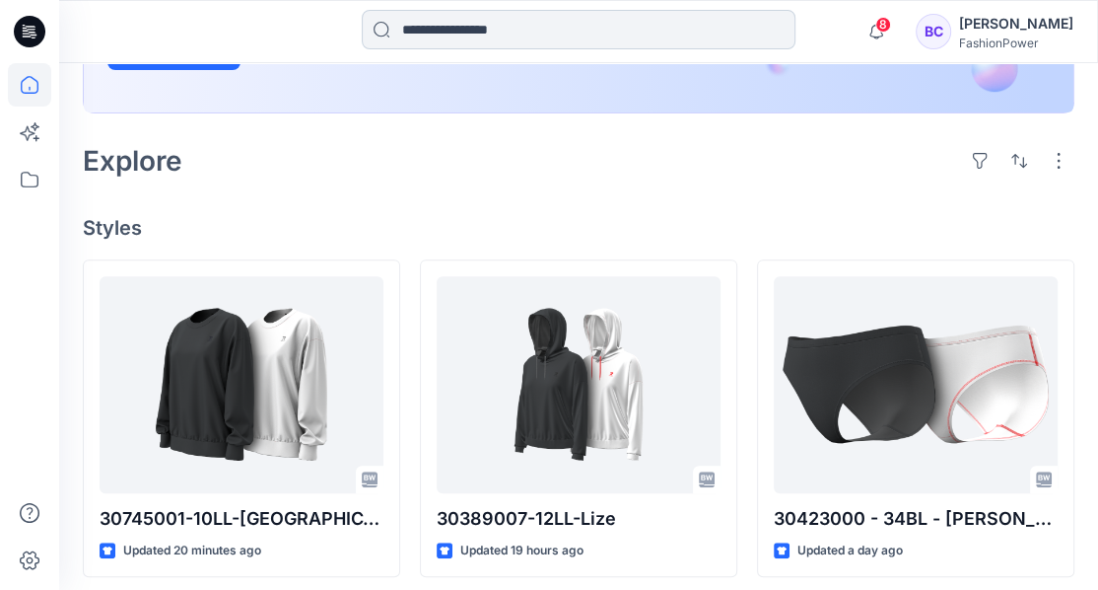
click at [446, 48] on input at bounding box center [579, 29] width 434 height 39
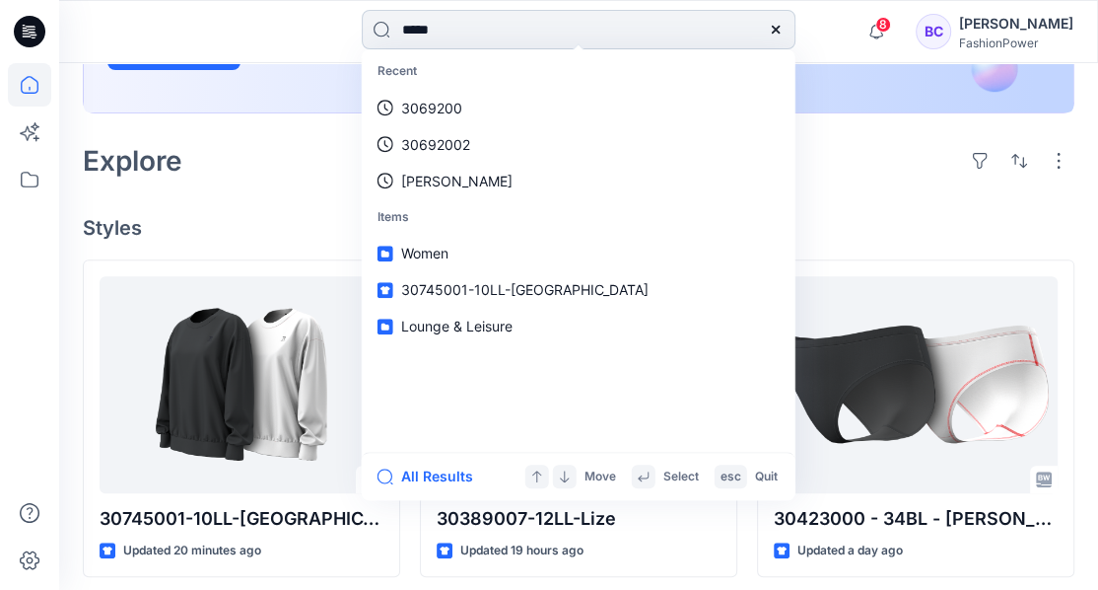
type input "******"
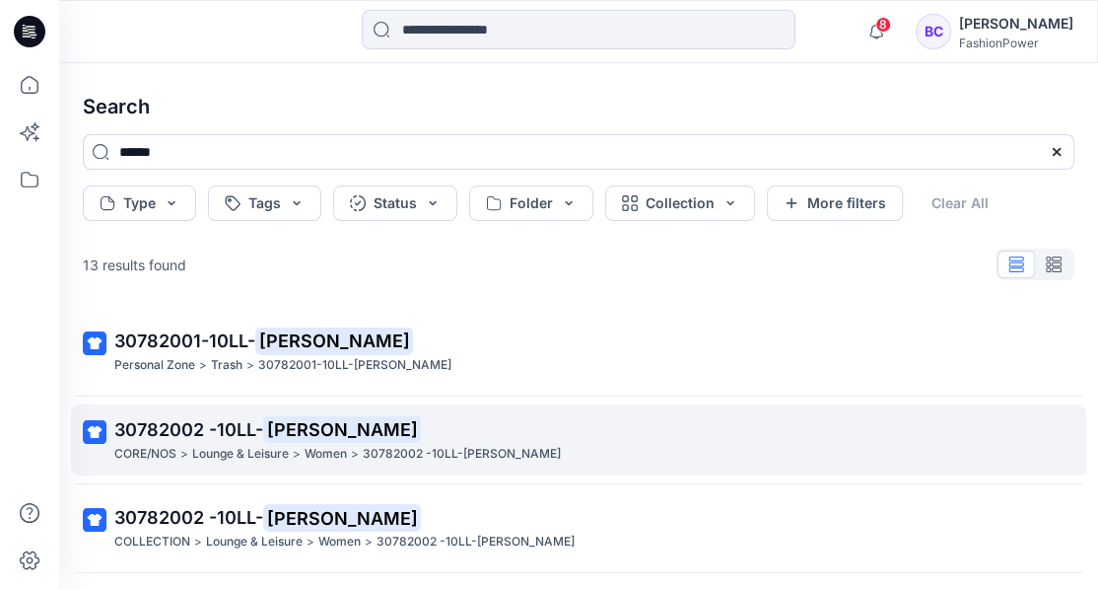
click at [341, 453] on p "Women" at bounding box center [326, 454] width 42 height 21
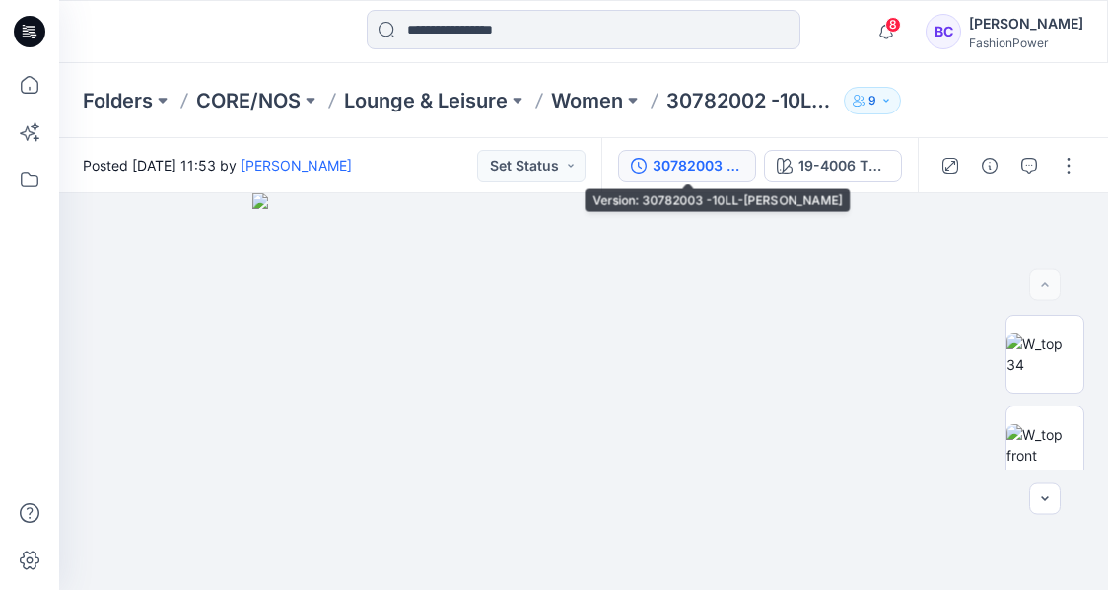
click at [696, 175] on div "30782003 -10LL-[PERSON_NAME]" at bounding box center [698, 166] width 91 height 22
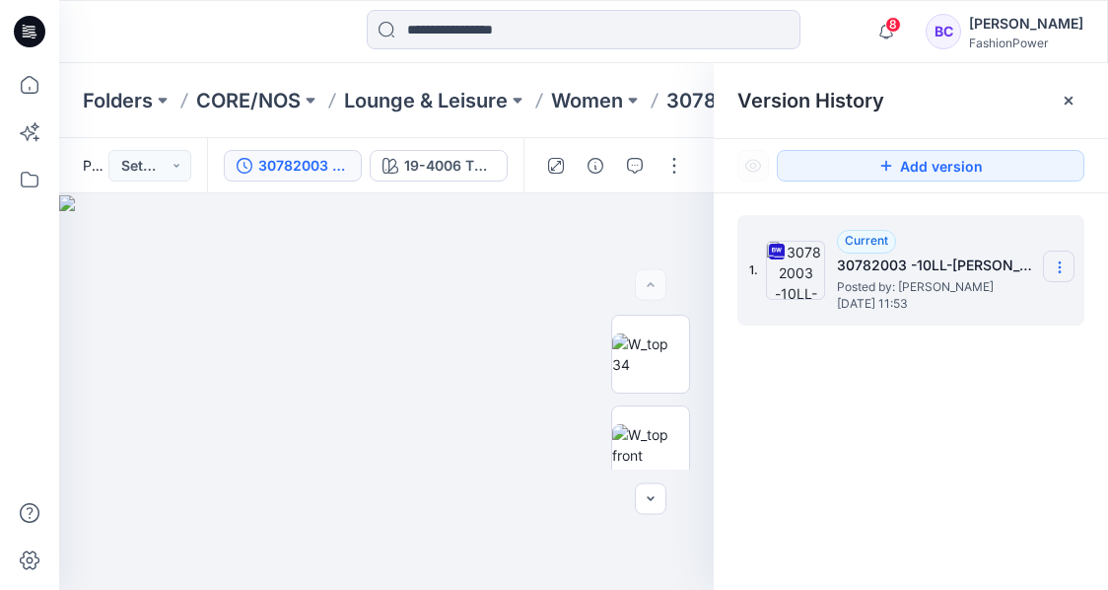
click at [1057, 257] on section at bounding box center [1059, 266] width 32 height 32
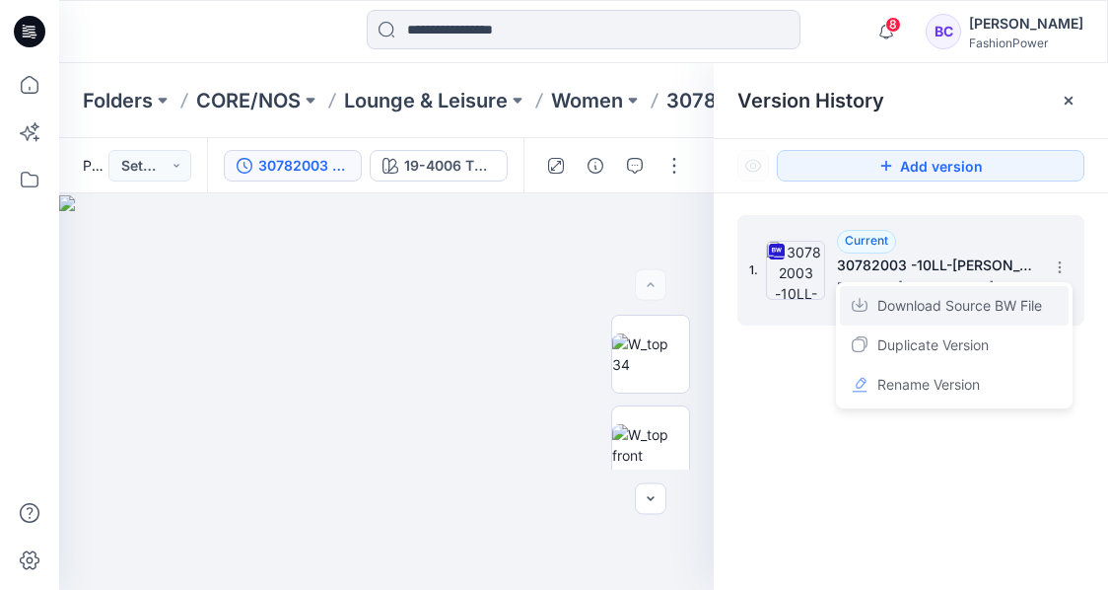
click at [950, 305] on span "Download Source BW File" at bounding box center [959, 306] width 165 height 24
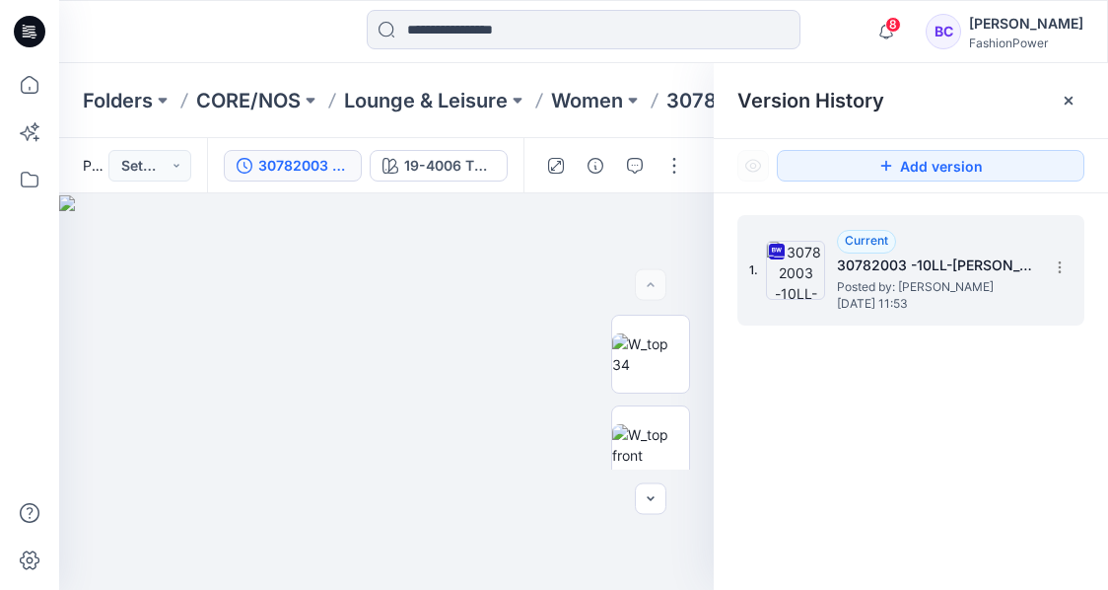
click at [627, 115] on div "Folders CORE/NOS Lounge & Leisure Women 30782002 -10LL-[PERSON_NAME] 9" at bounding box center [583, 100] width 1049 height 75
click at [1080, 105] on div at bounding box center [1069, 101] width 32 height 32
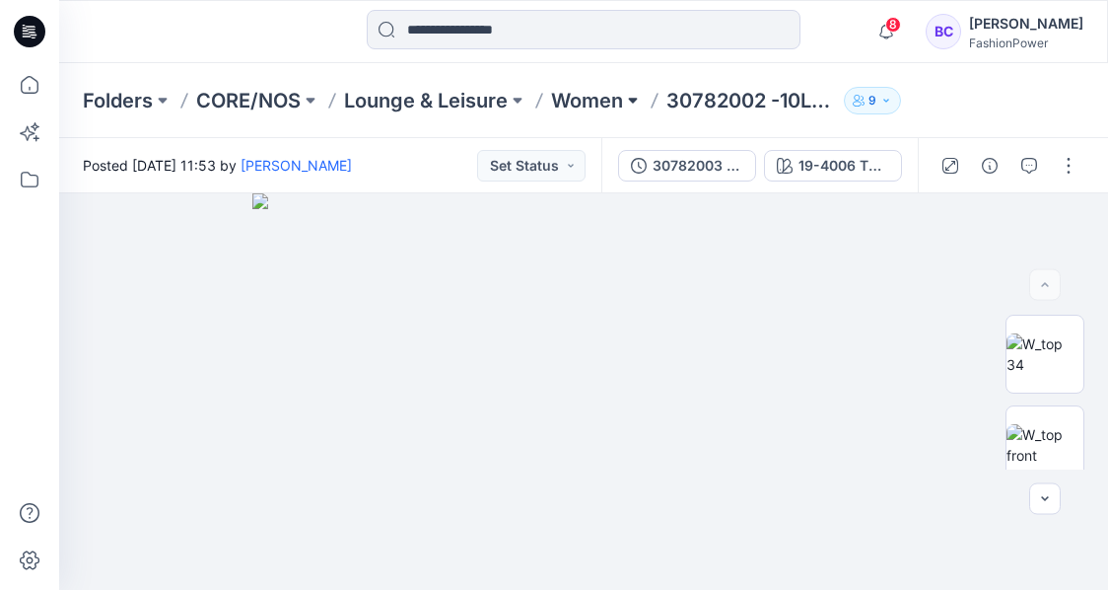
click at [629, 106] on button at bounding box center [633, 101] width 20 height 28
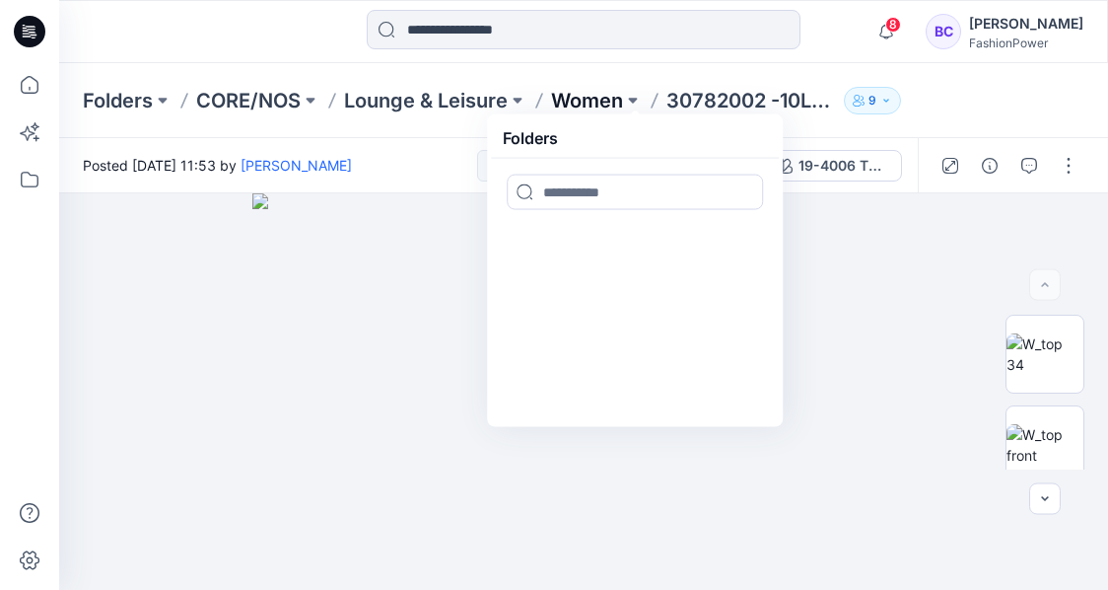
click at [598, 101] on p "Women" at bounding box center [587, 101] width 72 height 28
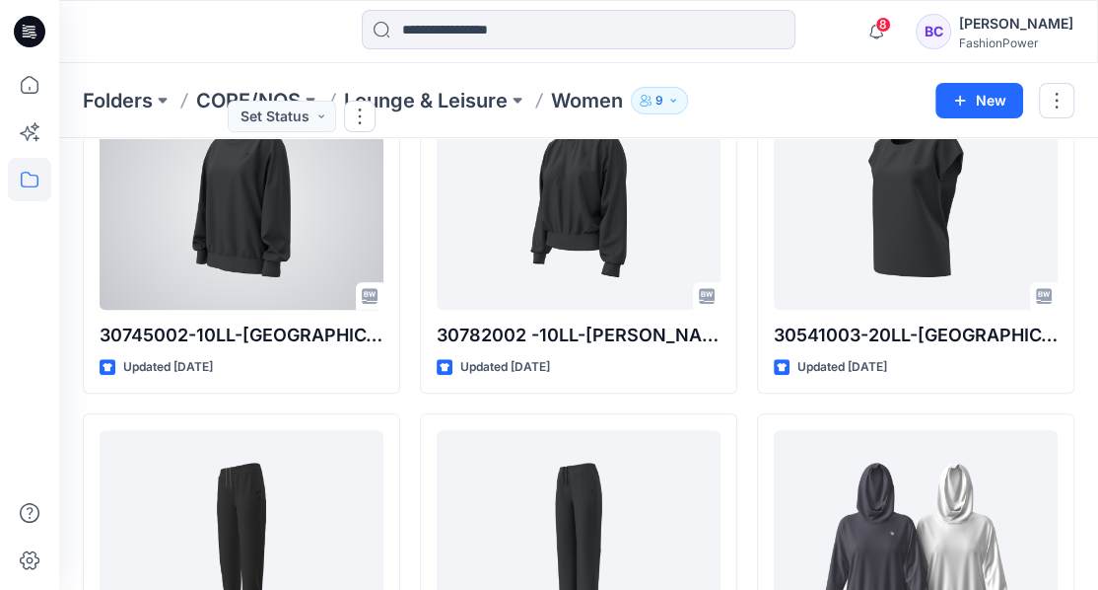
scroll to position [459, 0]
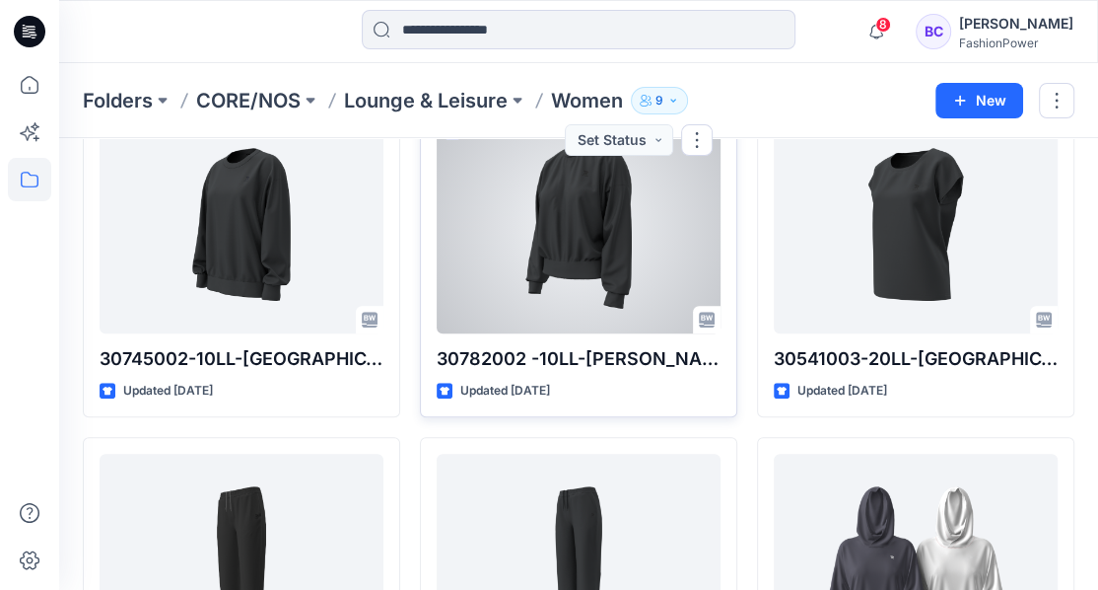
click at [597, 307] on div at bounding box center [579, 224] width 284 height 217
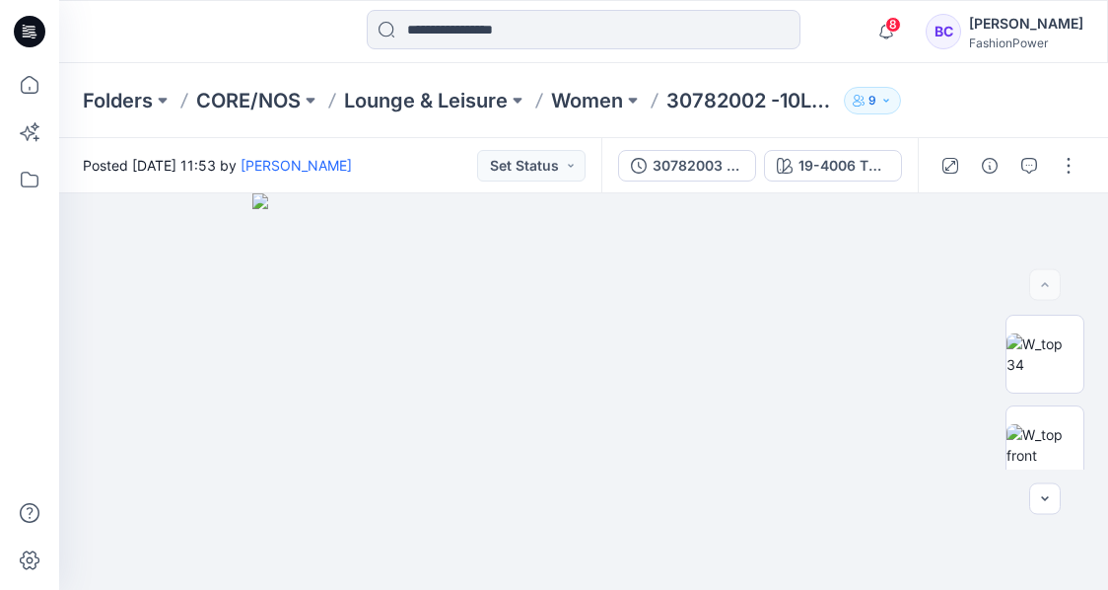
click at [678, 104] on p "30782002 -10LL-[PERSON_NAME]" at bounding box center [751, 101] width 170 height 28
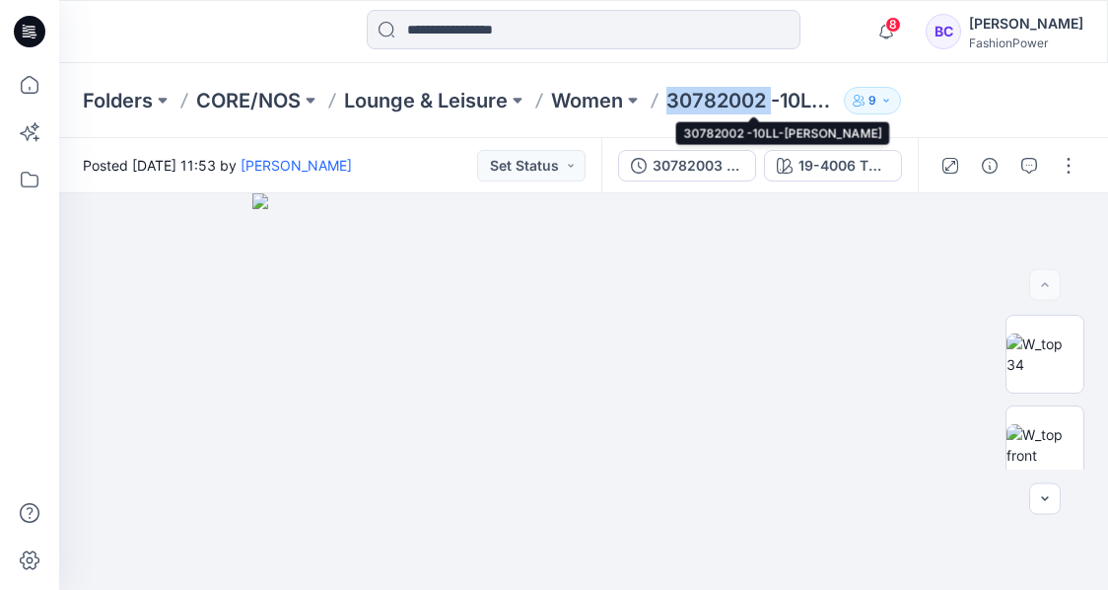
click at [678, 104] on p "30782002 -10LL-[PERSON_NAME]" at bounding box center [751, 101] width 170 height 28
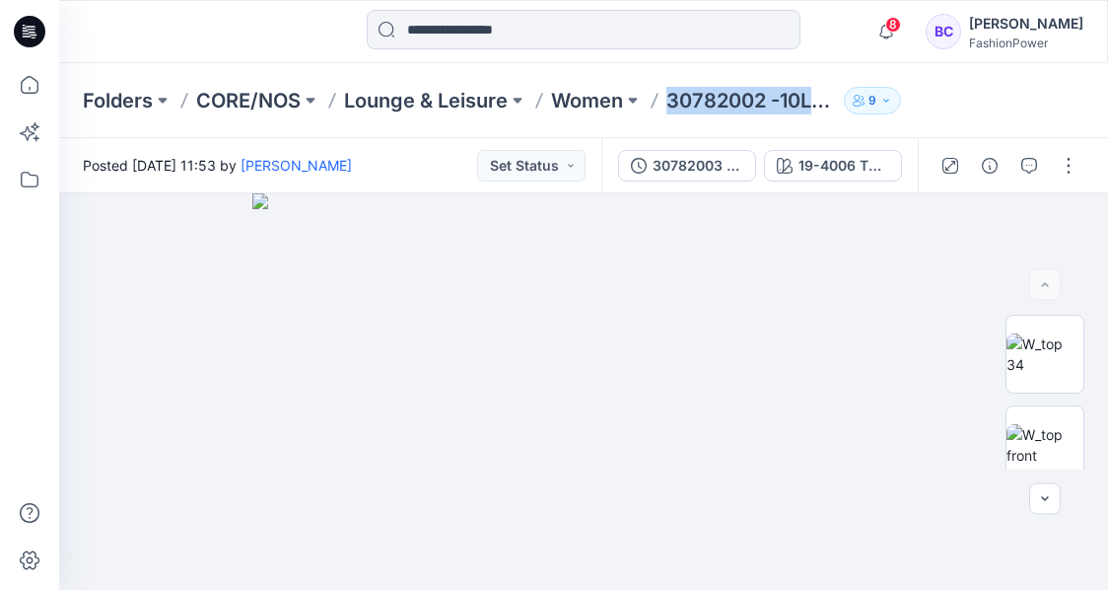
click at [678, 104] on p "30782002 -10LL-[PERSON_NAME]" at bounding box center [751, 101] width 170 height 28
drag, startPoint x: 678, startPoint y: 104, endPoint x: 585, endPoint y: 90, distance: 94.7
click at [585, 90] on p "Women" at bounding box center [587, 101] width 72 height 28
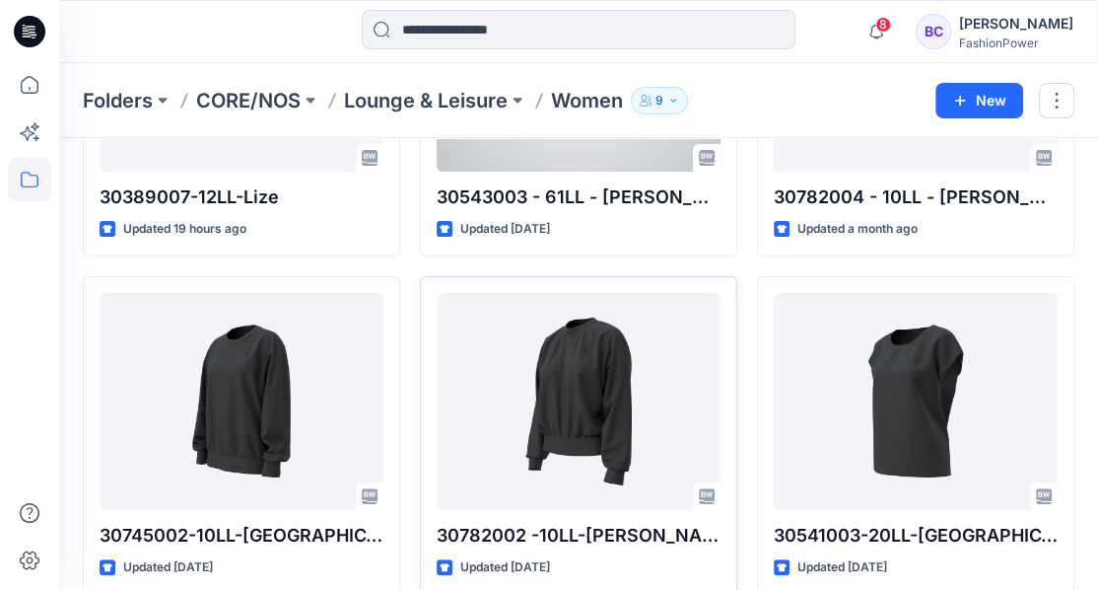
scroll to position [328, 0]
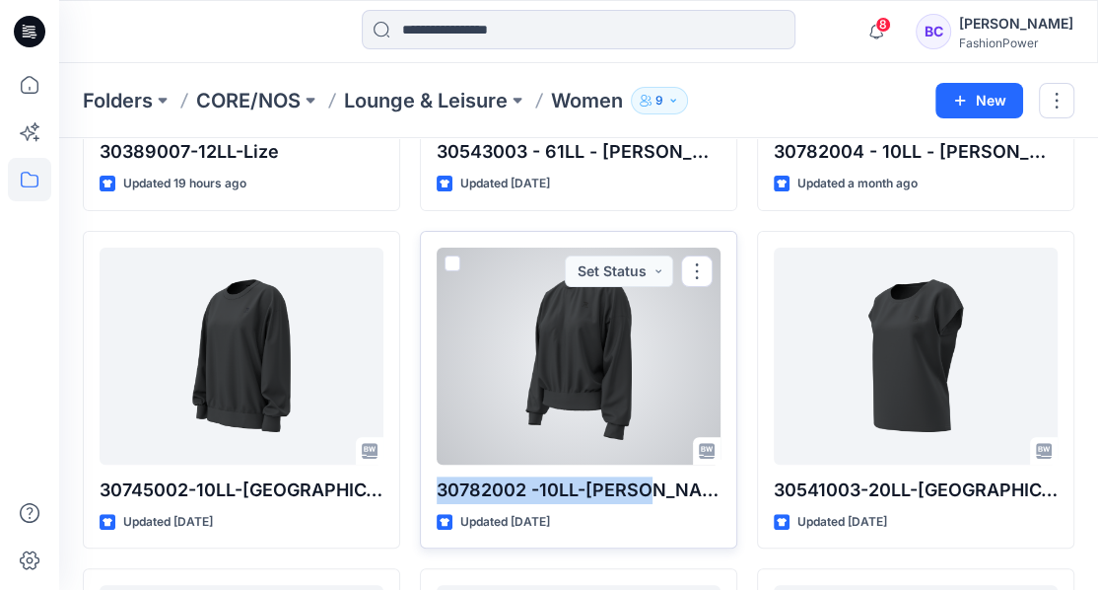
drag, startPoint x: 460, startPoint y: 487, endPoint x: 429, endPoint y: 487, distance: 31.5
click at [429, 487] on div "30782002 -10LL-[PERSON_NAME] Updated [DATE] Set Status" at bounding box center [578, 390] width 317 height 318
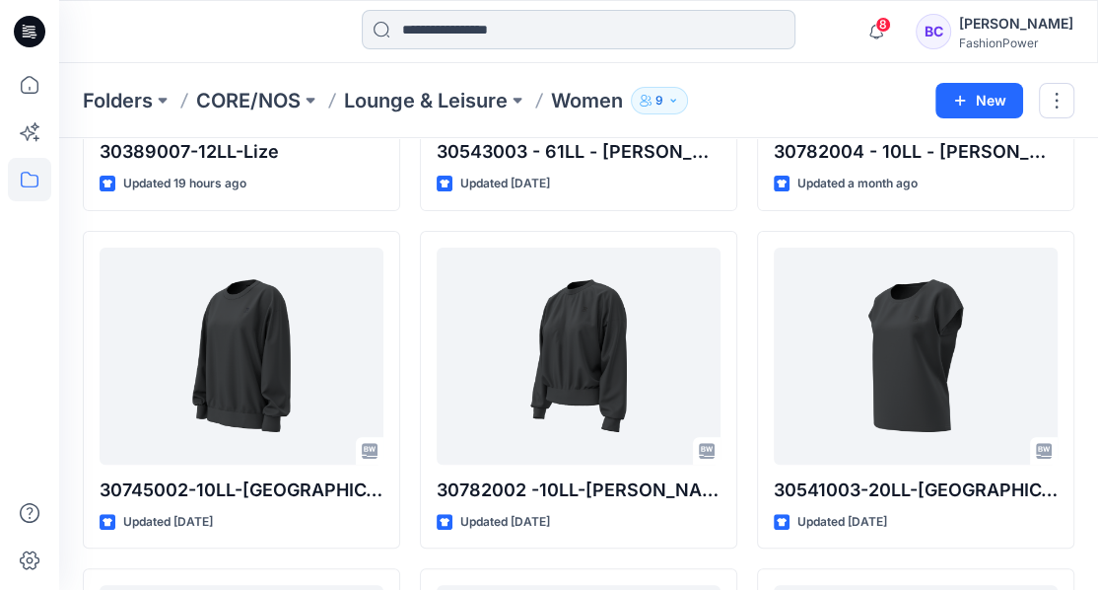
click at [459, 31] on input at bounding box center [579, 29] width 434 height 39
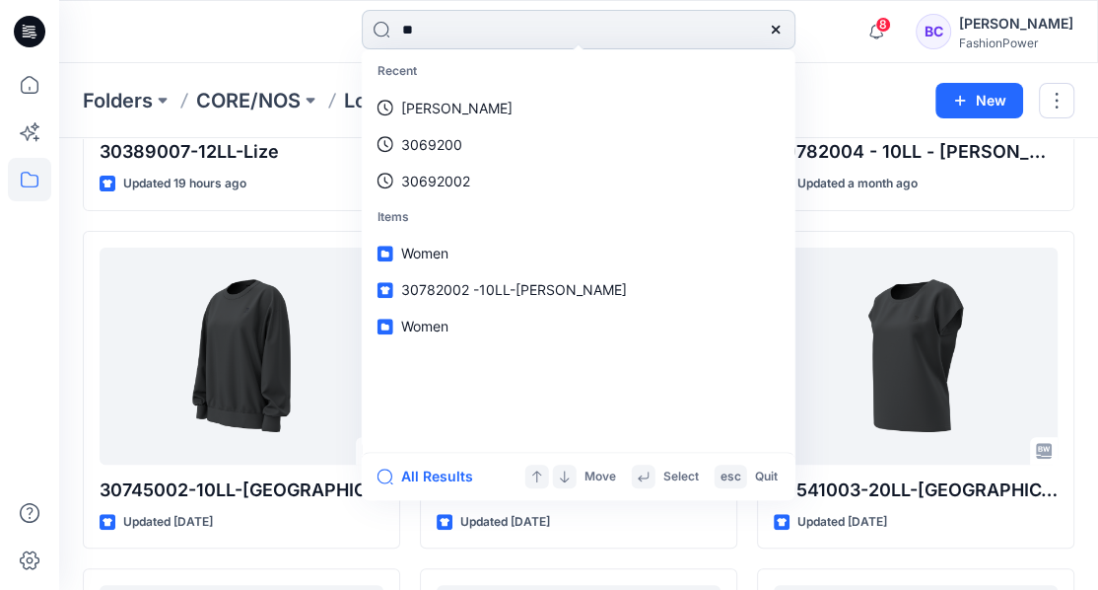
type input "*"
click at [1, 81] on div at bounding box center [29, 295] width 59 height 590
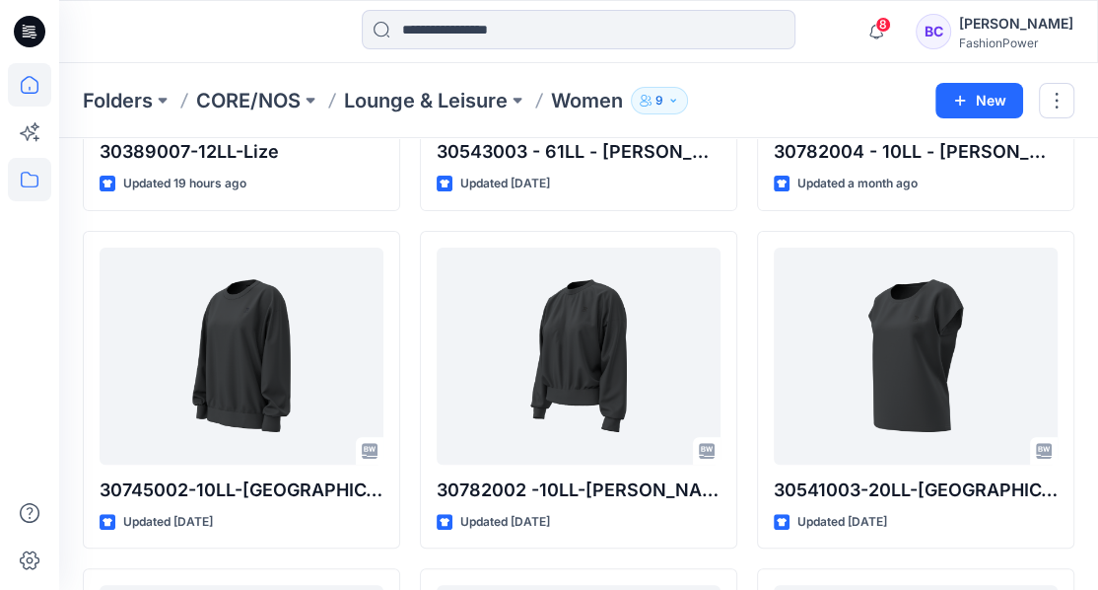
click at [10, 79] on icon at bounding box center [29, 84] width 43 height 43
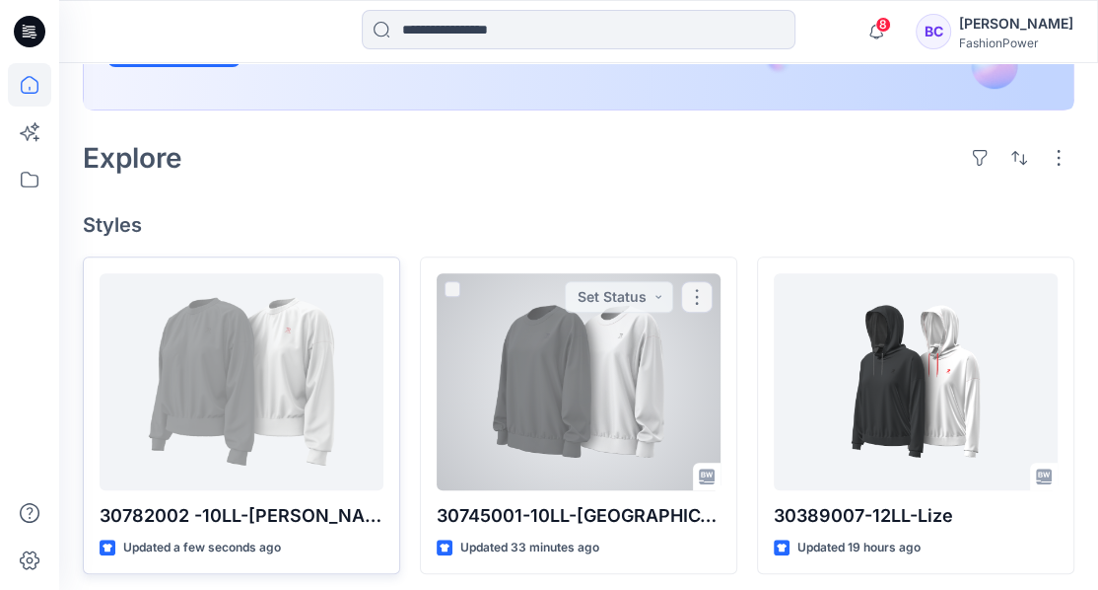
scroll to position [459, 0]
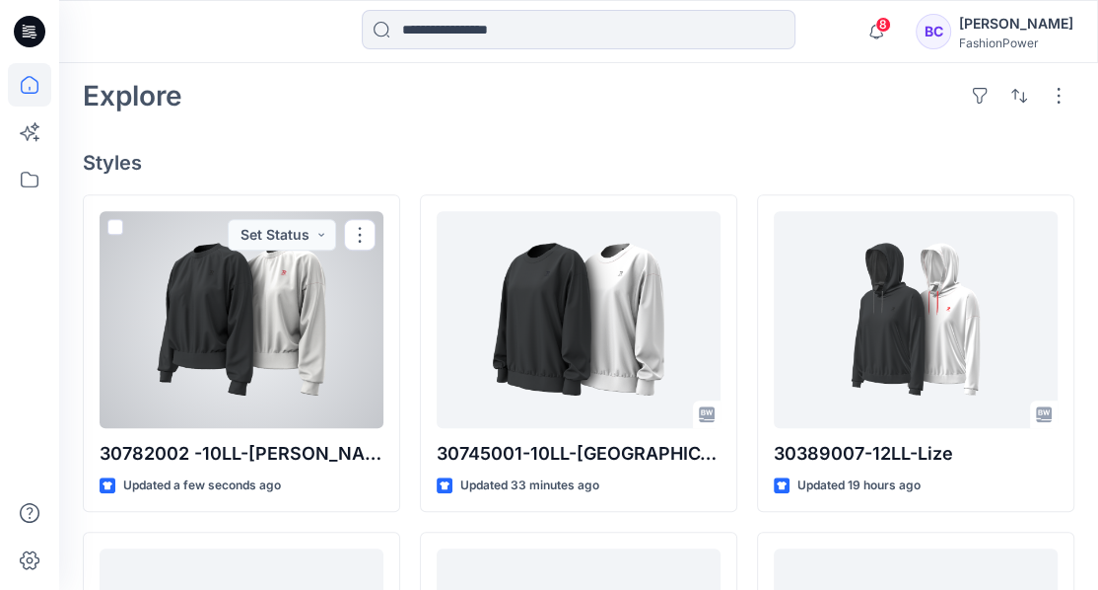
click at [331, 292] on div at bounding box center [242, 319] width 284 height 217
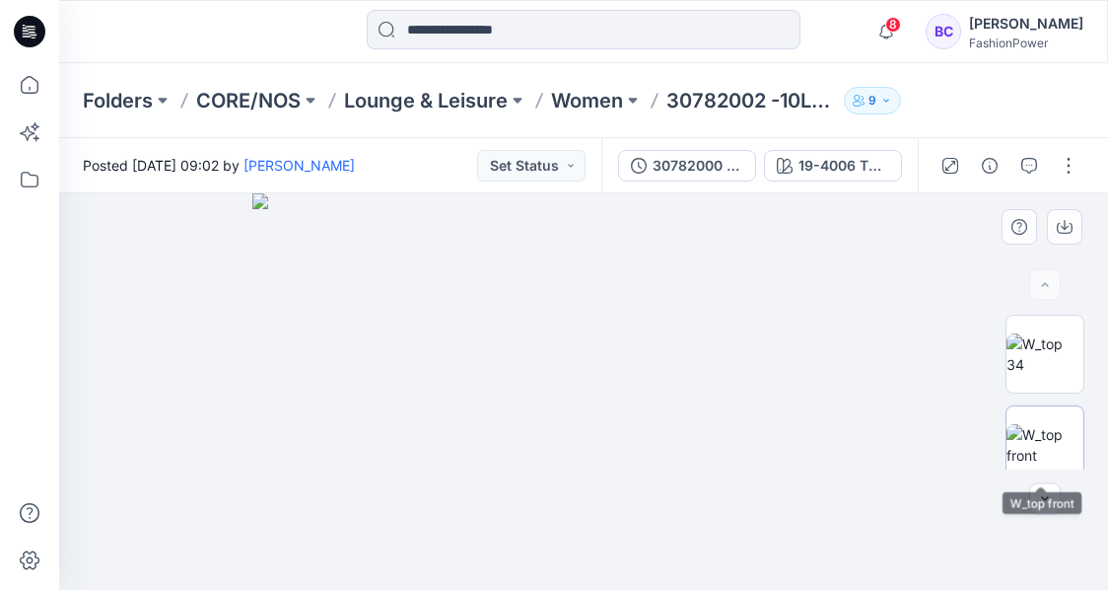
click at [1052, 424] on img at bounding box center [1045, 444] width 77 height 41
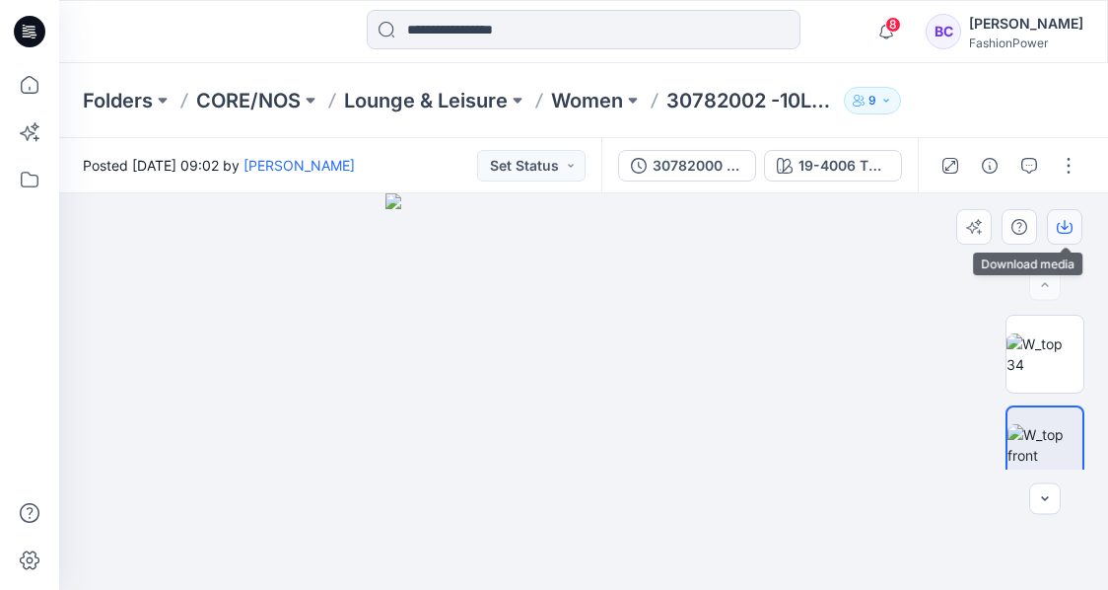
click at [1047, 221] on button "button" at bounding box center [1064, 226] width 35 height 35
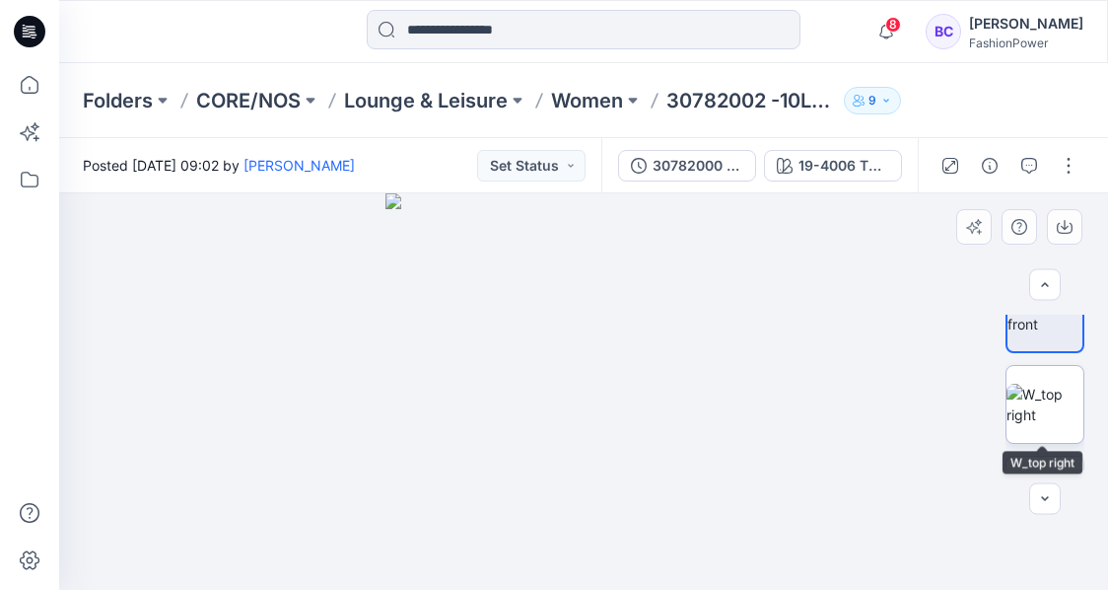
click at [1048, 423] on img at bounding box center [1045, 403] width 77 height 41
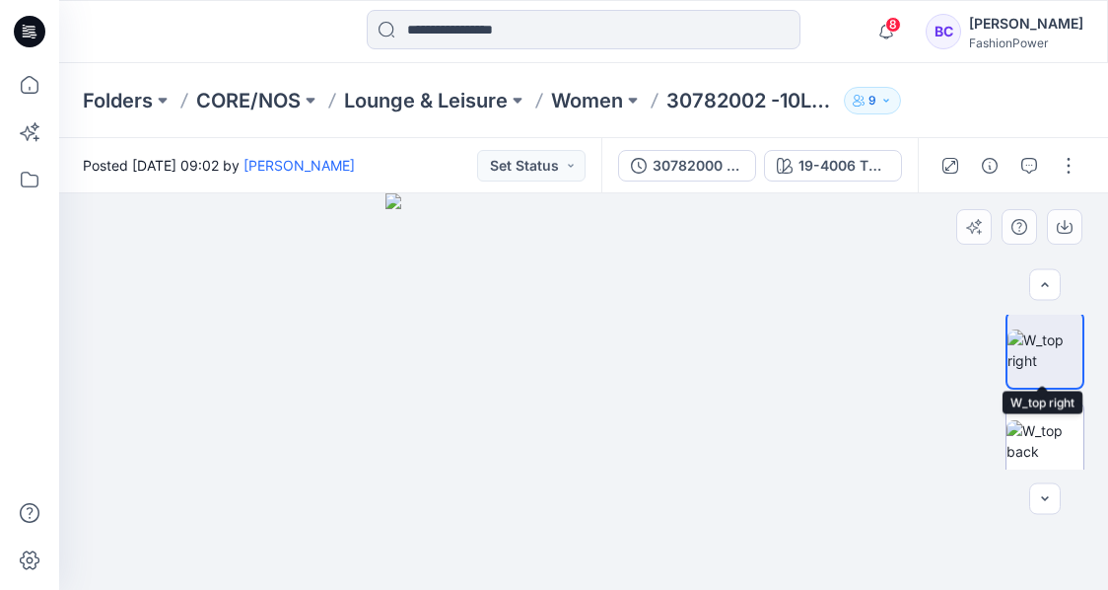
scroll to position [197, 0]
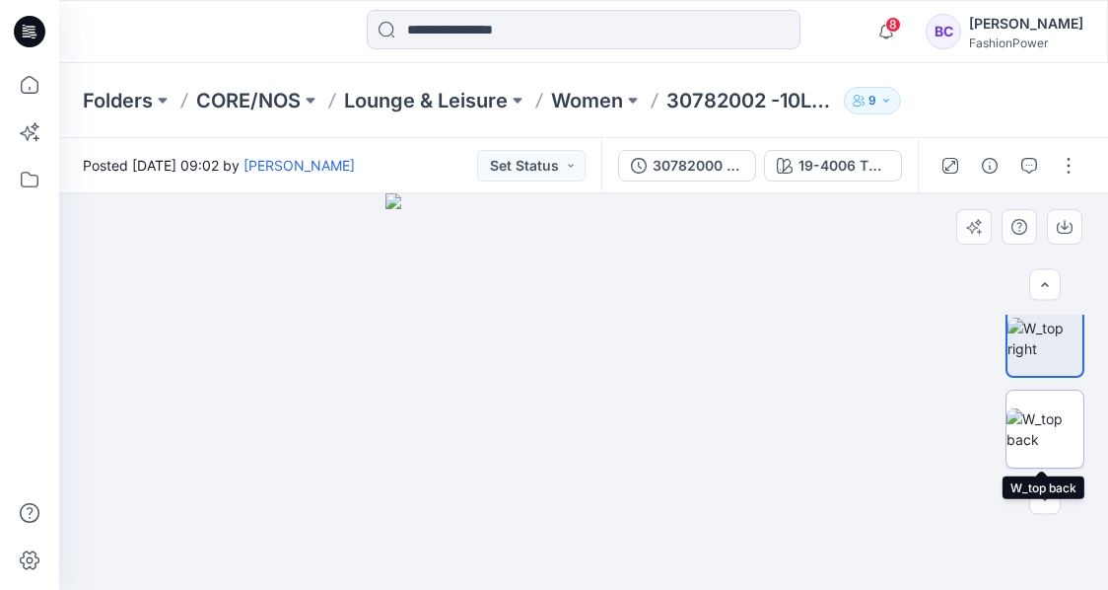
click at [1039, 433] on img at bounding box center [1045, 428] width 77 height 41
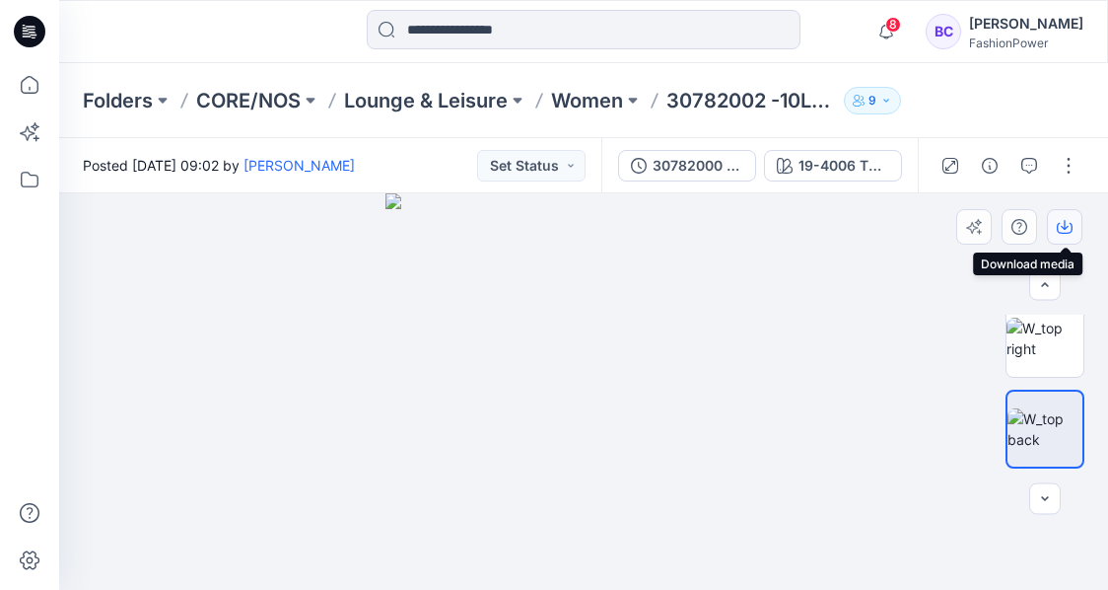
click at [1065, 228] on icon "button" at bounding box center [1065, 225] width 8 height 10
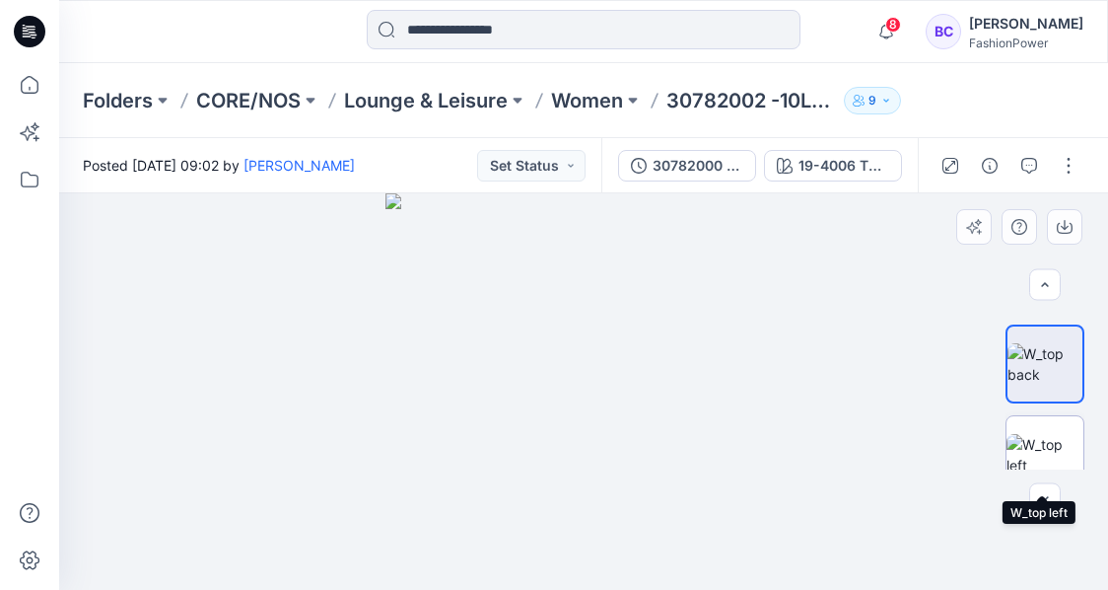
click at [1041, 444] on img at bounding box center [1045, 454] width 77 height 41
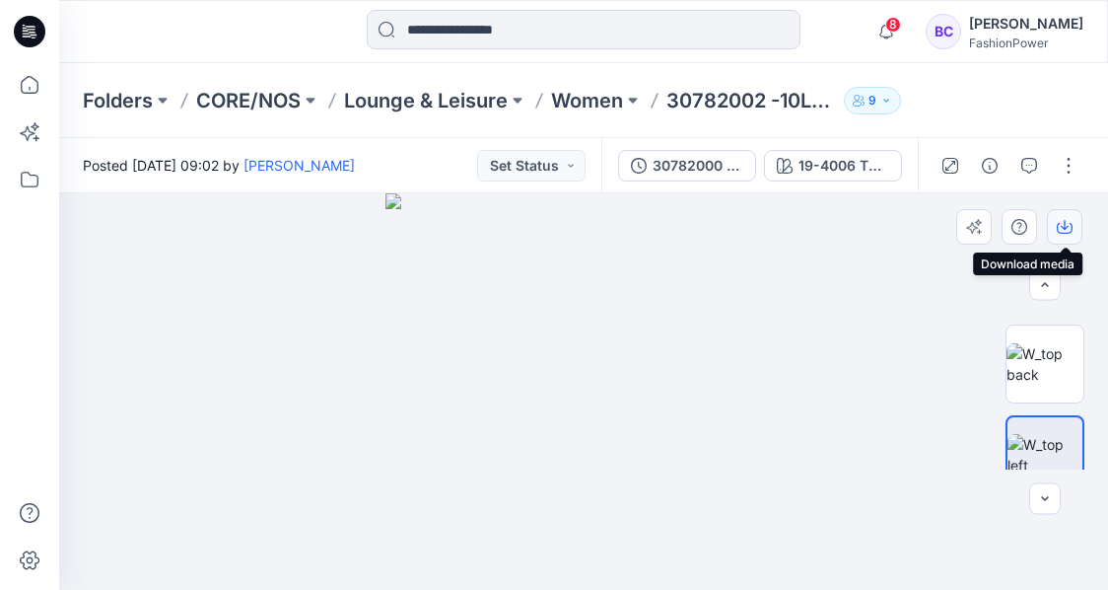
click at [1073, 219] on button "button" at bounding box center [1064, 226] width 35 height 35
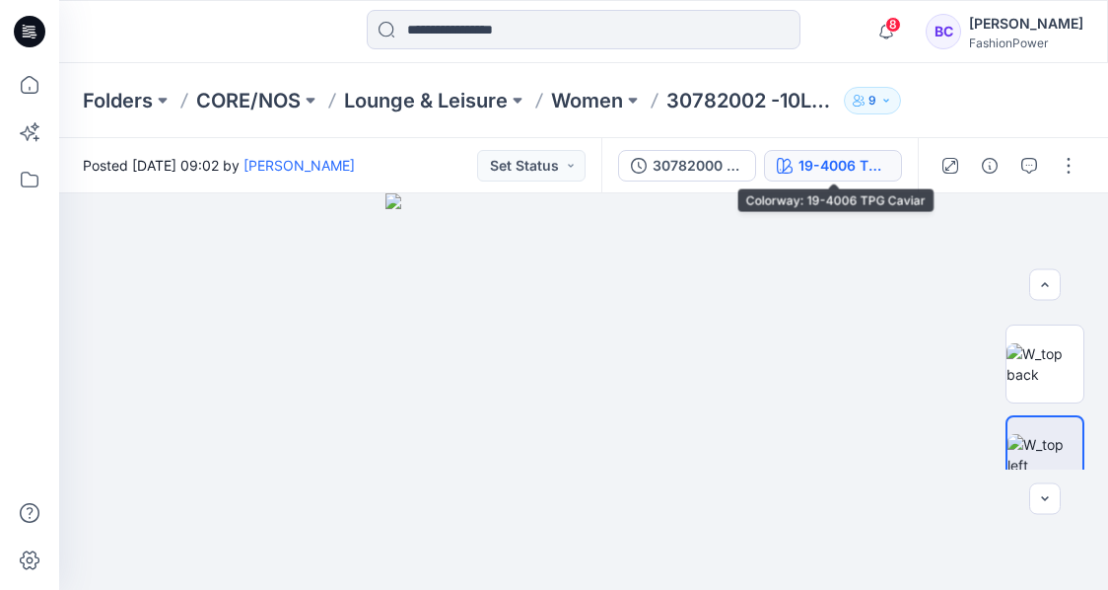
click at [773, 167] on button "19-4006 TPG Caviar" at bounding box center [833, 166] width 138 height 32
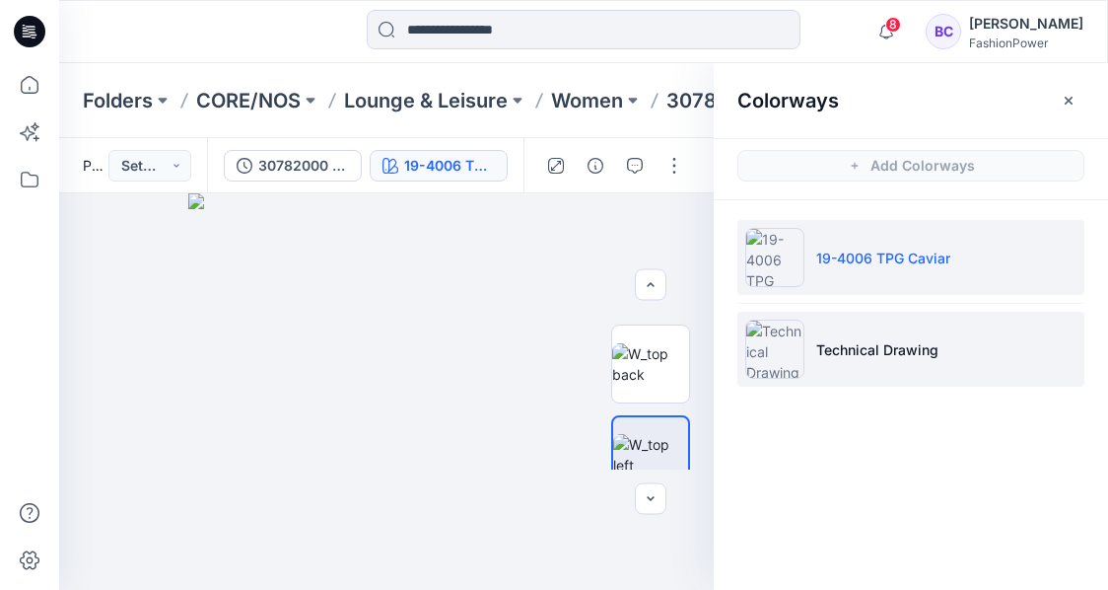
click at [891, 340] on p "Technical Drawing" at bounding box center [877, 349] width 122 height 21
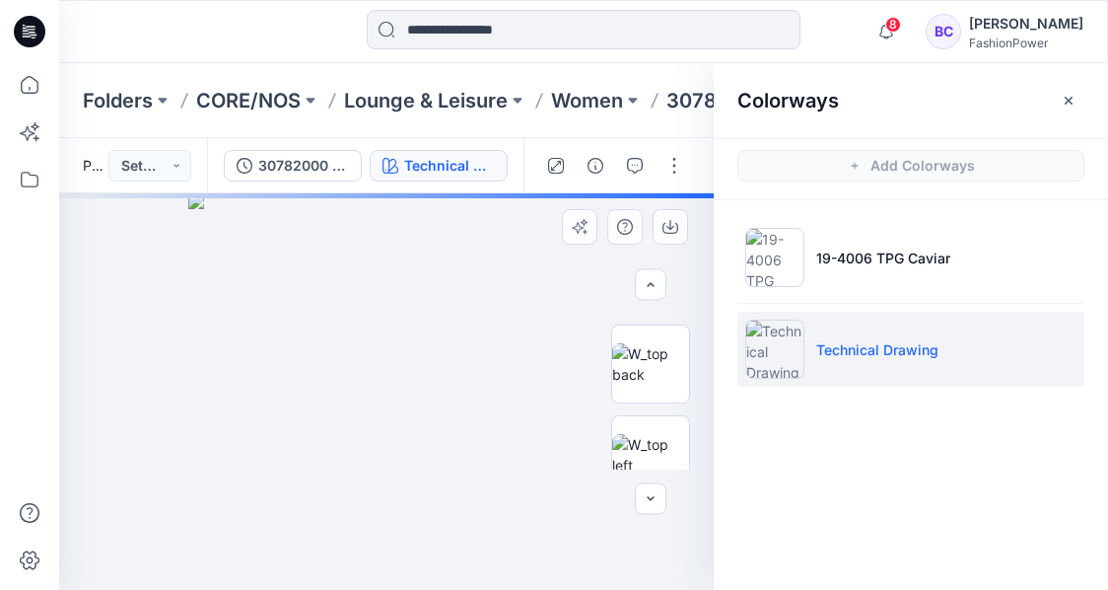
click at [479, 278] on img at bounding box center [386, 391] width 397 height 397
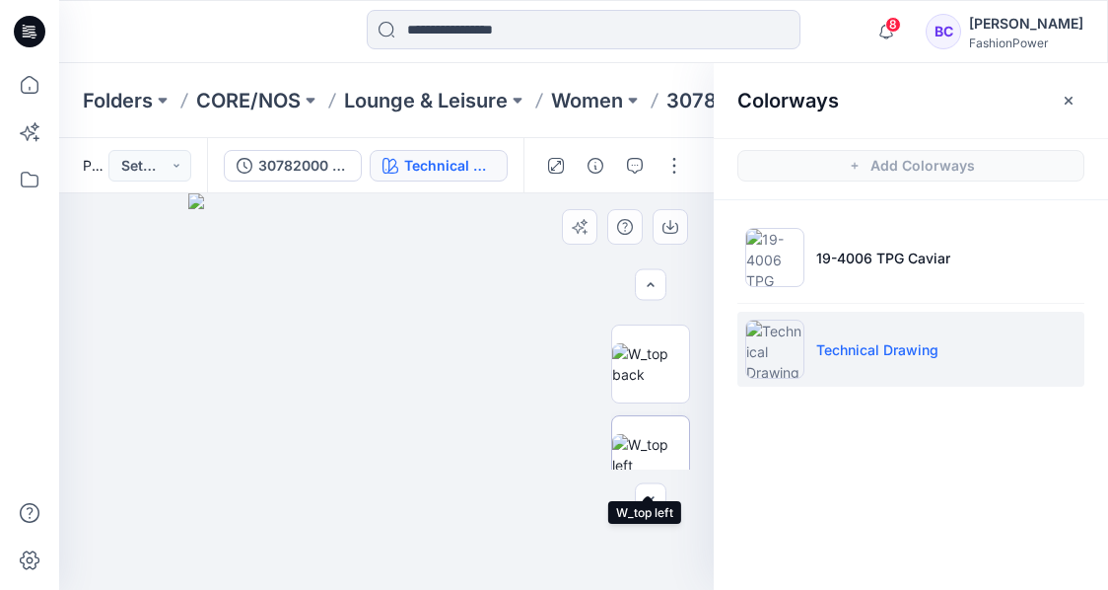
click at [661, 415] on div at bounding box center [650, 454] width 79 height 79
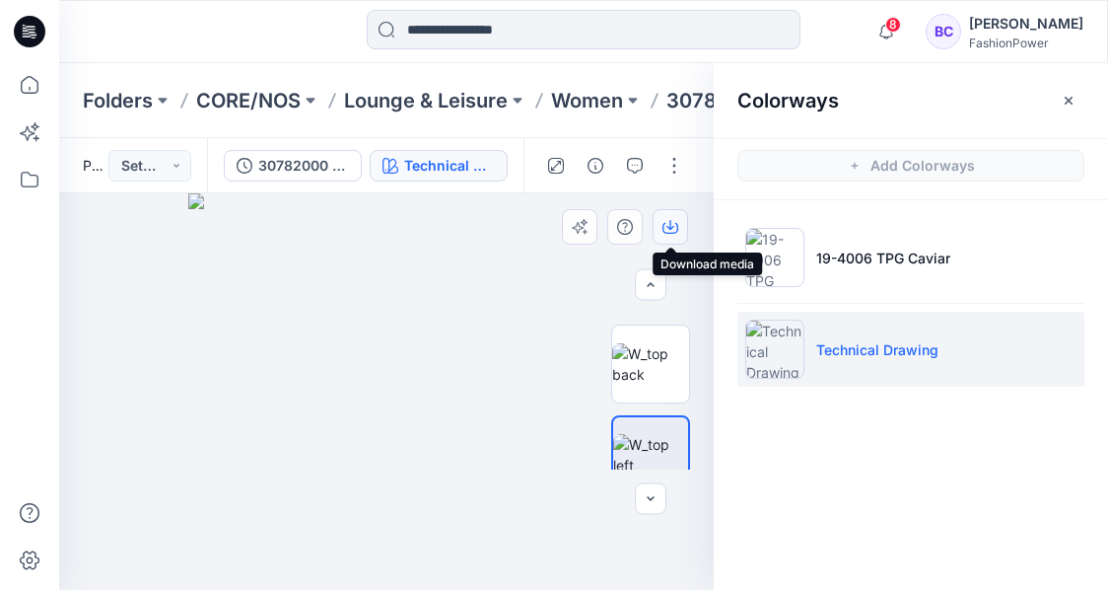
click at [675, 231] on icon "button" at bounding box center [670, 228] width 16 height 11
click at [659, 370] on img at bounding box center [650, 363] width 77 height 41
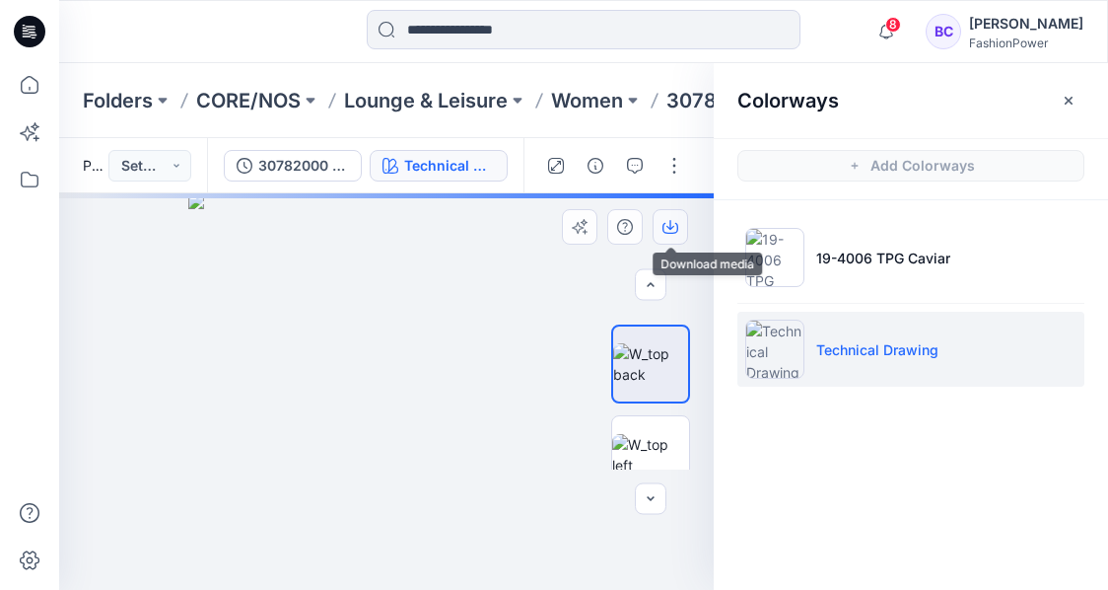
click at [670, 233] on icon "button" at bounding box center [670, 228] width 16 height 11
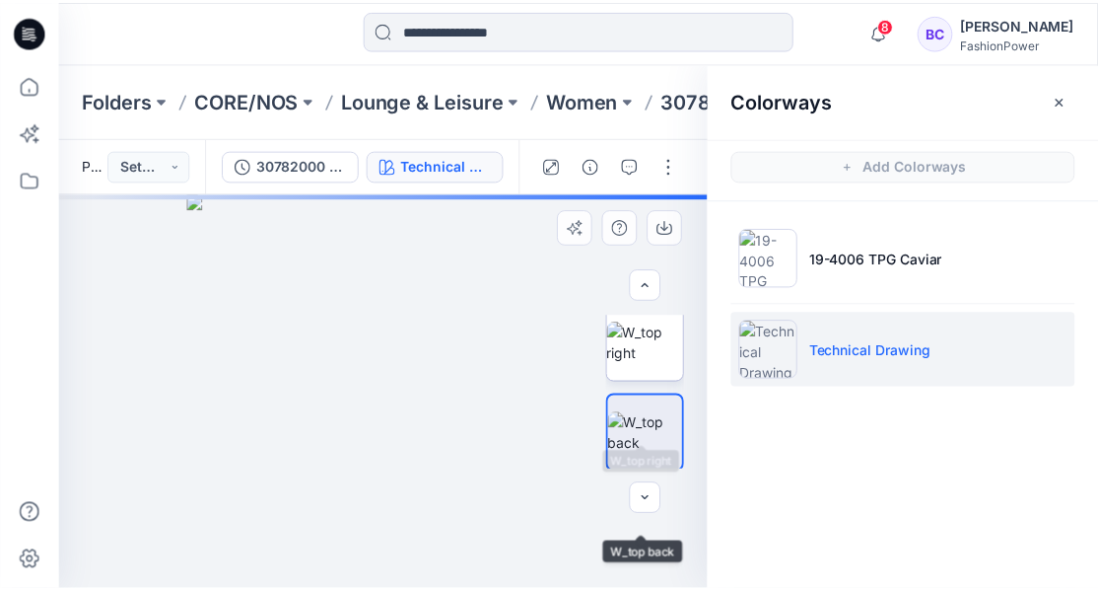
scroll to position [131, 0]
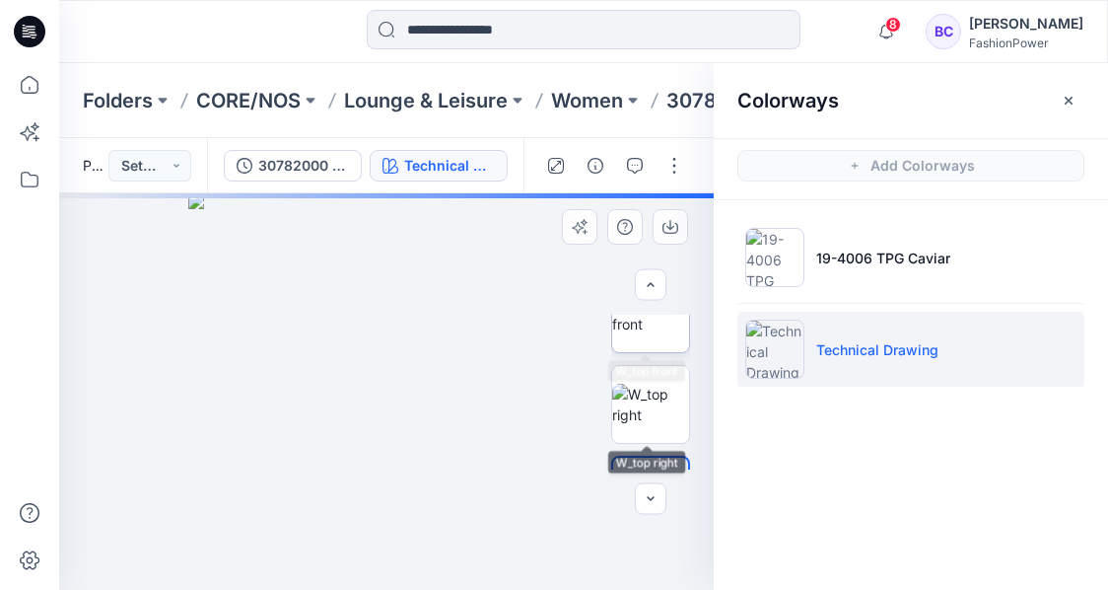
click at [661, 334] on img at bounding box center [650, 313] width 77 height 41
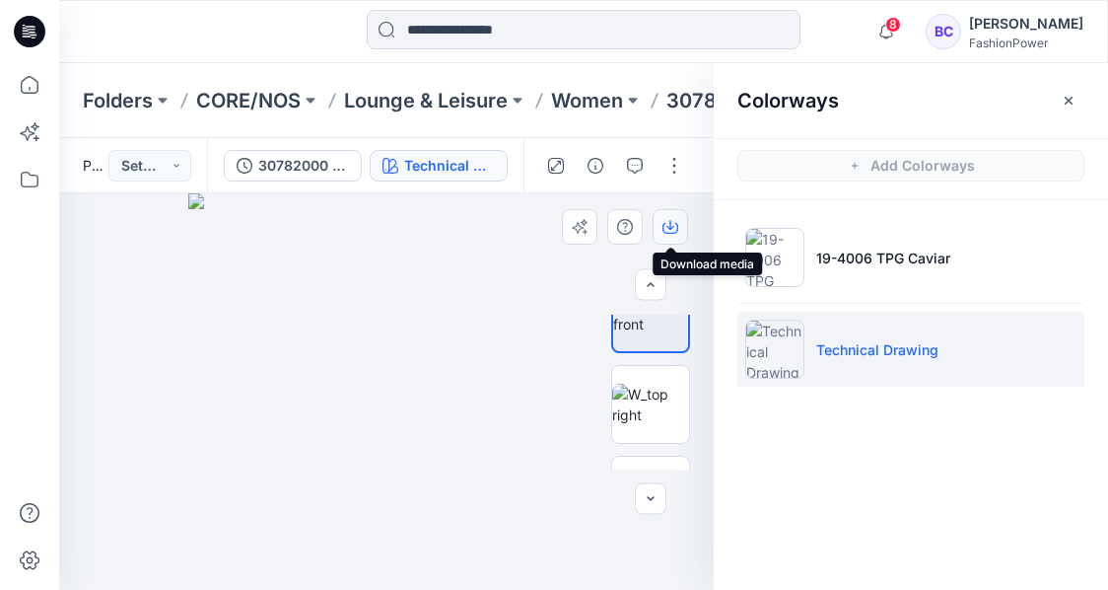
click at [672, 220] on icon "button" at bounding box center [670, 227] width 16 height 16
drag, startPoint x: 490, startPoint y: 277, endPoint x: 362, endPoint y: 565, distance: 315.1
click at [359, 572] on img at bounding box center [387, 231] width 1040 height 719
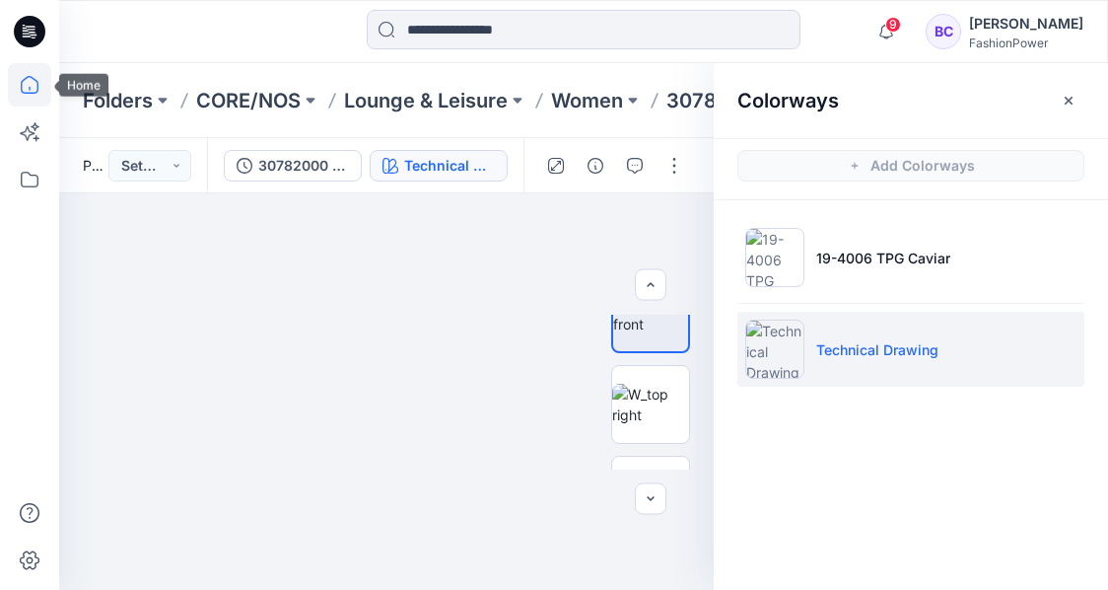
click at [25, 95] on icon at bounding box center [29, 84] width 43 height 43
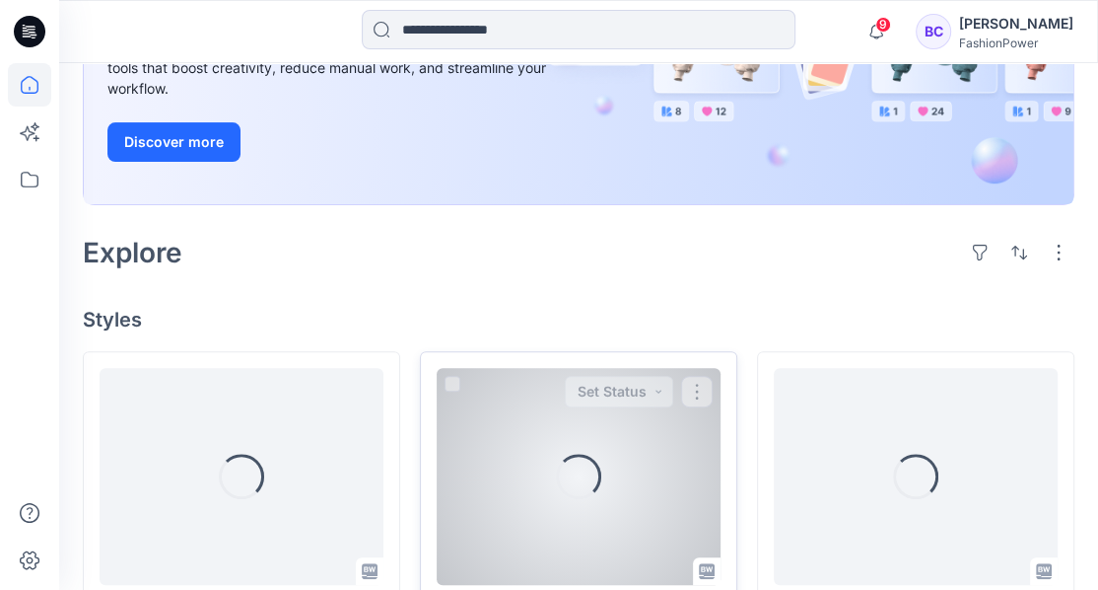
scroll to position [394, 0]
